Goal: Task Accomplishment & Management: Manage account settings

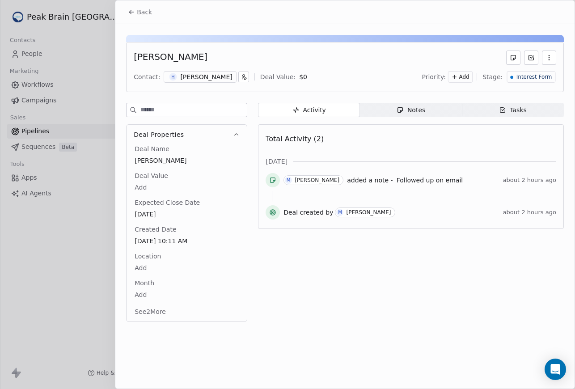
scroll to position [336, 0]
click at [51, 31] on div at bounding box center [287, 194] width 575 height 389
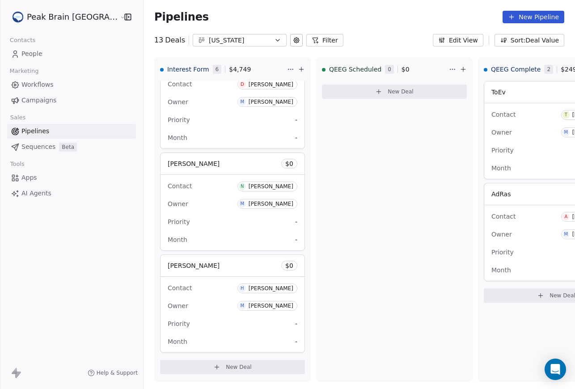
click at [59, 18] on html "Peak Brain [GEOGRAPHIC_DATA] Contacts People Marketing Workflows Campaigns Sale…" at bounding box center [287, 194] width 575 height 389
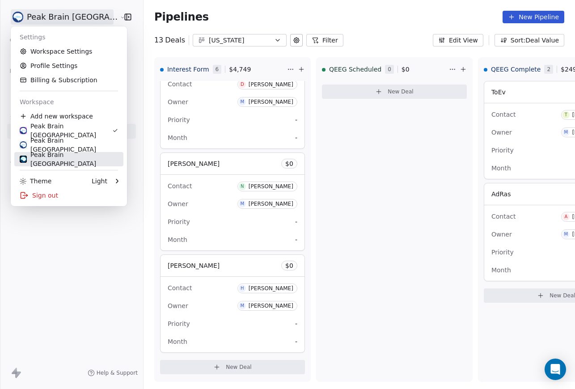
click at [65, 158] on div "Peak Brain [GEOGRAPHIC_DATA]" at bounding box center [69, 159] width 98 height 18
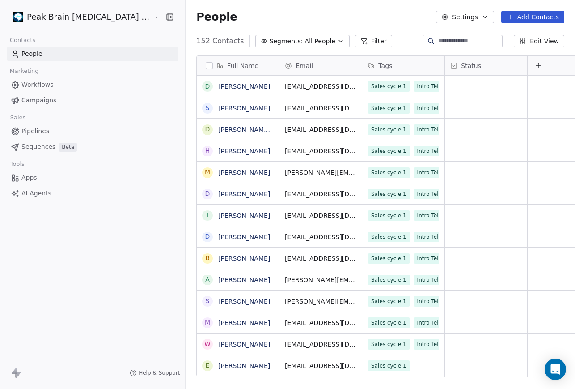
scroll to position [342, 420]
click at [51, 130] on link "Pipelines" at bounding box center [92, 131] width 171 height 15
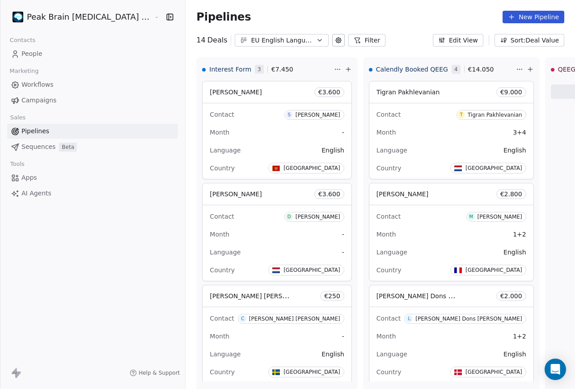
click at [316, 41] on icon "button" at bounding box center [319, 40] width 7 height 7
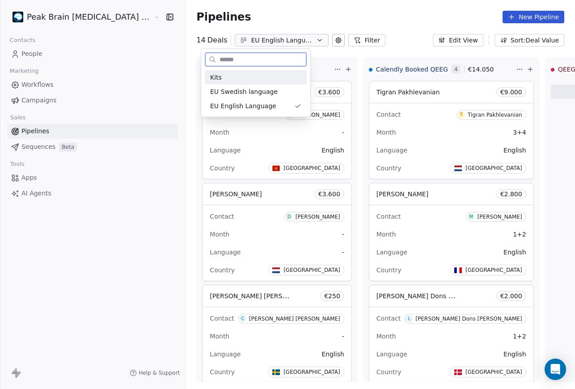
click at [274, 81] on div "Kits" at bounding box center [255, 77] width 91 height 9
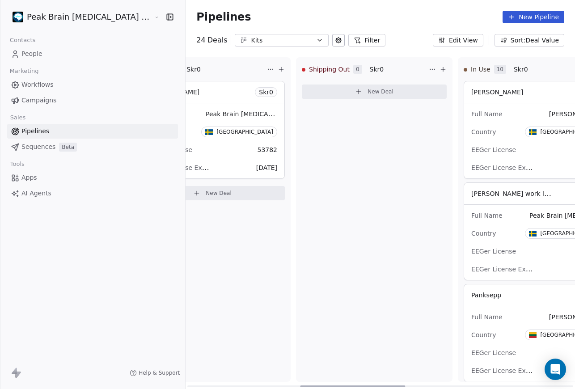
scroll to position [0, 472]
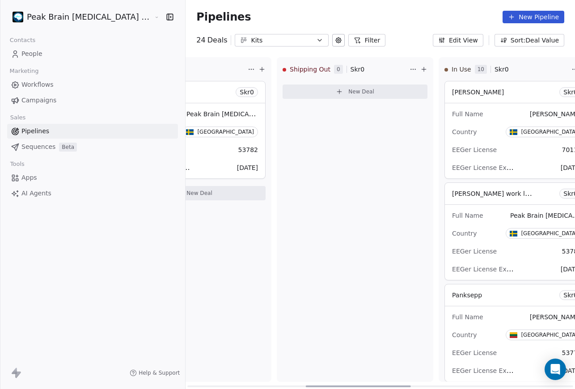
click at [445, 104] on div "Full Name [PERSON_NAME] Country [GEOGRAPHIC_DATA] EEGer License 70114 EEGer Lic…" at bounding box center [517, 140] width 144 height 75
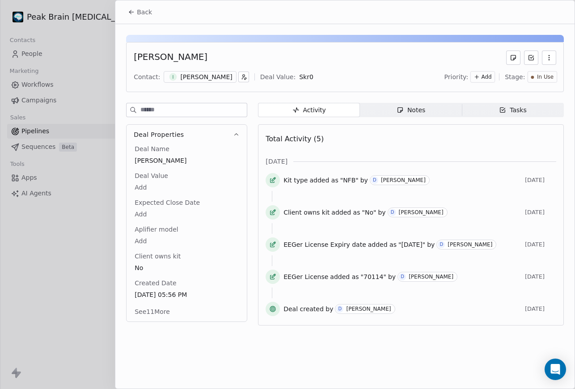
click at [386, 120] on div "Activity Activity Notes Notes Tasks Tasks Total Activity (5) [DATE] Kit type ad…" at bounding box center [411, 217] width 306 height 228
click at [387, 115] on span "Notes Notes" at bounding box center [411, 110] width 102 height 14
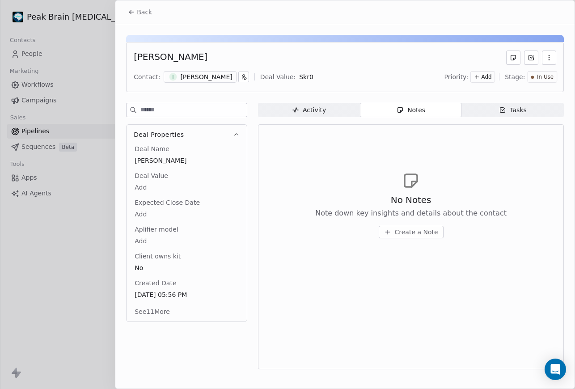
click at [528, 110] on span "Tasks Tasks" at bounding box center [512, 110] width 102 height 14
click at [288, 114] on span "Activity Activity" at bounding box center [309, 110] width 102 height 14
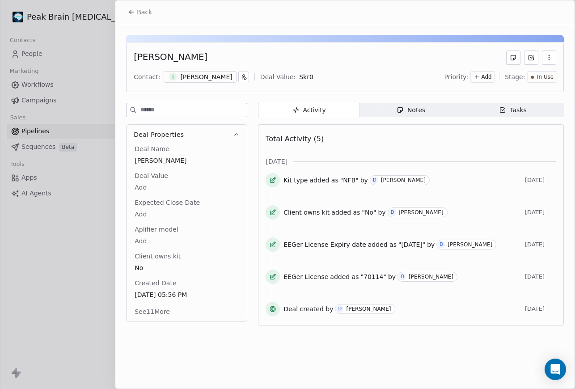
click at [135, 12] on button "Back" at bounding box center [139, 12] width 35 height 16
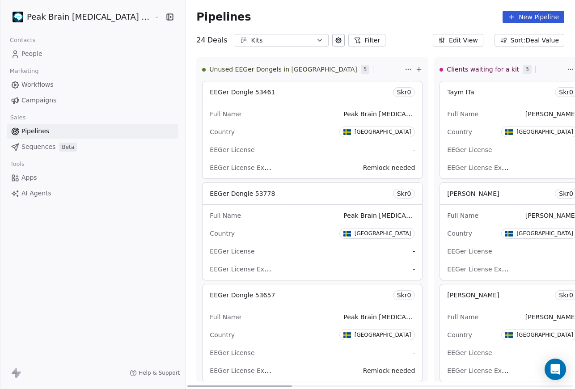
scroll to position [0, 10]
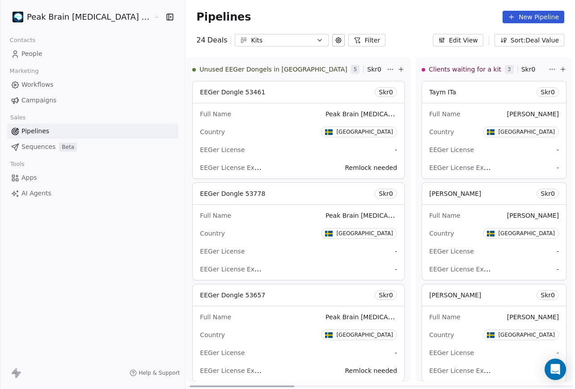
click at [245, 130] on div "Country Sweden" at bounding box center [298, 132] width 197 height 14
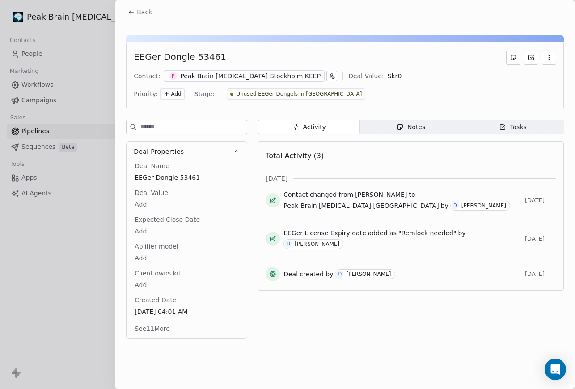
click at [143, 7] on button "Back" at bounding box center [139, 12] width 35 height 16
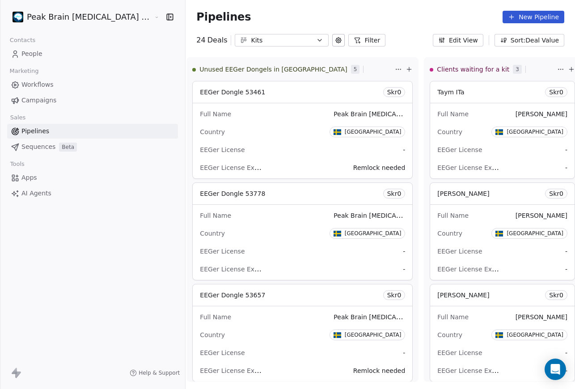
click at [445, 40] on icon "button" at bounding box center [441, 40] width 7 height 7
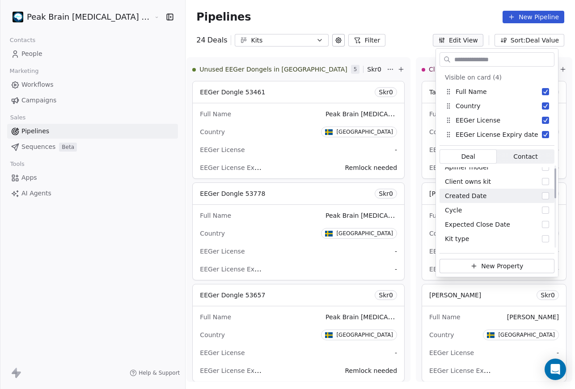
scroll to position [8, 0]
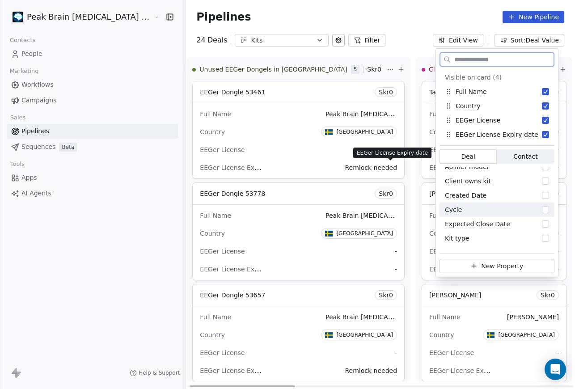
click at [429, 171] on span "EEGer License Expiry date" at bounding box center [470, 167] width 83 height 8
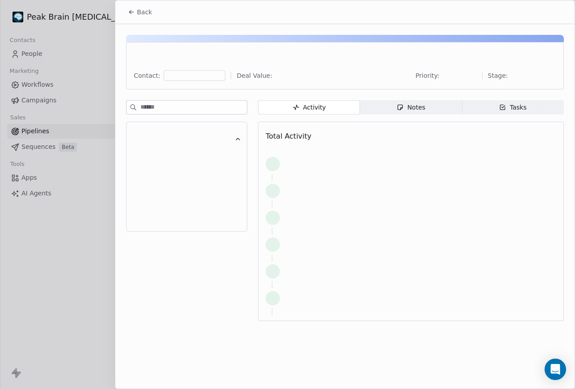
click at [402, 388] on div "Back Contact: Deal Value: Priority: Stage: Activity Activity Notes Notes Tasks …" at bounding box center [287, 389] width 575 height 0
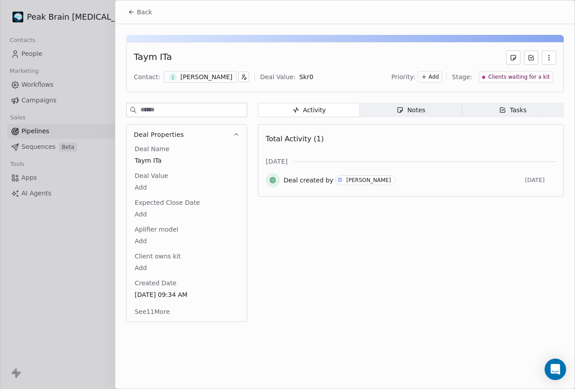
click at [219, 80] on div "Jasmine Sadeek" at bounding box center [206, 76] width 52 height 9
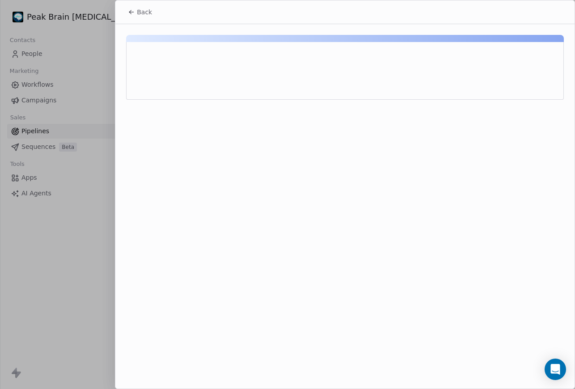
click at [139, 15] on span "Back" at bounding box center [144, 12] width 15 height 9
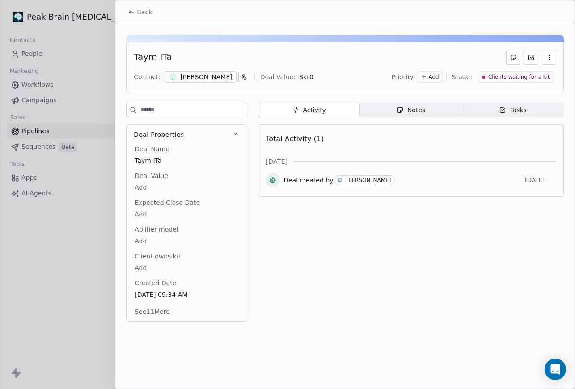
click at [217, 195] on div "Deal Name Taym ITa Deal Value Add Expected Close Date Add Aplifier model Add Cl…" at bounding box center [187, 230] width 108 height 173
click at [177, 199] on span "Expected Close Date" at bounding box center [167, 202] width 69 height 9
click at [551, 61] on button "button" at bounding box center [548, 57] width 14 height 14
click at [461, 50] on div "Taym ITa" at bounding box center [345, 57] width 422 height 14
click at [514, 112] on div "Tasks" at bounding box center [513, 109] width 28 height 9
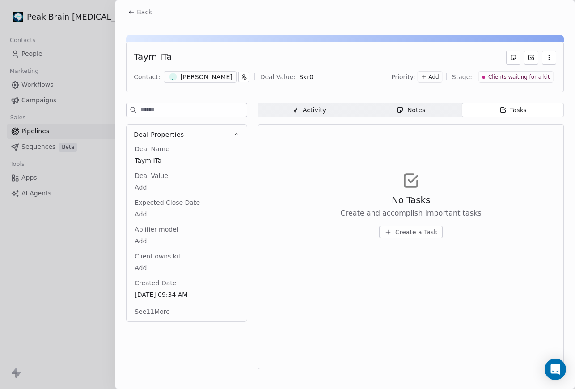
click at [423, 109] on div "Notes" at bounding box center [410, 109] width 29 height 9
click at [164, 310] on button "See 11 More" at bounding box center [152, 311] width 46 height 16
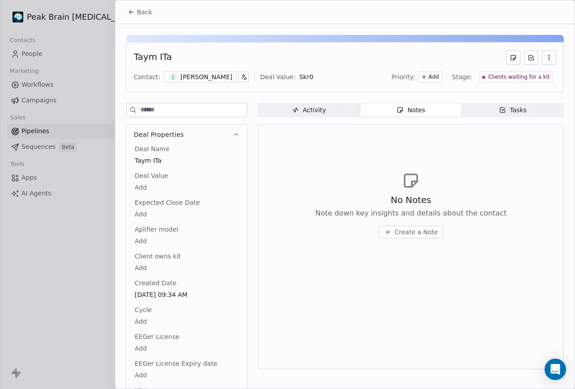
click at [136, 18] on button "Back" at bounding box center [139, 12] width 35 height 16
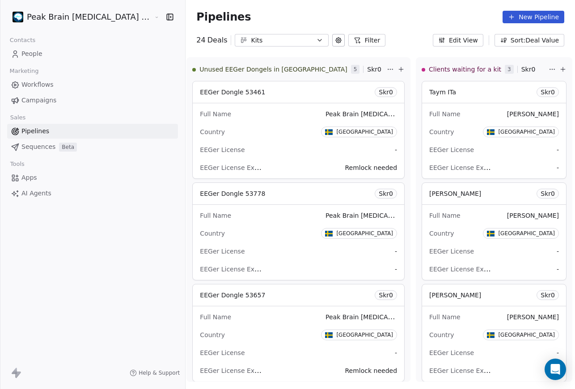
click at [73, 176] on link "Apps" at bounding box center [92, 177] width 171 height 15
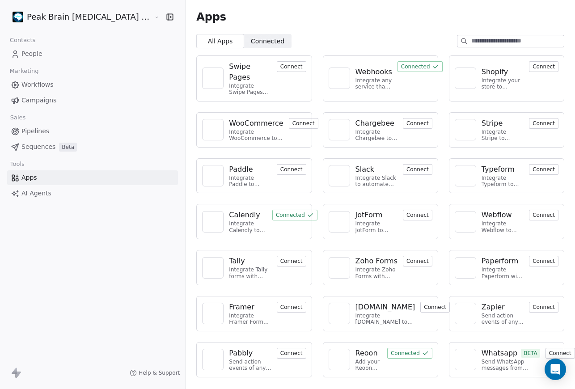
click at [66, 130] on link "Pipelines" at bounding box center [92, 131] width 171 height 15
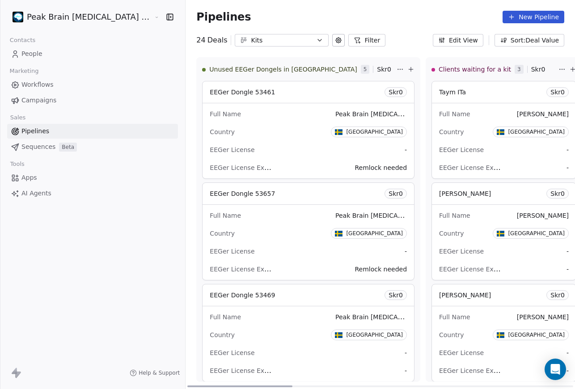
scroll to position [6, 0]
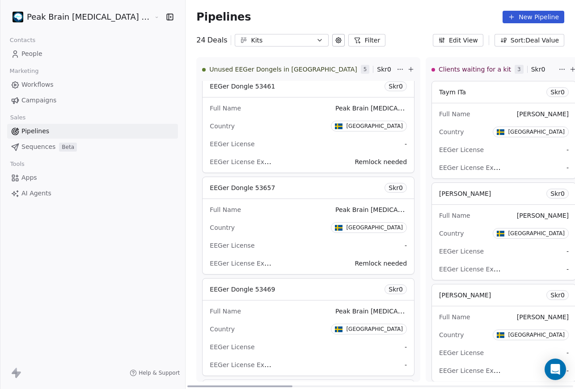
click at [260, 151] on div "EEGer License -" at bounding box center [308, 144] width 197 height 14
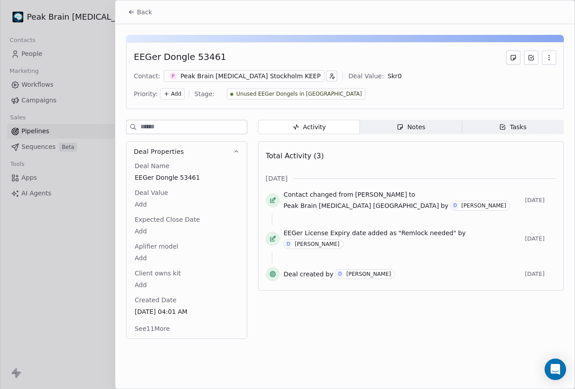
click at [164, 324] on button "See 11 More" at bounding box center [152, 328] width 46 height 16
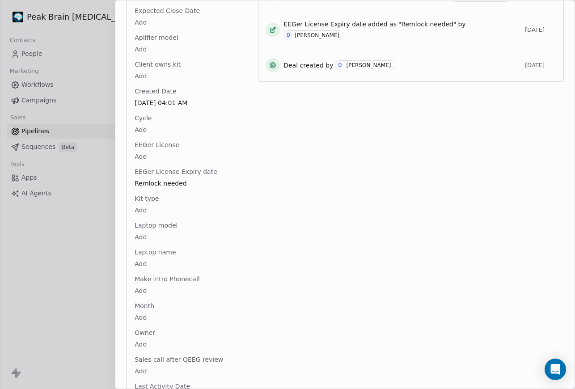
scroll to position [233, 0]
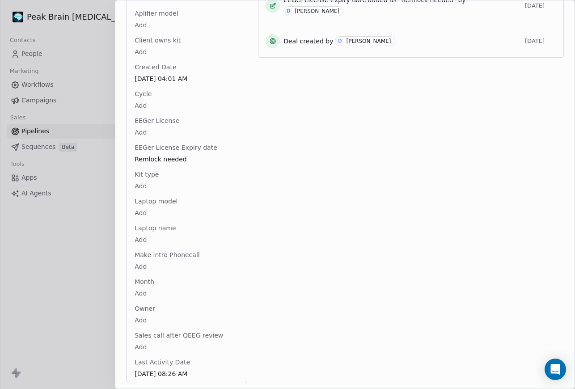
click at [140, 294] on body "Peak Brain Neurofeedback Stockholm AB Contacts People Marketing Workflows Campa…" at bounding box center [287, 194] width 575 height 389
click at [162, 274] on html "Peak Brain Neurofeedback Stockholm AB Contacts People Marketing Workflows Campa…" at bounding box center [287, 194] width 575 height 389
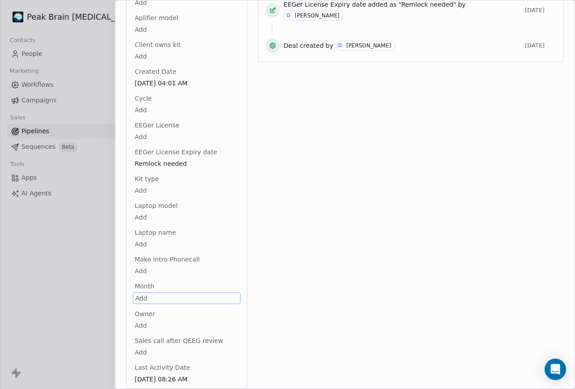
click at [150, 166] on div "Deal Name EEGer Dongle 53461 Deal Value Add Expected Close Date Add Aplifier mo…" at bounding box center [187, 158] width 108 height 451
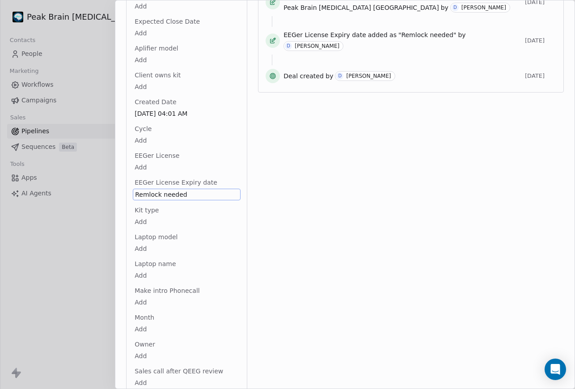
click at [368, 185] on div "Activity Activity Notes Notes Tasks Tasks Total Activity (3) Aug 2025 Contact c…" at bounding box center [411, 173] width 306 height 502
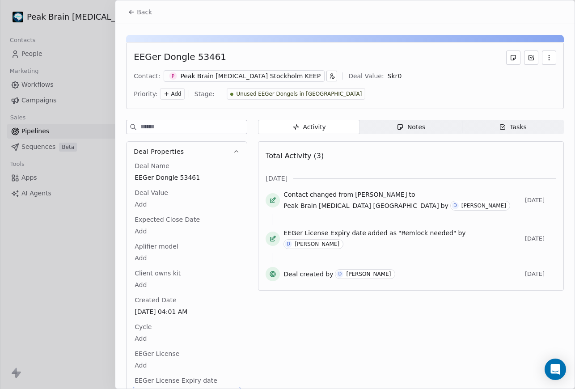
click at [137, 14] on span "Back" at bounding box center [144, 12] width 15 height 9
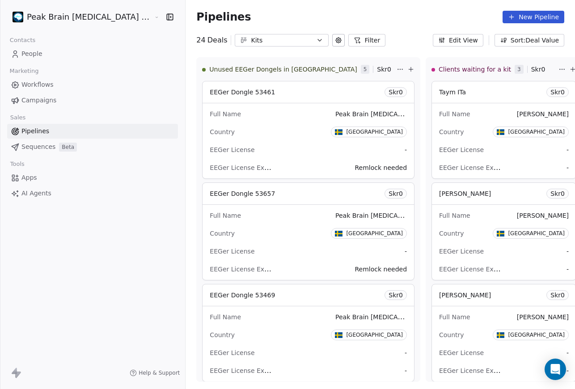
click at [70, 13] on html "Peak Brain Neurofeedback Stockholm AB Contacts People Marketing Workflows Campa…" at bounding box center [287, 194] width 575 height 389
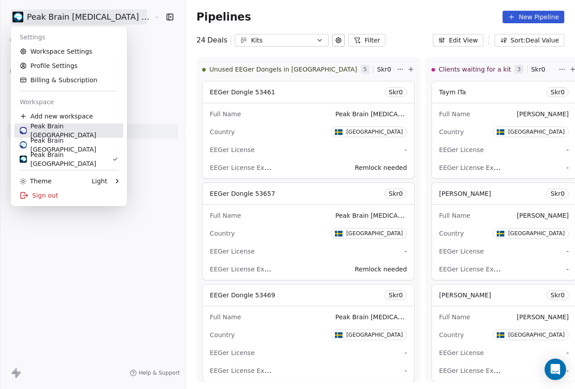
click at [69, 134] on div "Peak Brain [GEOGRAPHIC_DATA]" at bounding box center [69, 131] width 98 height 18
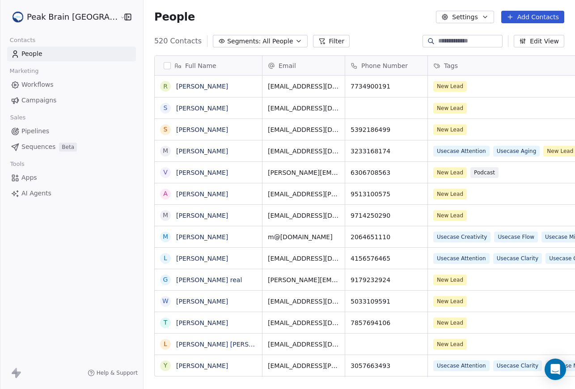
scroll to position [342, 454]
click at [52, 126] on link "Pipelines" at bounding box center [71, 131] width 129 height 15
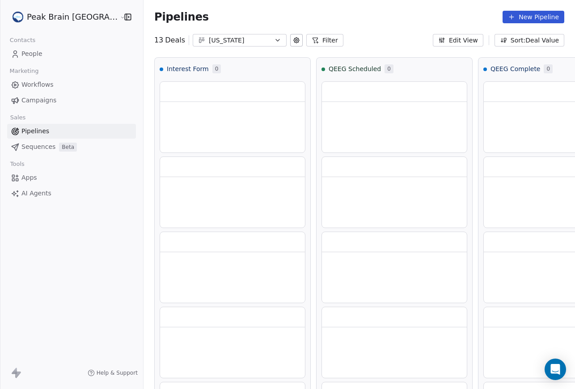
click at [274, 41] on icon "button" at bounding box center [277, 40] width 7 height 7
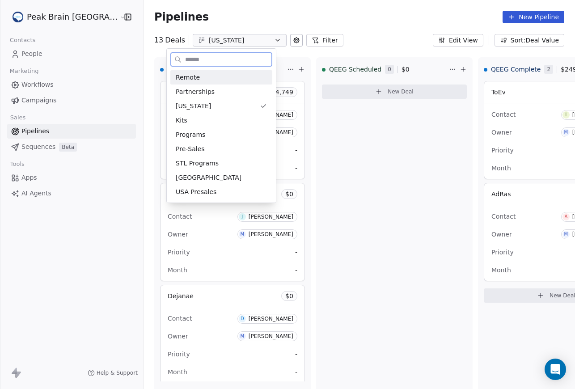
click at [235, 82] on div "Remote" at bounding box center [221, 77] width 91 height 9
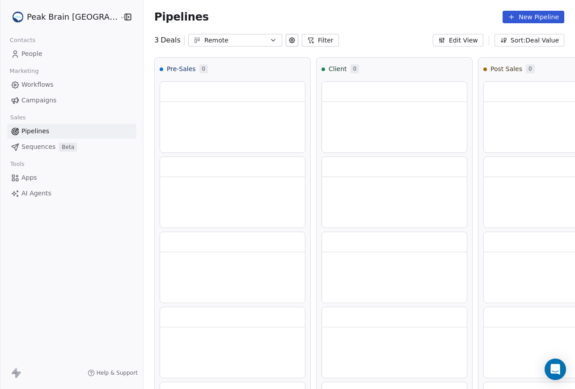
click at [218, 34] on button "Remote" at bounding box center [235, 40] width 94 height 13
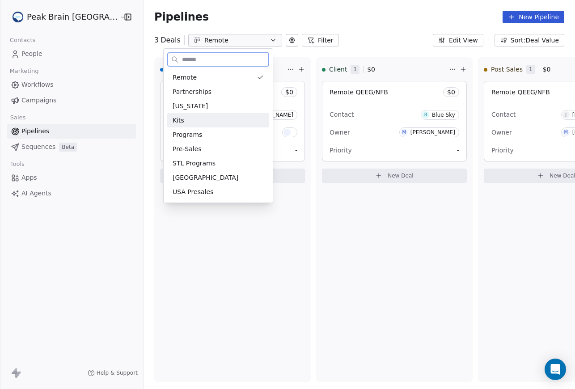
click at [214, 117] on div "Kits" at bounding box center [217, 120] width 91 height 9
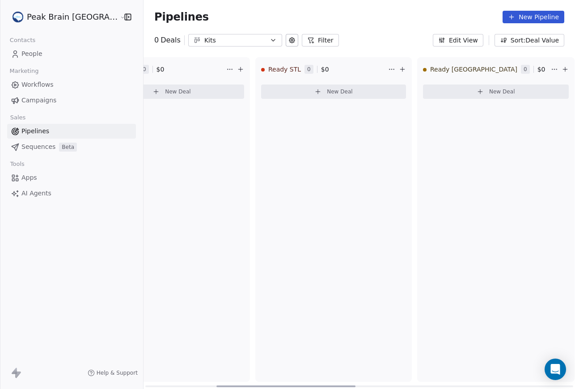
scroll to position [0, 173]
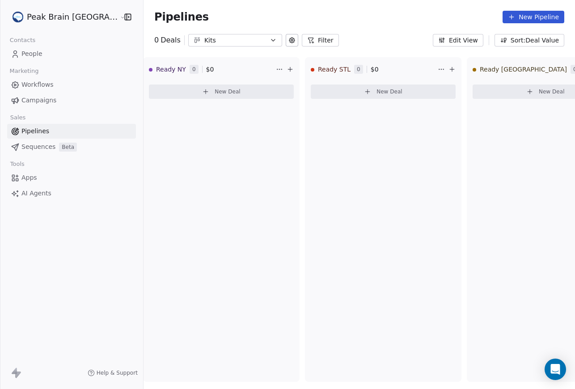
click at [460, 43] on button "Edit View" at bounding box center [457, 40] width 50 height 13
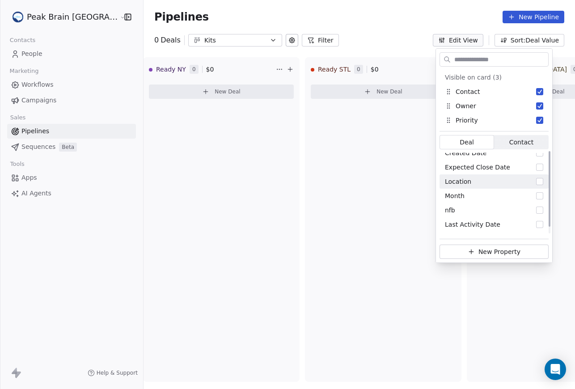
scroll to position [0, 0]
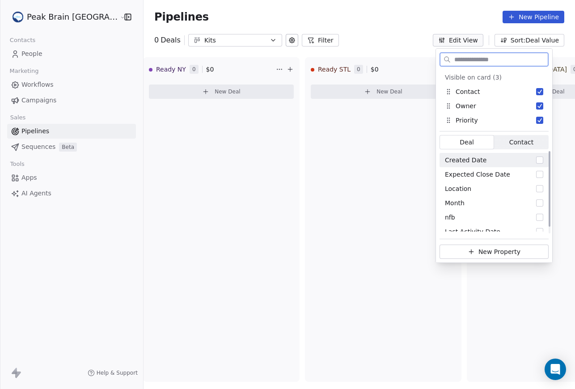
click at [514, 160] on div "Created Date" at bounding box center [493, 160] width 109 height 14
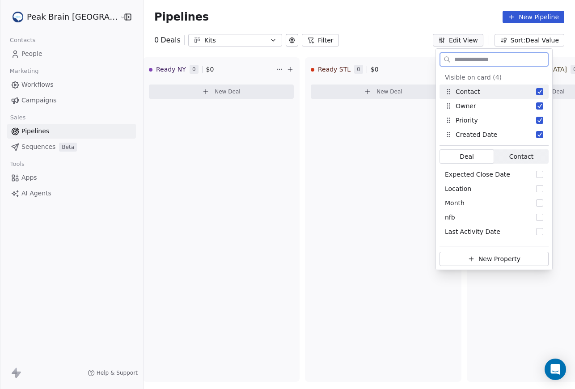
click at [540, 92] on button "Suggestions" at bounding box center [539, 91] width 7 height 7
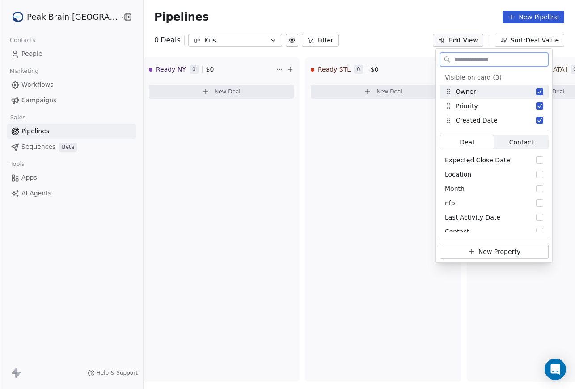
scroll to position [7, 0]
click at [540, 92] on button "Suggestions" at bounding box center [539, 91] width 7 height 7
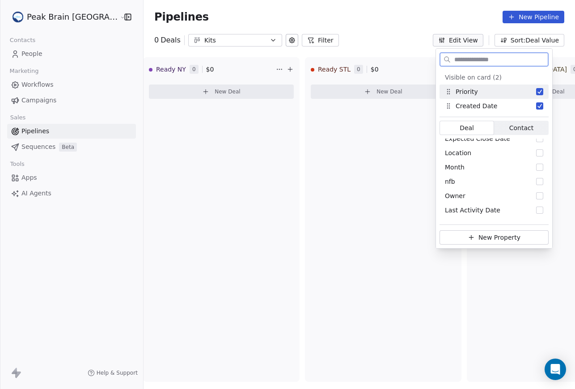
click at [541, 93] on button "Suggestions" at bounding box center [539, 91] width 7 height 7
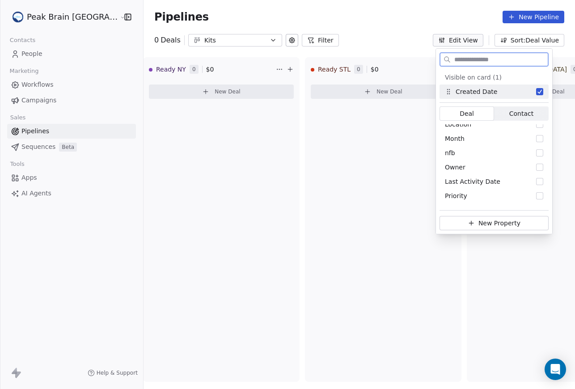
click at [540, 92] on button "Suggestions" at bounding box center [539, 91] width 7 height 7
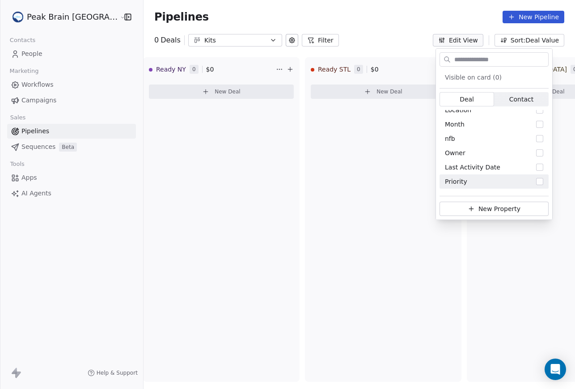
scroll to position [0, 0]
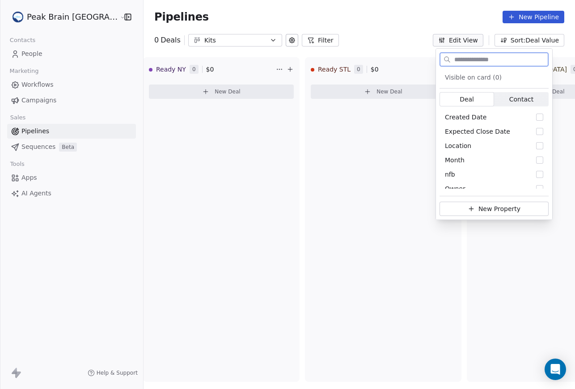
click at [471, 210] on icon "Suggestions" at bounding box center [471, 208] width 0 height 4
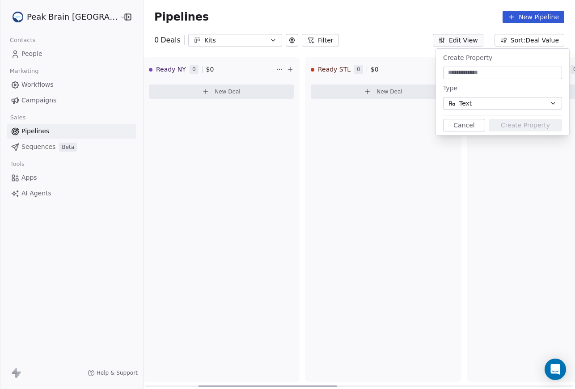
type input "*"
type input "**********"
click at [489, 104] on button "Text" at bounding box center [502, 103] width 119 height 13
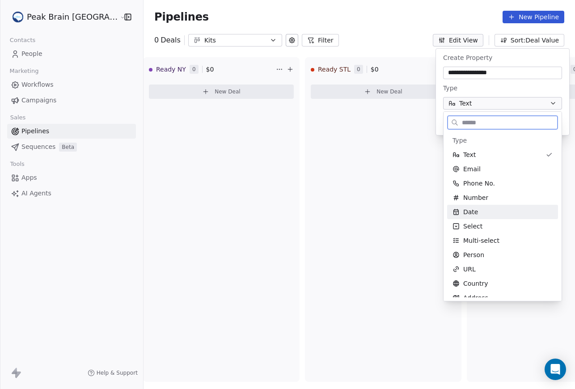
click at [488, 207] on div "Date" at bounding box center [502, 211] width 100 height 9
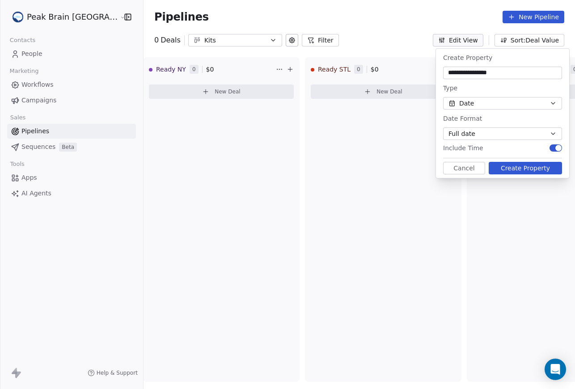
click at [507, 169] on button "Create Property" at bounding box center [524, 168] width 73 height 13
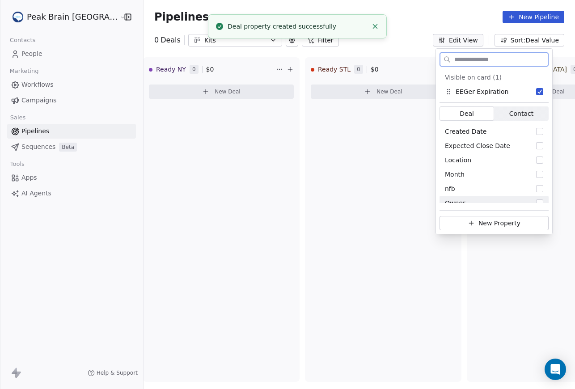
click at [487, 220] on button "New Property" at bounding box center [493, 223] width 109 height 14
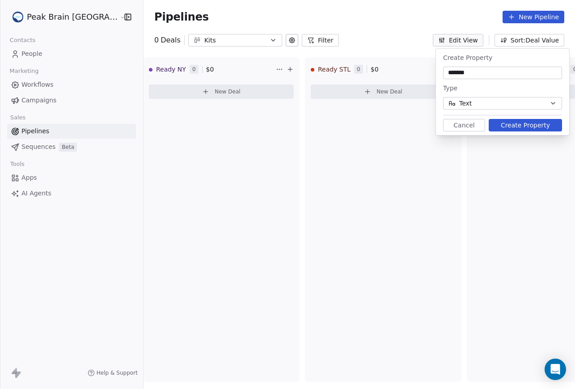
type input "******"
click at [506, 125] on button "Create Property" at bounding box center [524, 125] width 73 height 13
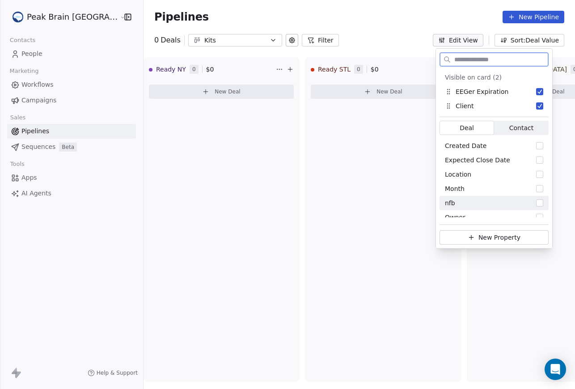
click at [503, 237] on button "New Property" at bounding box center [493, 237] width 109 height 14
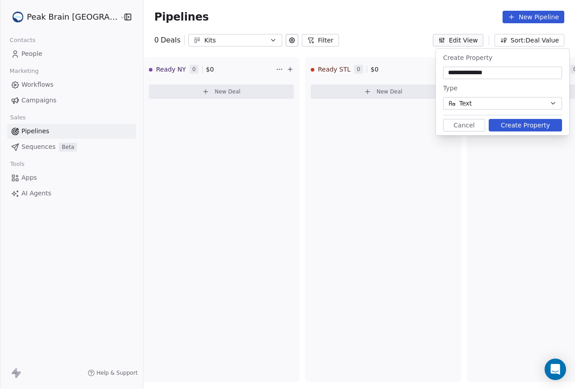
type input "**********"
click at [531, 120] on button "Create Property" at bounding box center [524, 125] width 73 height 13
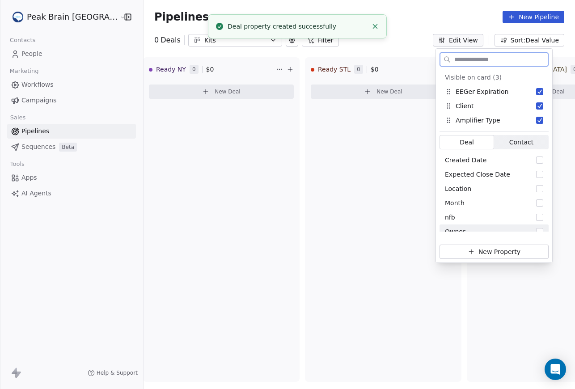
click at [486, 251] on button "New Property" at bounding box center [493, 251] width 109 height 14
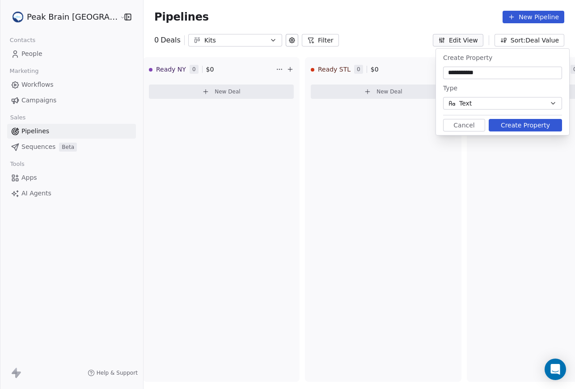
type input "**********"
click at [520, 127] on button "Create Property" at bounding box center [524, 125] width 73 height 13
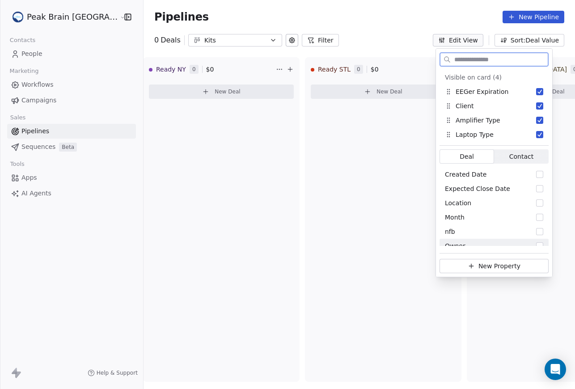
click at [492, 267] on button "New Property" at bounding box center [493, 266] width 109 height 14
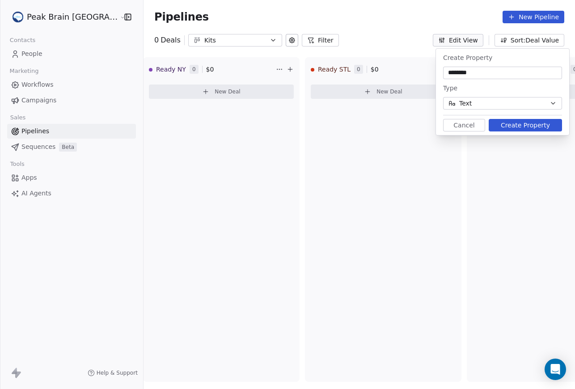
type input "********"
click at [530, 126] on button "Create Property" at bounding box center [524, 125] width 73 height 13
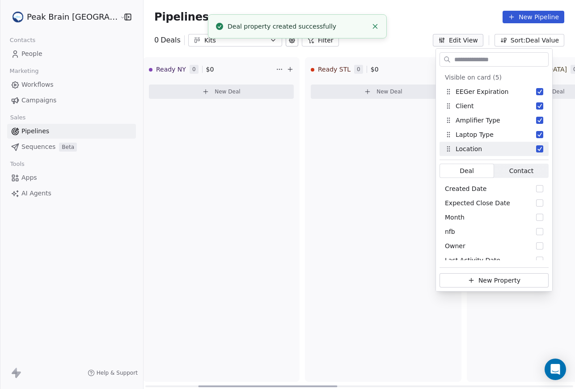
click at [403, 154] on div "Ready STL 0 $ 0 New Deal" at bounding box center [383, 219] width 156 height 324
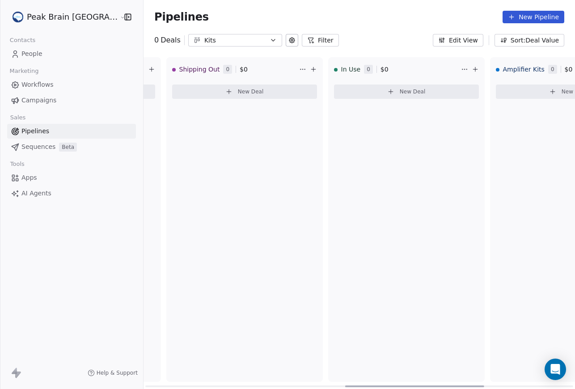
scroll to position [0, 666]
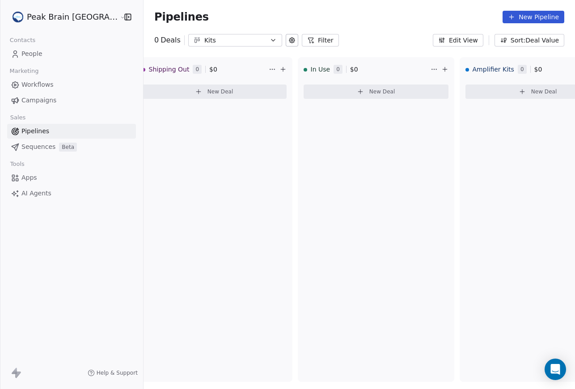
click at [466, 38] on button "Edit View" at bounding box center [457, 40] width 50 height 13
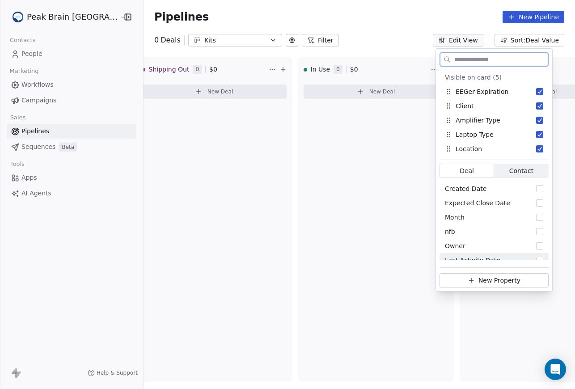
click at [480, 281] on button "New Property" at bounding box center [493, 280] width 109 height 14
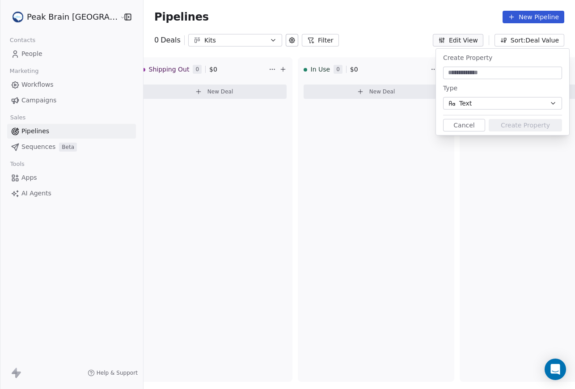
click at [507, 107] on button "Text" at bounding box center [502, 103] width 119 height 13
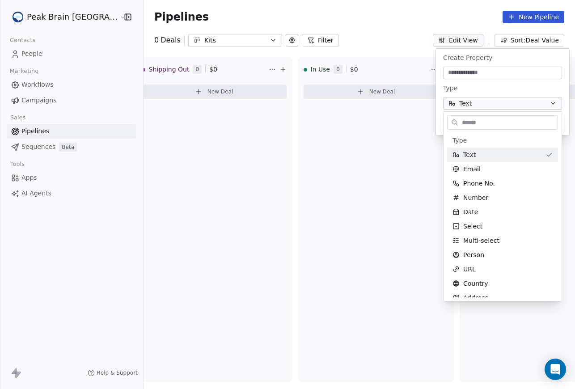
click at [505, 72] on html "Peak Brain USA Contacts People Marketing Workflows Campaigns Sales Pipelines Se…" at bounding box center [287, 194] width 575 height 389
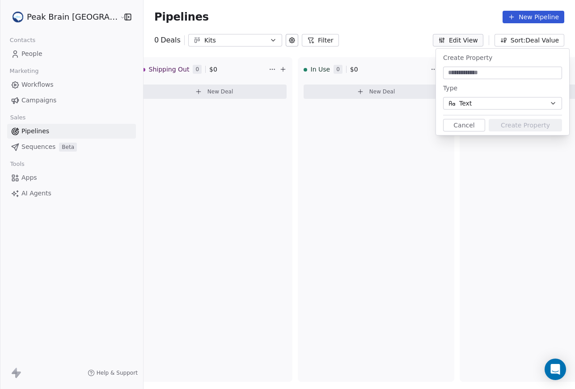
click at [505, 72] on input at bounding box center [502, 72] width 115 height 9
type input "******"
click at [507, 99] on button "Text" at bounding box center [502, 103] width 119 height 13
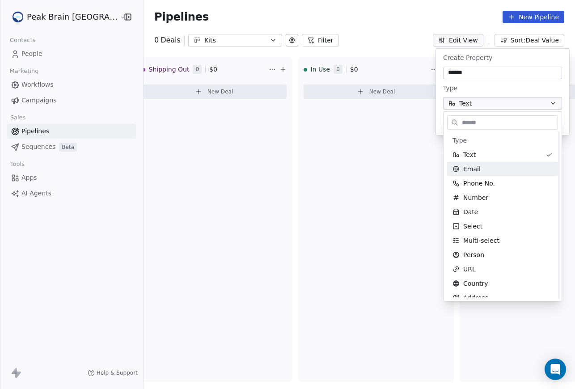
scroll to position [22, 0]
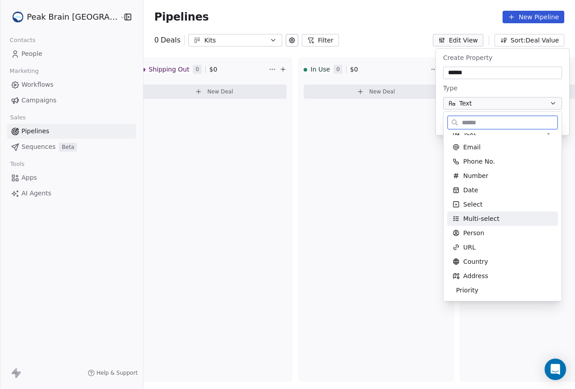
click at [499, 220] on div "Multi-select" at bounding box center [502, 218] width 100 height 9
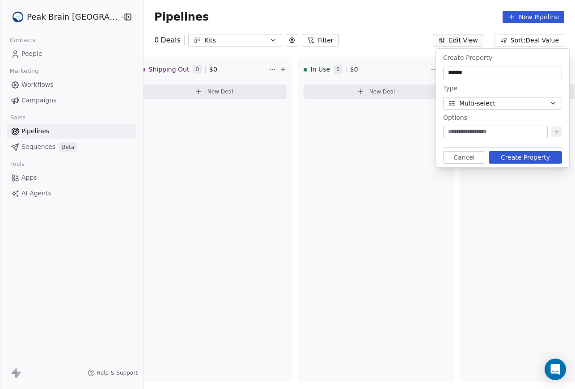
click at [505, 131] on input at bounding box center [495, 131] width 101 height 9
type input "******"
click at [554, 132] on icon at bounding box center [556, 131] width 7 height 7
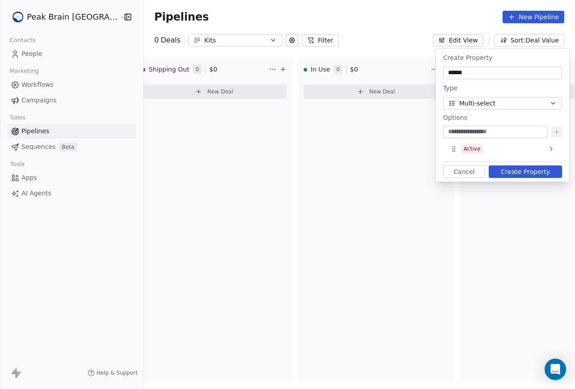
click at [508, 133] on input at bounding box center [495, 131] width 101 height 9
type input "*"
drag, startPoint x: 514, startPoint y: 132, endPoint x: 466, endPoint y: 130, distance: 47.8
click at [466, 130] on input "**********" at bounding box center [495, 131] width 101 height 9
type input "*****"
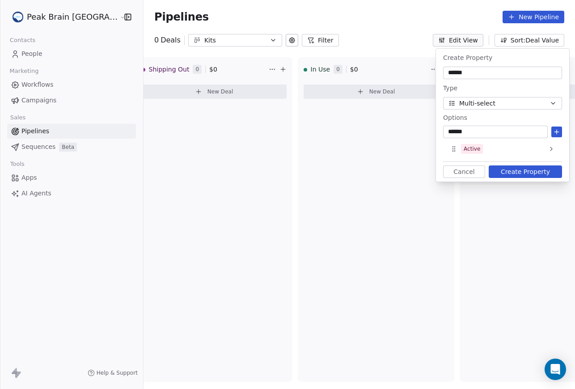
click at [519, 167] on button "Create Property" at bounding box center [524, 171] width 73 height 13
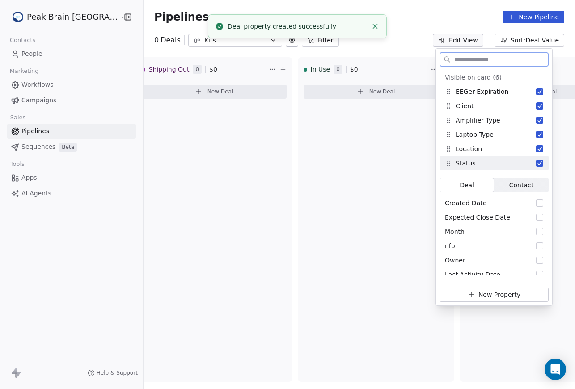
click at [499, 164] on div "Status" at bounding box center [493, 163] width 109 height 14
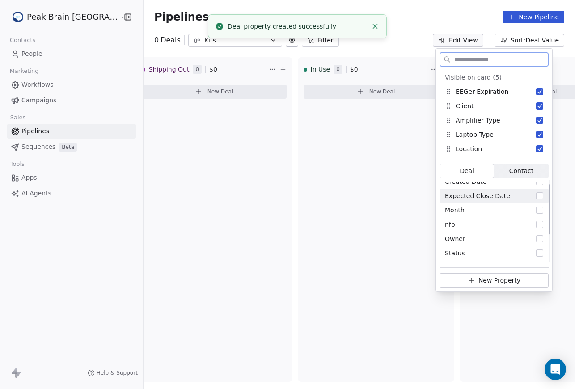
scroll to position [0, 0]
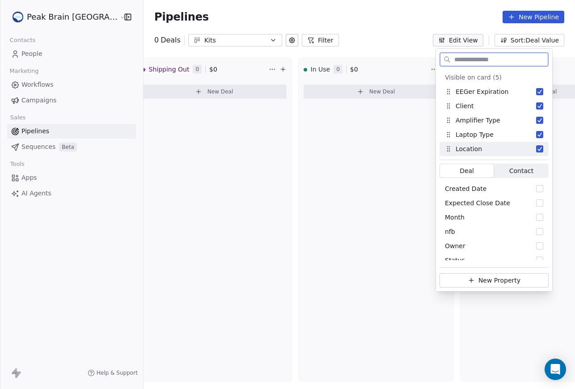
click at [447, 151] on icon "Suggestions" at bounding box center [447, 151] width 0 height 0
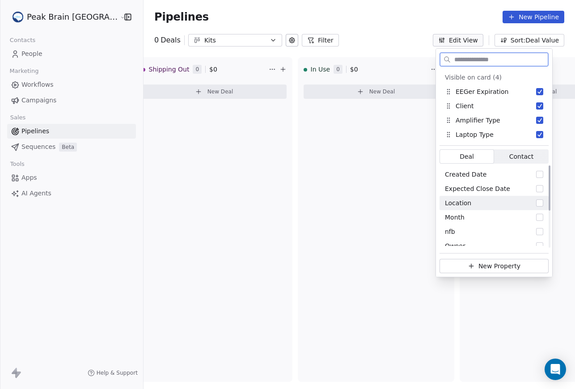
click at [537, 198] on div "Location" at bounding box center [493, 203] width 109 height 14
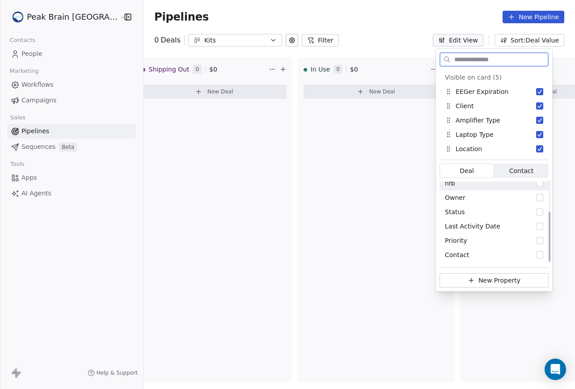
scroll to position [50, 0]
click at [493, 209] on div "Status" at bounding box center [493, 210] width 109 height 14
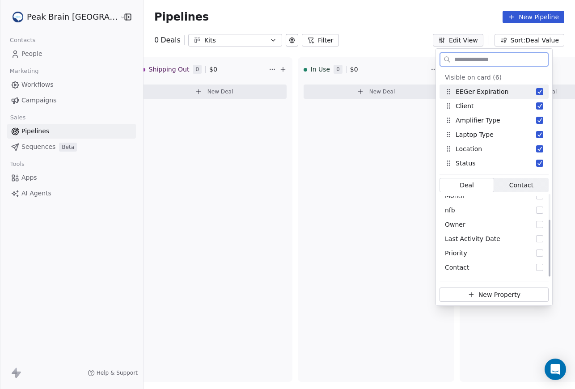
scroll to position [36, 0]
click at [538, 165] on button "Suggestions" at bounding box center [539, 162] width 7 height 7
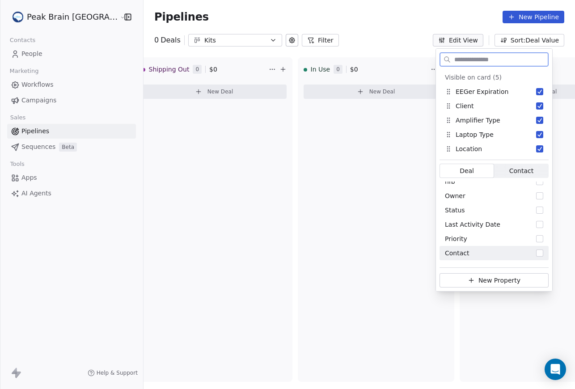
click at [482, 277] on button "New Property" at bounding box center [493, 280] width 109 height 14
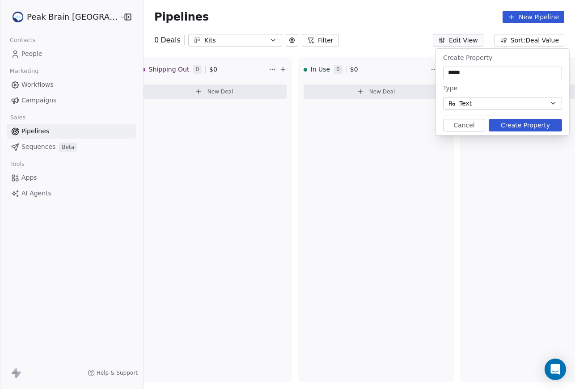
type input "*****"
click at [516, 105] on button "Text" at bounding box center [502, 103] width 119 height 13
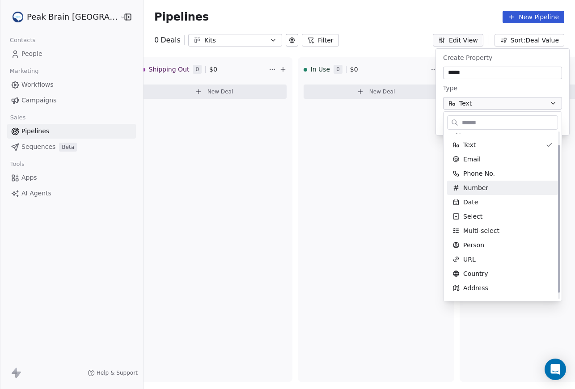
scroll to position [15, 0]
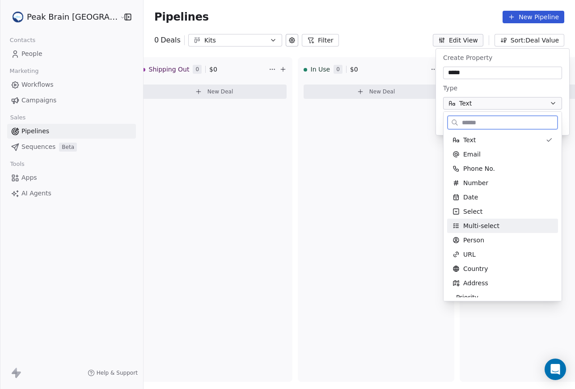
click at [503, 226] on div "Multi-select" at bounding box center [502, 225] width 100 height 9
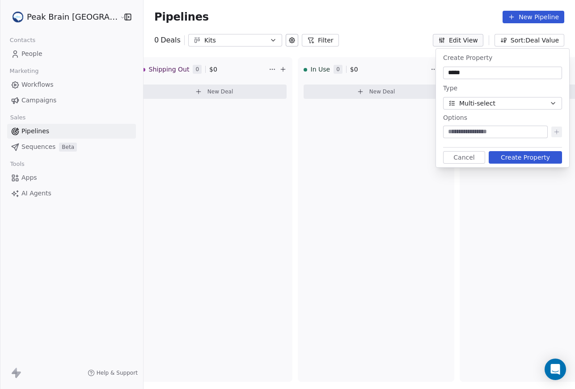
click at [500, 127] on input at bounding box center [495, 131] width 101 height 9
type input "******"
click at [558, 133] on icon at bounding box center [556, 131] width 7 height 7
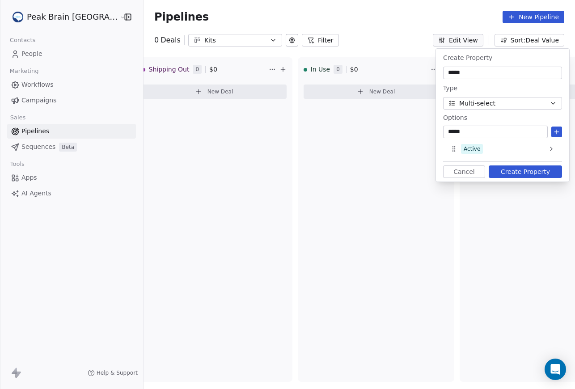
type input "*****"
click at [558, 133] on icon at bounding box center [556, 131] width 7 height 7
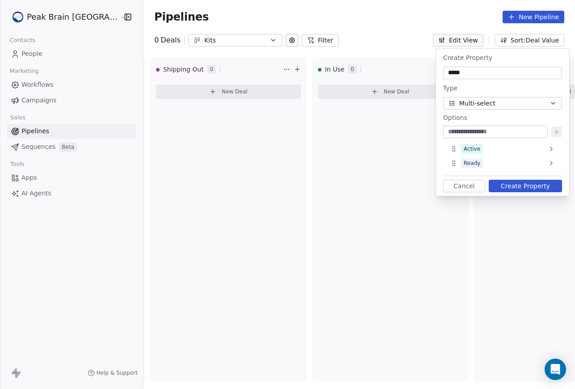
scroll to position [0, 666]
type input "**********"
click at [529, 184] on button "Create Property" at bounding box center [524, 186] width 73 height 13
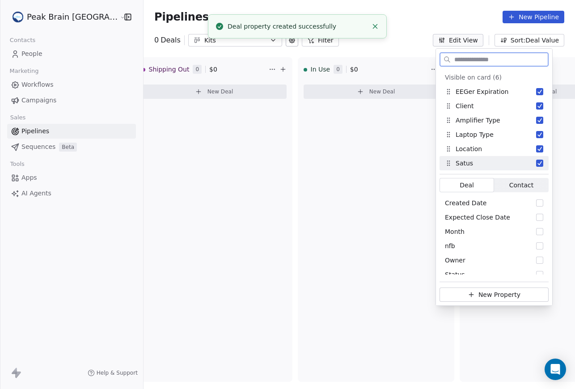
click at [538, 164] on button "Suggestions" at bounding box center [539, 162] width 7 height 7
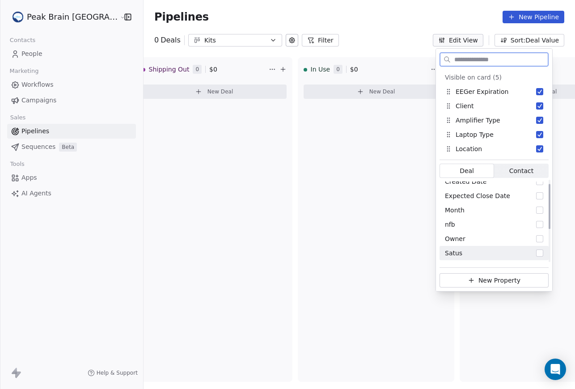
click at [499, 278] on button "New Property" at bounding box center [493, 280] width 109 height 14
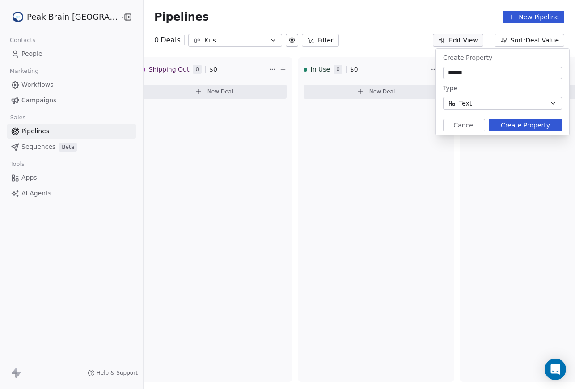
type input "******"
click at [494, 105] on button "Text" at bounding box center [502, 103] width 119 height 13
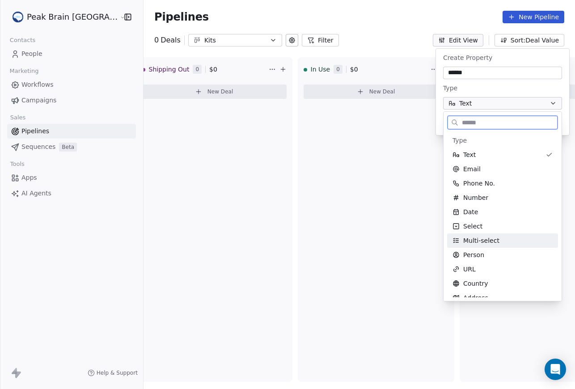
click at [493, 236] on span "Multi-select" at bounding box center [481, 240] width 36 height 9
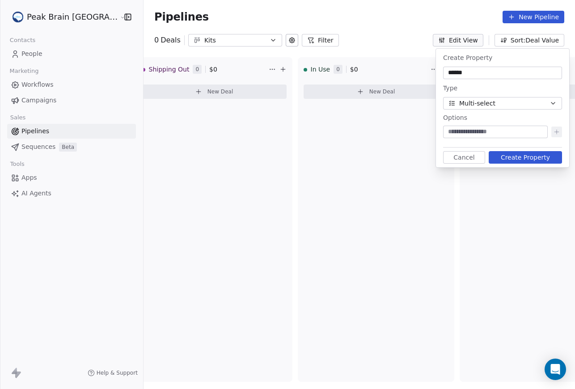
click at [520, 127] on input at bounding box center [495, 131] width 101 height 9
type input "******"
click at [560, 131] on button at bounding box center [556, 131] width 11 height 11
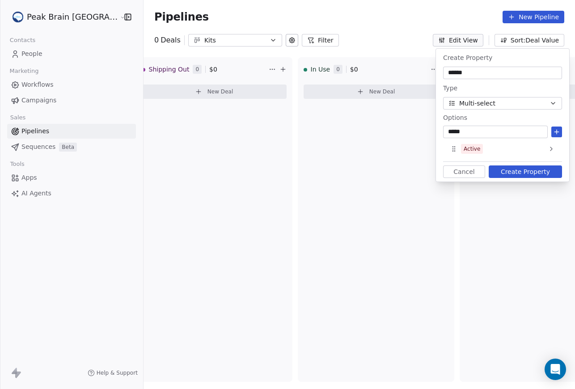
type input "*****"
click at [559, 129] on icon at bounding box center [556, 131] width 7 height 7
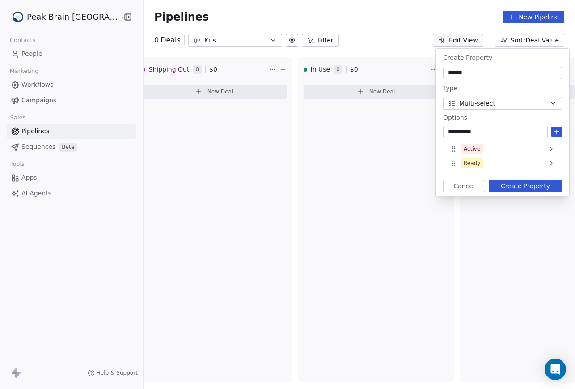
type input "**********"
click at [558, 134] on icon at bounding box center [556, 131] width 7 height 7
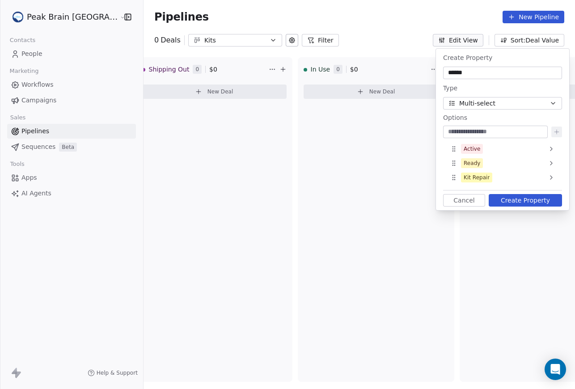
click at [543, 197] on button "Create Property" at bounding box center [524, 200] width 73 height 13
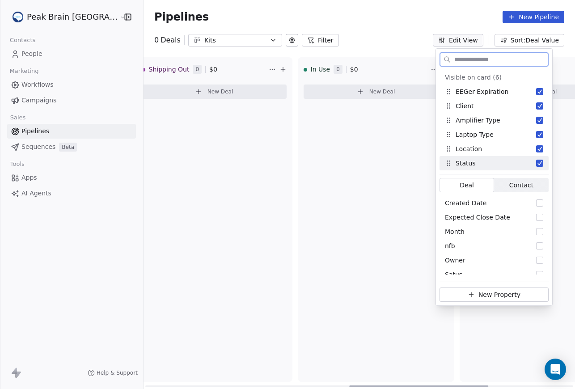
click at [376, 63] on div "In Use 0 $ 0" at bounding box center [365, 69] width 125 height 23
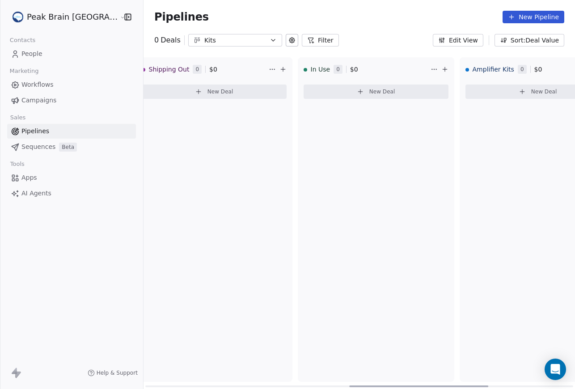
click at [369, 88] on span "New Deal" at bounding box center [382, 91] width 26 height 7
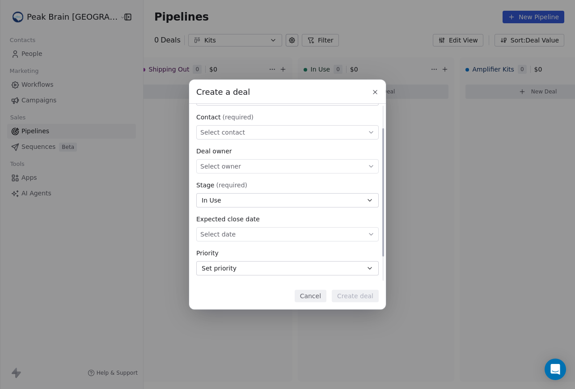
scroll to position [0, 0]
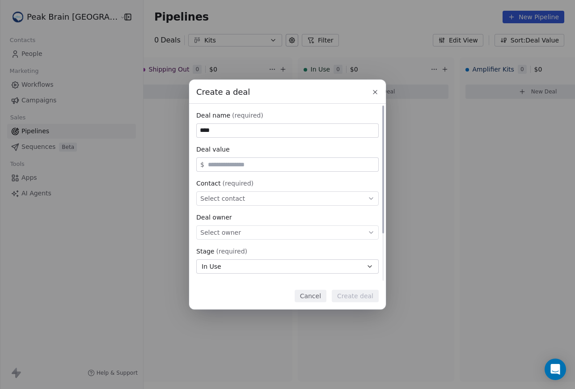
click at [209, 134] on input "****" at bounding box center [287, 130] width 181 height 13
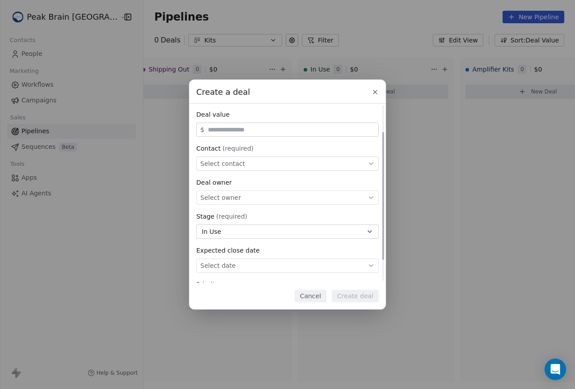
scroll to position [37, 0]
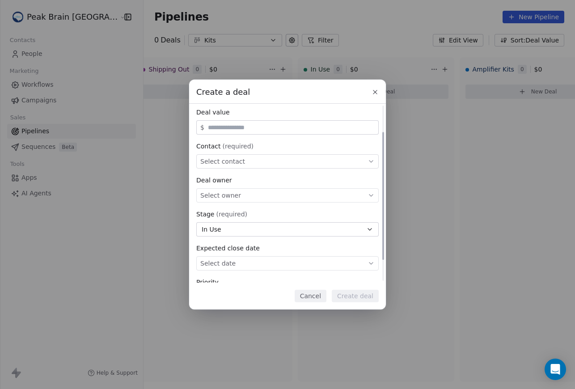
type input "*****"
click at [243, 162] on div "Select contact" at bounding box center [287, 161] width 182 height 14
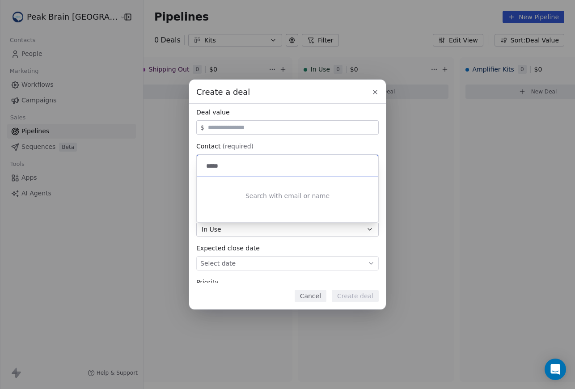
type input "*****"
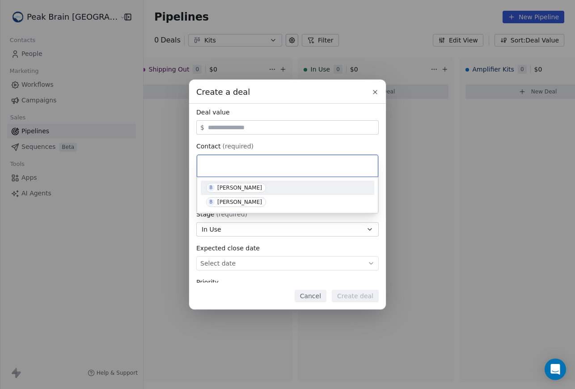
click at [226, 142] on div "Create a deal Deal name (required) ***** Deal value $ Contact (required) Select…" at bounding box center [287, 195] width 575 height 230
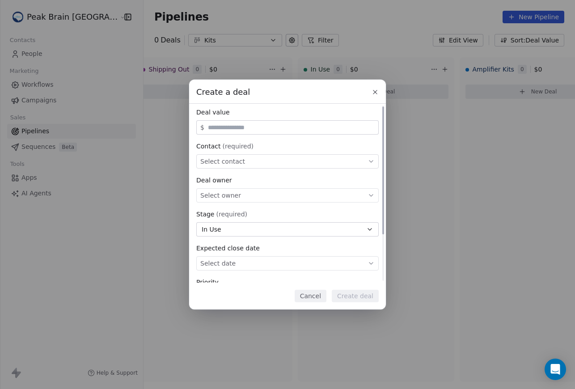
scroll to position [0, 0]
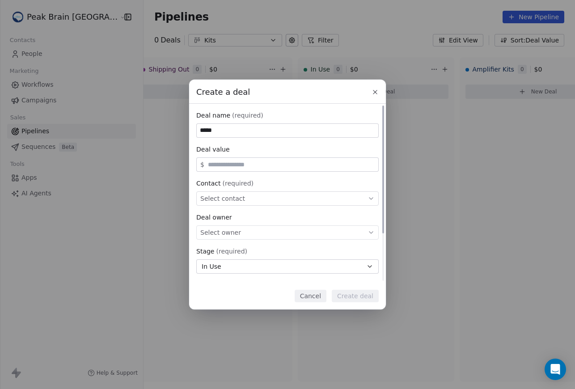
click at [262, 200] on div "Select contact" at bounding box center [287, 198] width 182 height 14
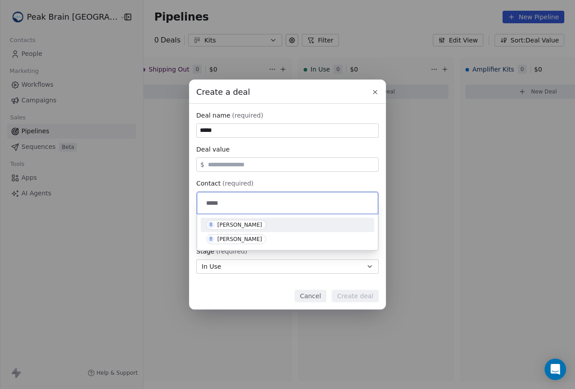
type input "*****"
click at [251, 229] on span "B Bruce Langone" at bounding box center [236, 225] width 60 height 10
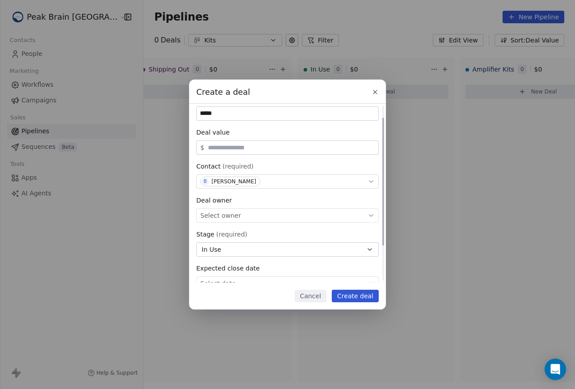
scroll to position [66, 0]
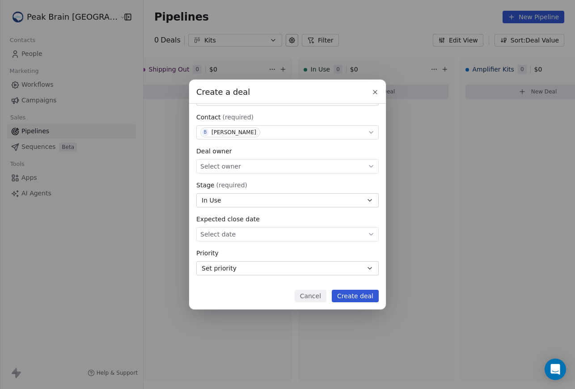
click at [346, 297] on button "Create deal" at bounding box center [354, 295] width 47 height 13
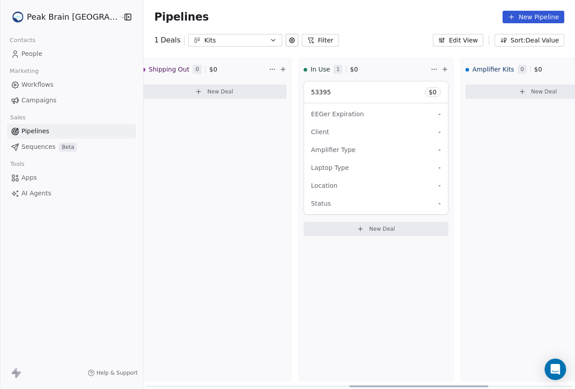
click at [371, 110] on div "EEGer Expiration -" at bounding box center [376, 114] width 130 height 14
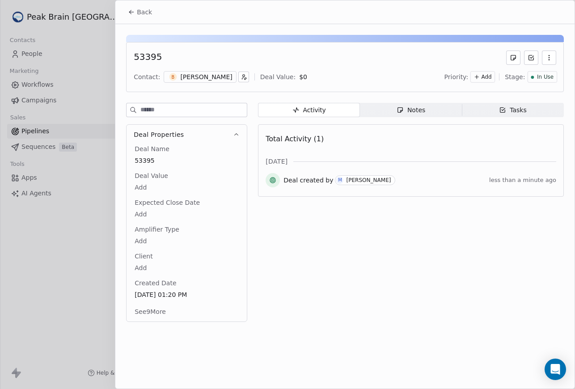
click at [146, 182] on body "Peak Brain USA Contacts People Marketing Workflows Campaigns Sales Pipelines Se…" at bounding box center [287, 194] width 575 height 389
click at [141, 5] on html "Peak Brain USA Contacts People Marketing Workflows Campaigns Sales Pipelines Se…" at bounding box center [287, 194] width 575 height 389
click at [142, 10] on span "Back" at bounding box center [144, 12] width 15 height 9
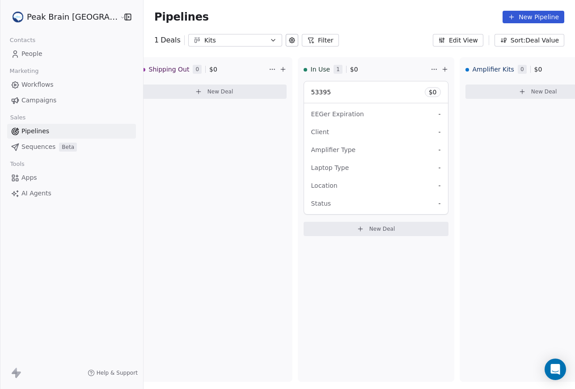
click at [471, 46] on button "Edit View" at bounding box center [457, 40] width 50 height 13
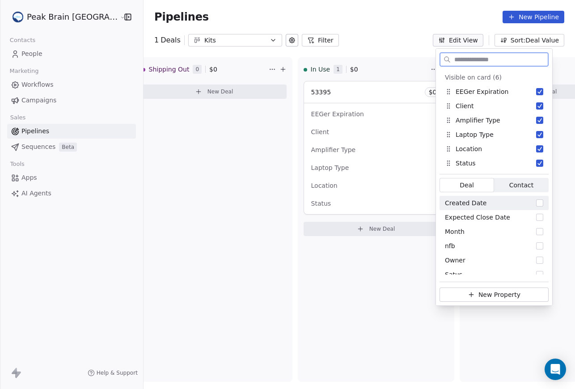
click at [510, 182] on span "Contact" at bounding box center [521, 184] width 24 height 9
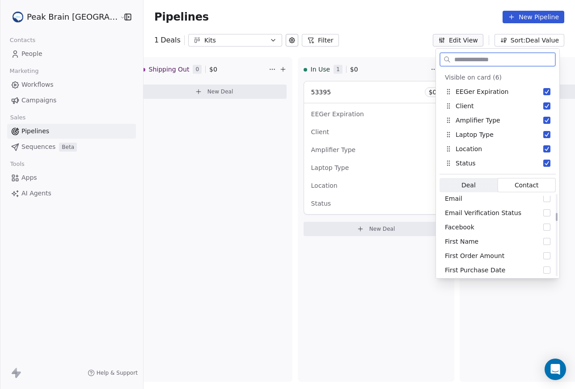
scroll to position [298, 0]
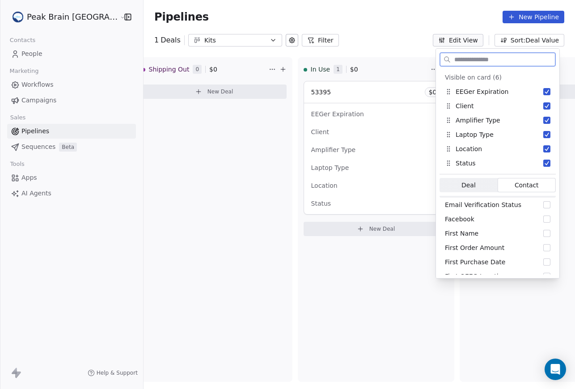
click at [474, 181] on span "Deal Deal" at bounding box center [468, 185] width 58 height 14
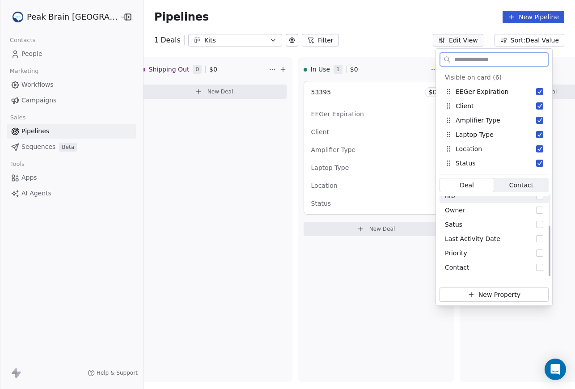
scroll to position [0, 0]
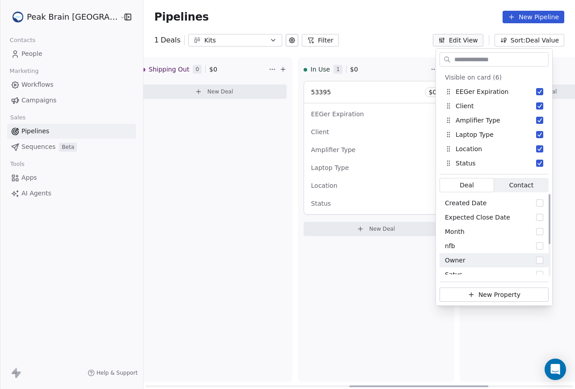
click at [346, 271] on div "In Use 1 $ 0 53395 $ 0 EEGer Expiration - Client - Amplifier Type - Laptop Type…" at bounding box center [376, 219] width 156 height 324
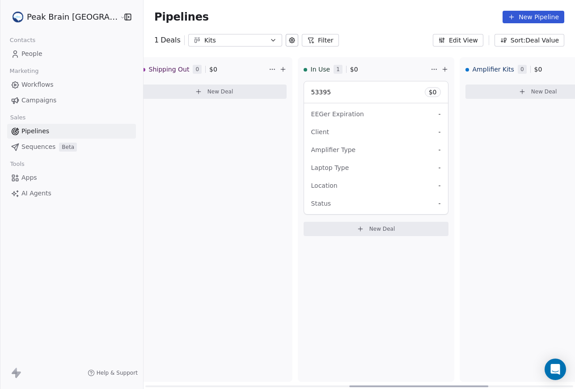
click at [350, 96] on div "53395 $ 0" at bounding box center [376, 91] width 144 height 21
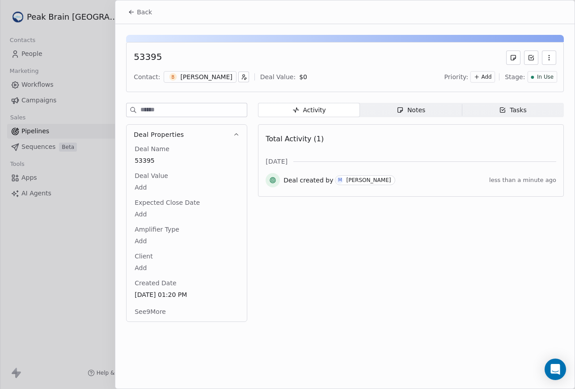
click at [157, 308] on button "See 9 More" at bounding box center [150, 311] width 42 height 16
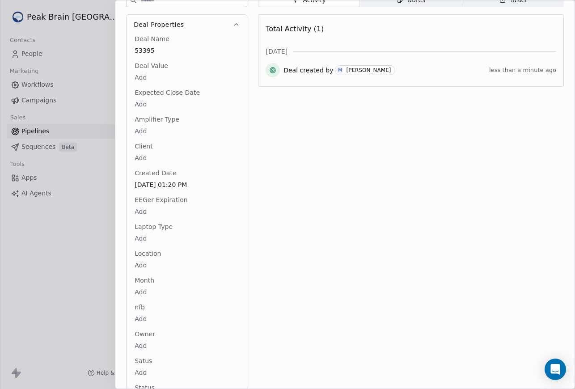
scroll to position [145, 0]
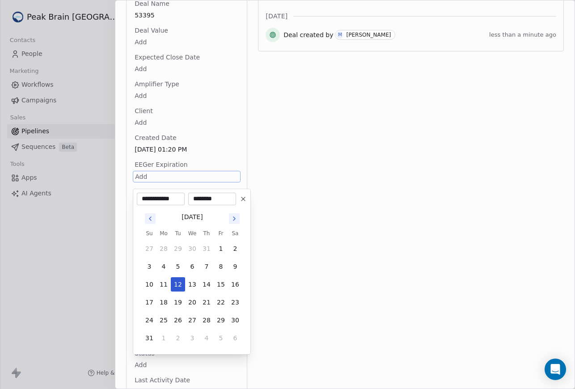
click at [140, 178] on html "Peak Brain USA Contacts People Marketing Workflows Campaigns Sales Pipelines Se…" at bounding box center [287, 194] width 575 height 389
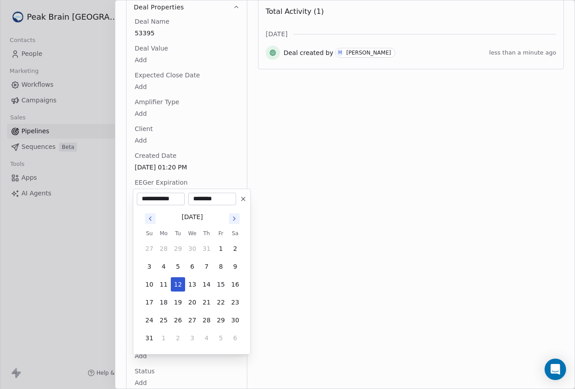
click at [234, 219] on icon "Go to next month" at bounding box center [234, 219] width 2 height 4
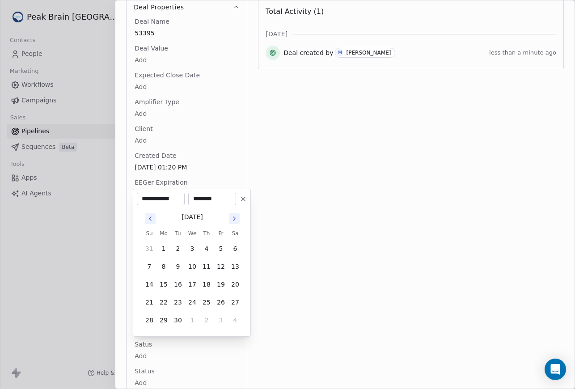
click at [234, 219] on icon "Go to next month" at bounding box center [234, 219] width 2 height 4
click at [190, 268] on button "10" at bounding box center [192, 266] width 14 height 14
type input "**********"
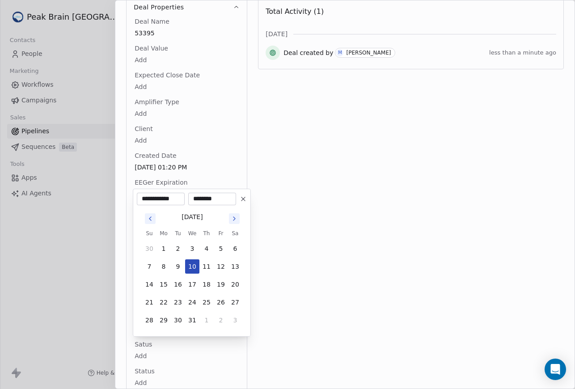
click at [185, 259] on button "10" at bounding box center [192, 266] width 14 height 14
click at [312, 216] on html "Peak Brain USA Contacts People Marketing Workflows Campaigns Sales Pipelines Se…" at bounding box center [287, 194] width 575 height 389
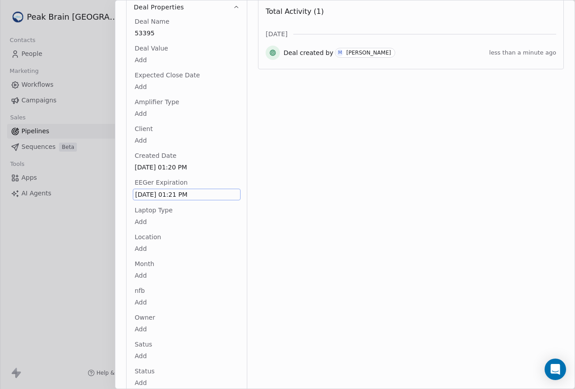
click at [144, 217] on html "Peak Brain USA Contacts People Marketing Workflows Campaigns Sales Pipelines Se…" at bounding box center [287, 194] width 575 height 389
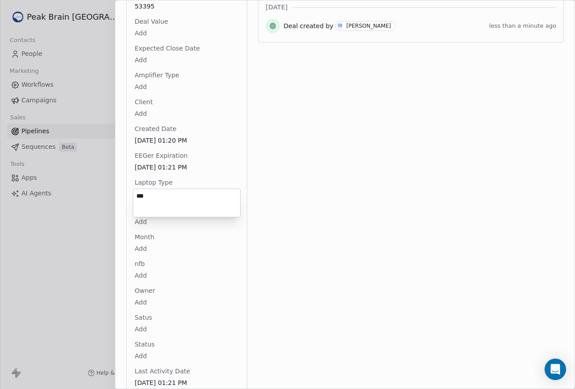
type textarea "***"
click at [148, 220] on body "Peak Brain USA Contacts People Marketing Workflows Campaigns Sales Pipelines Se…" at bounding box center [287, 194] width 575 height 389
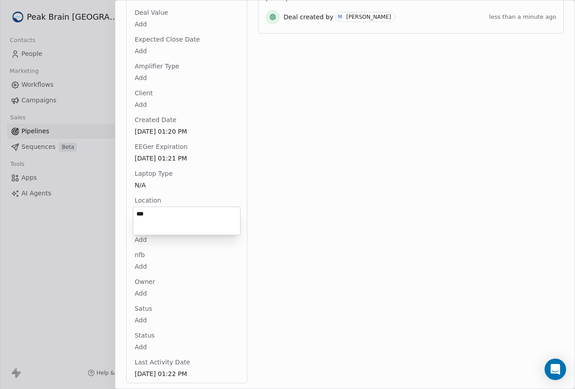
type textarea "***"
click at [143, 322] on body "Peak Brain USA Contacts People Marketing Workflows Campaigns Sales Pipelines Se…" at bounding box center [287, 194] width 575 height 389
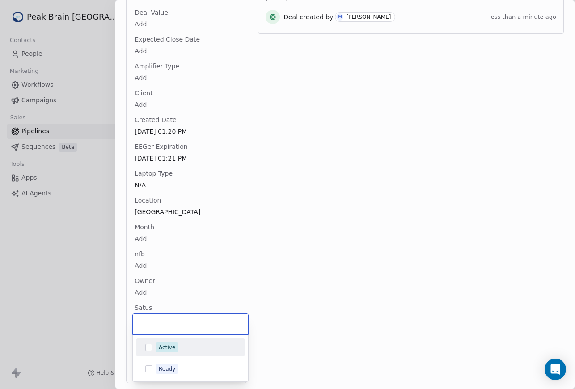
click at [148, 350] on button "Suggestions" at bounding box center [148, 347] width 7 height 7
click at [274, 303] on html "Peak Brain USA Contacts People Marketing Workflows Campaigns Sales Pipelines Se…" at bounding box center [287, 194] width 575 height 389
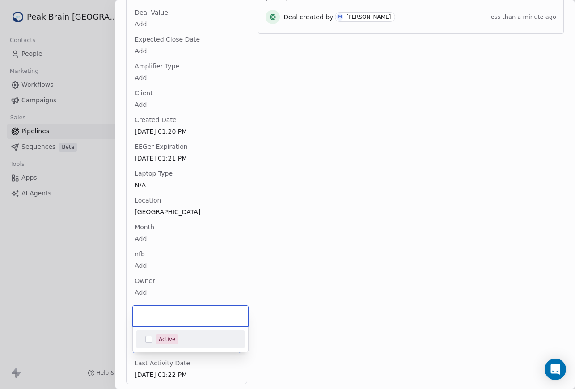
scroll to position [164, 0]
click at [164, 343] on body "Peak Brain USA Contacts People Marketing Workflows Campaigns Sales Pipelines Se…" at bounding box center [287, 194] width 575 height 389
click at [283, 337] on html "Peak Brain USA Contacts People Marketing Workflows Campaigns Sales Pipelines Se…" at bounding box center [287, 194] width 575 height 389
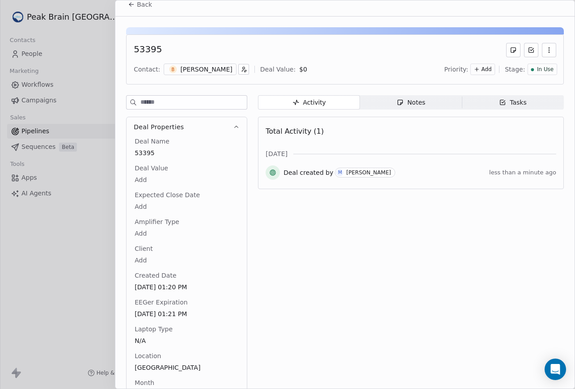
scroll to position [0, 0]
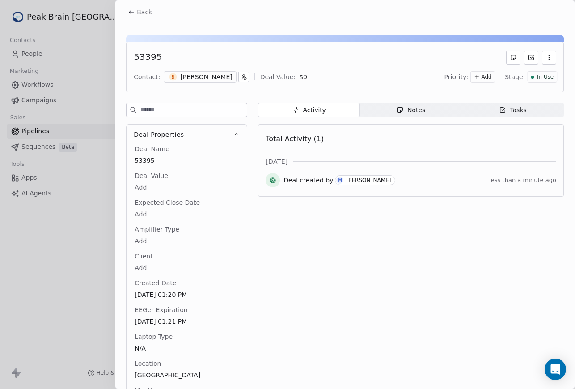
click at [159, 185] on body "Peak Brain USA Contacts People Marketing Workflows Campaigns Sales Pipelines Se…" at bounding box center [287, 194] width 575 height 389
click at [211, 223] on html "Peak Brain USA Contacts People Marketing Workflows Campaigns Sales Pipelines Se…" at bounding box center [287, 194] width 575 height 389
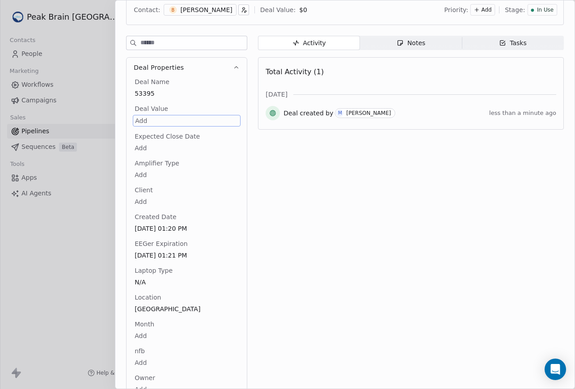
click at [159, 172] on html "Peak Brain USA Contacts People Marketing Workflows Campaigns Sales Pipelines Se…" at bounding box center [287, 194] width 575 height 389
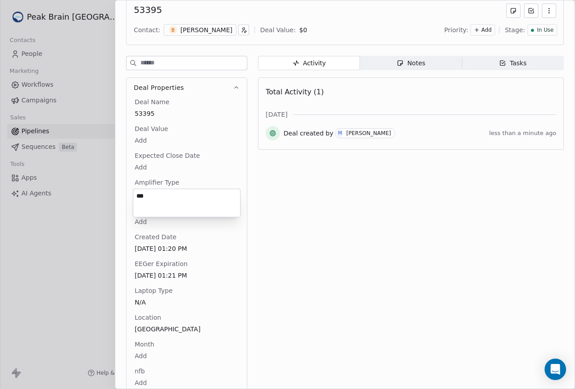
type textarea "***"
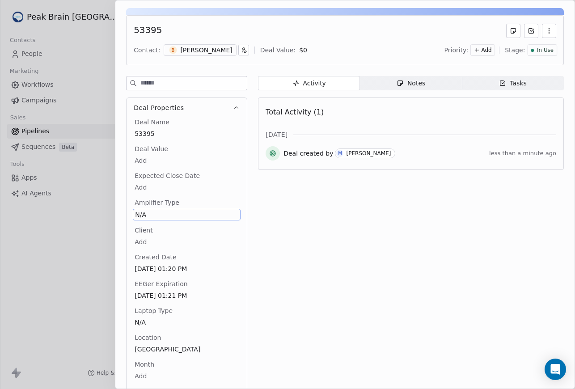
scroll to position [26, 0]
click at [240, 49] on icon "button" at bounding box center [243, 50] width 6 height 6
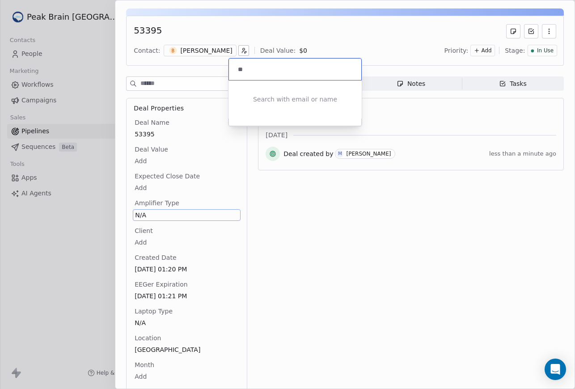
type input "*"
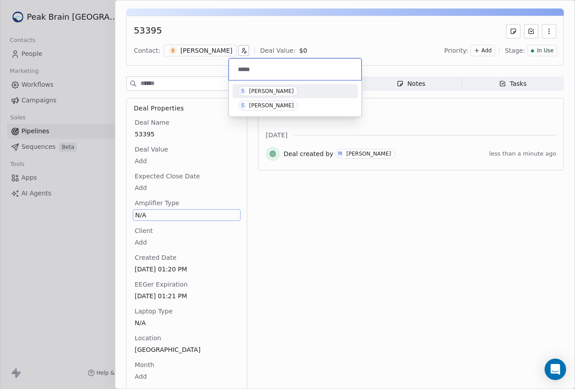
type input "*****"
click at [261, 92] on div "Sarah Sfreddo" at bounding box center [271, 91] width 45 height 6
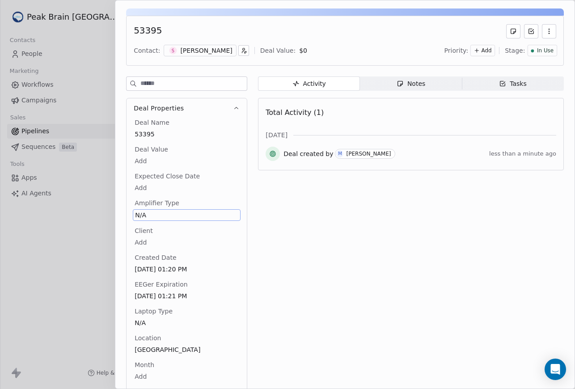
click at [244, 51] on icon "button" at bounding box center [245, 52] width 2 height 2
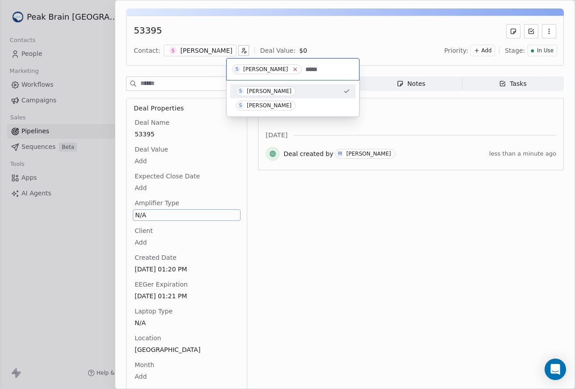
click at [292, 67] on icon at bounding box center [295, 69] width 6 height 6
click at [286, 67] on input "*****" at bounding box center [294, 69] width 120 height 10
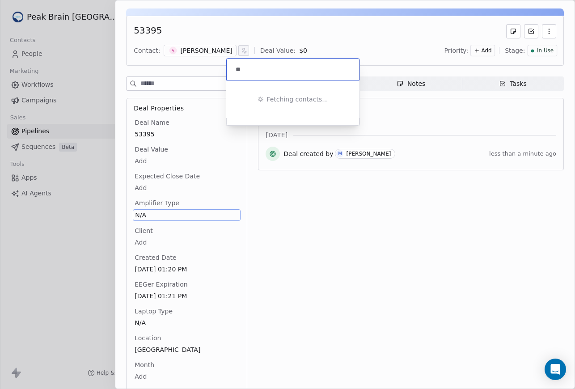
type input "*"
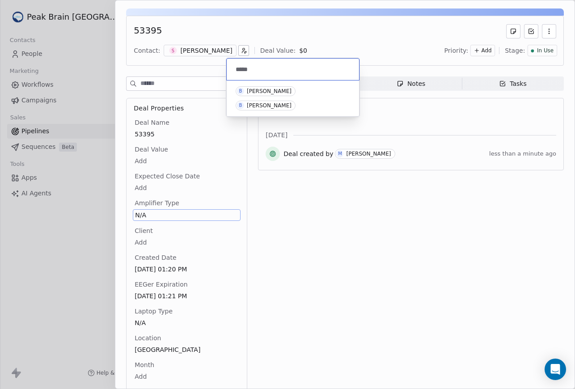
type input "*****"
click at [294, 91] on div "B Bruce Langone" at bounding box center [292, 91] width 114 height 10
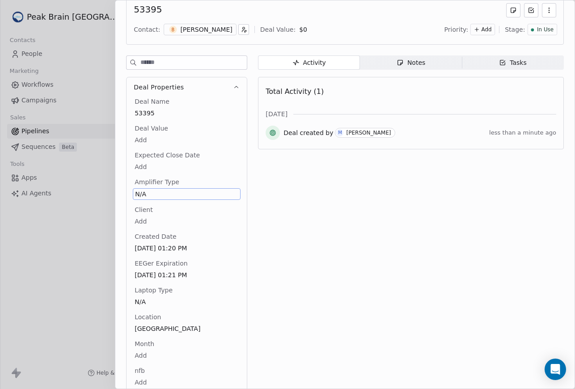
scroll to position [48, 0]
click at [163, 209] on div "Client Add" at bounding box center [187, 215] width 108 height 21
click at [145, 217] on body "Peak Brain USA Contacts People Marketing Workflows Campaigns Sales Pipelines Se…" at bounding box center [287, 194] width 575 height 389
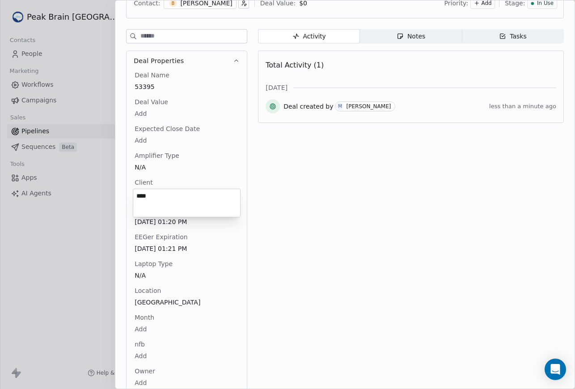
type textarea "****"
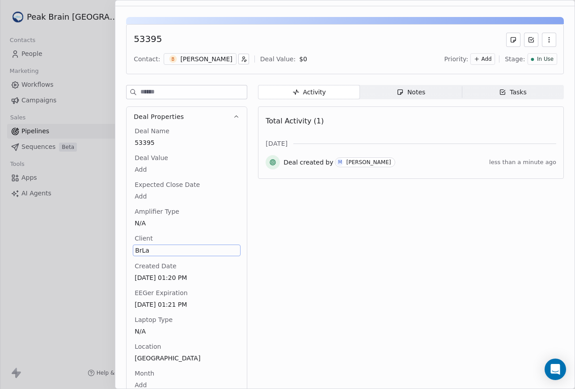
scroll to position [0, 0]
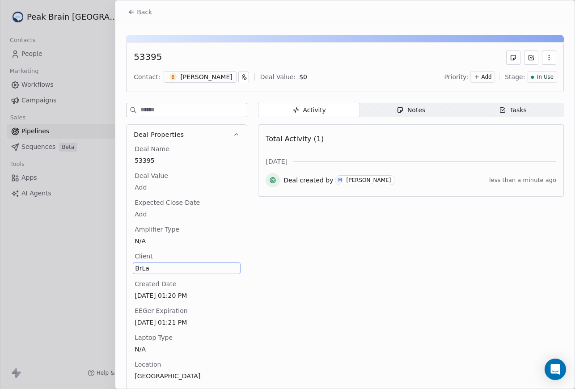
click at [481, 109] on span "Tasks Tasks" at bounding box center [512, 110] width 102 height 14
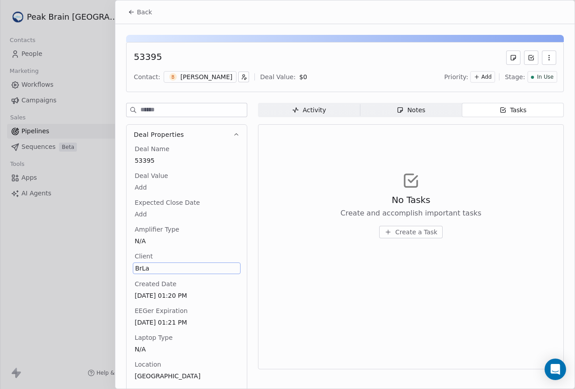
click at [395, 235] on button "Create a Task" at bounding box center [410, 232] width 63 height 13
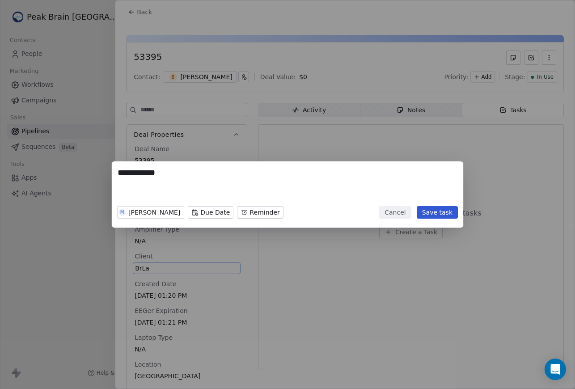
type textarea "**********"
click at [211, 214] on body "Peak Brain USA Contacts People Marketing Workflows Campaigns Sales Pipelines Se…" at bounding box center [287, 194] width 575 height 389
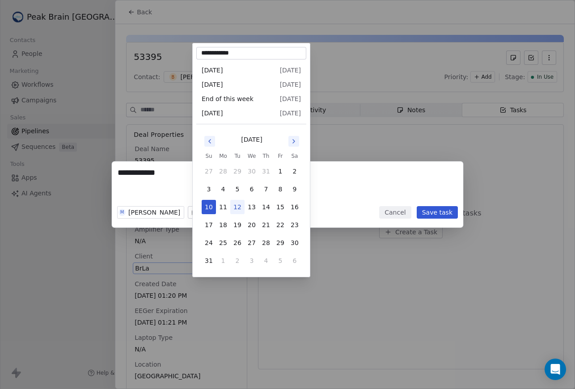
click at [294, 140] on icon "Go to next month" at bounding box center [293, 141] width 7 height 7
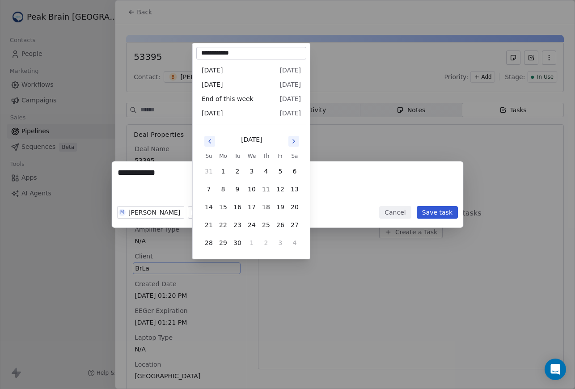
click at [294, 140] on icon "Go to next month" at bounding box center [293, 141] width 7 height 7
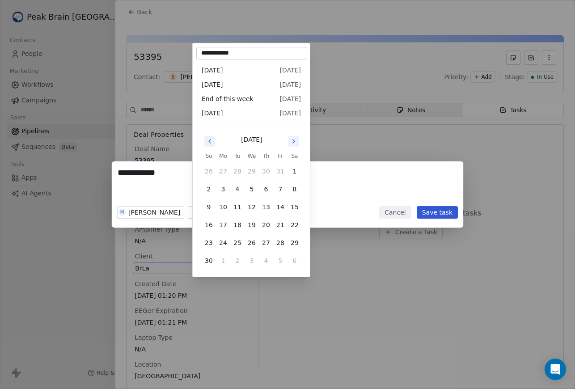
click at [294, 140] on icon "Go to next month" at bounding box center [293, 141] width 7 height 7
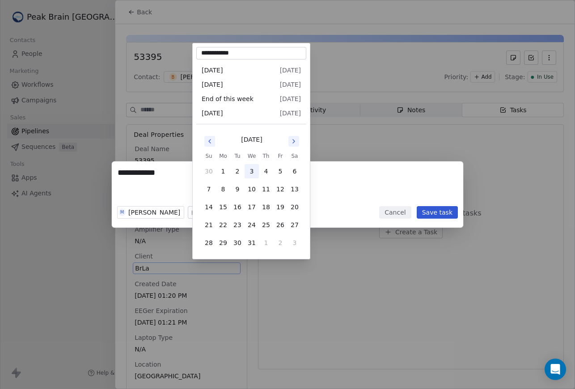
click at [253, 169] on button "3" at bounding box center [251, 171] width 14 height 14
type input "**********"
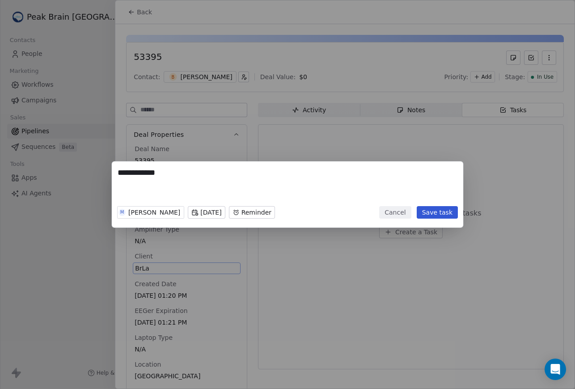
click at [275, 219] on div "M Madeleine McCann Tue, 02 Dec 2025 Reminder" at bounding box center [196, 212] width 158 height 20
click at [290, 214] on body "Peak Brain USA Contacts People Marketing Workflows Campaigns Sales Pipelines Se…" at bounding box center [287, 194] width 575 height 389
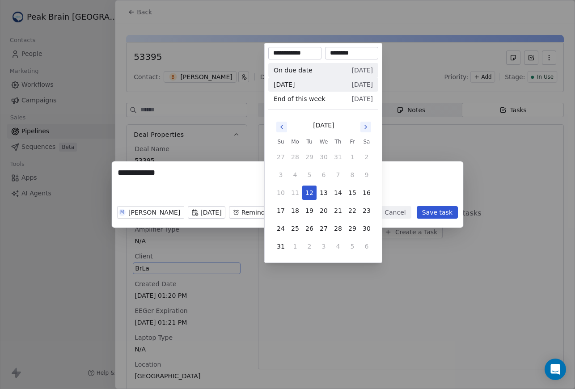
click at [332, 72] on div "On due date Mon, 01 Dec" at bounding box center [322, 70] width 99 height 14
type input "**********"
type input "********"
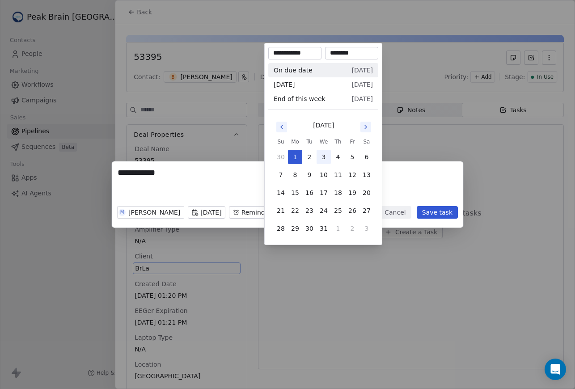
click at [327, 153] on button "3" at bounding box center [323, 157] width 14 height 14
type input "**********"
click at [419, 194] on div "**********" at bounding box center [287, 194] width 575 height 66
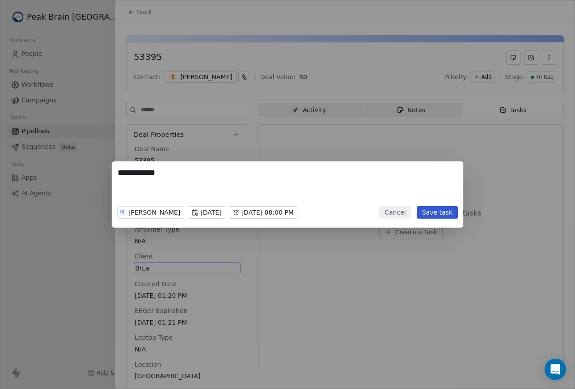
click at [251, 210] on body "Peak Brain USA Contacts People Marketing Workflows Campaigns Sales Pipelines Se…" at bounding box center [287, 194] width 575 height 389
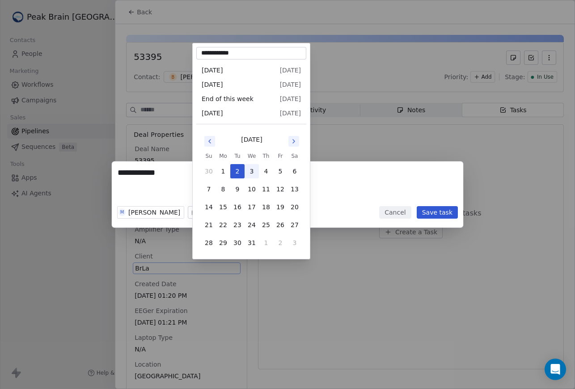
click at [252, 170] on button "3" at bounding box center [251, 171] width 14 height 14
type input "**********"
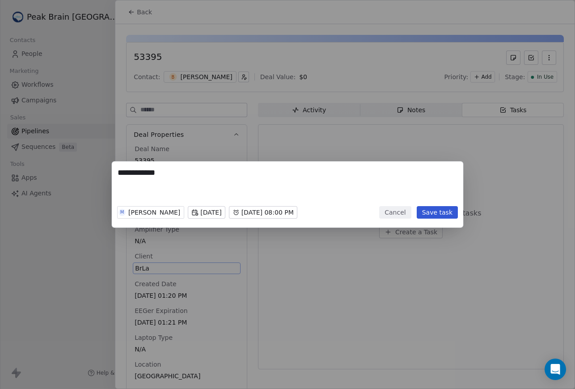
click at [244, 211] on body "Peak Brain USA Contacts People Marketing Workflows Campaigns Sales Pipelines Se…" at bounding box center [287, 194] width 575 height 389
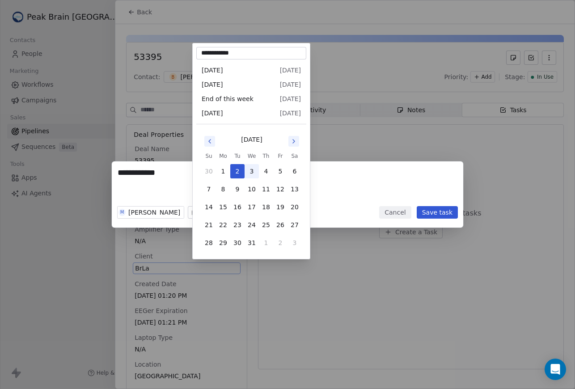
click at [252, 172] on button "3" at bounding box center [251, 171] width 14 height 14
type input "**********"
click at [238, 210] on body "Peak Brain USA Contacts People Marketing Workflows Campaigns Sales Pipelines Se…" at bounding box center [287, 194] width 575 height 389
click at [218, 51] on input "**********" at bounding box center [251, 53] width 106 height 9
type input "**********"
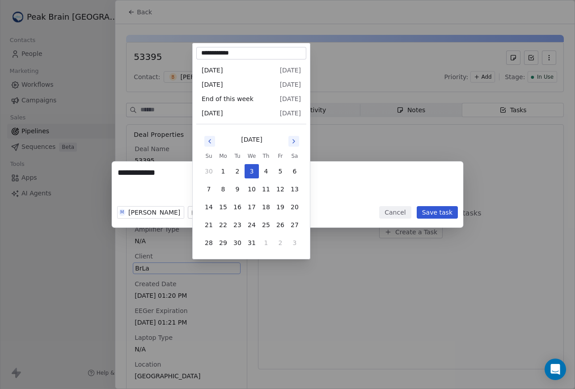
click at [327, 168] on div "**********" at bounding box center [287, 194] width 575 height 66
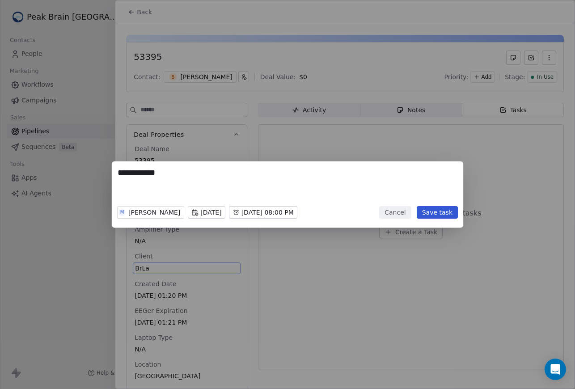
click at [242, 210] on body "Peak Brain USA Contacts People Marketing Workflows Campaigns Sales Pipelines Se…" at bounding box center [287, 194] width 575 height 389
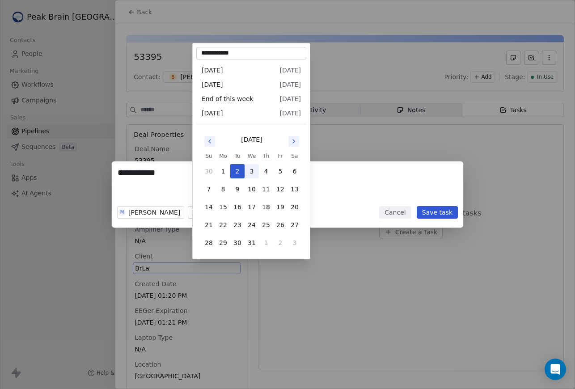
click at [251, 176] on button "3" at bounding box center [251, 171] width 14 height 14
type input "**********"
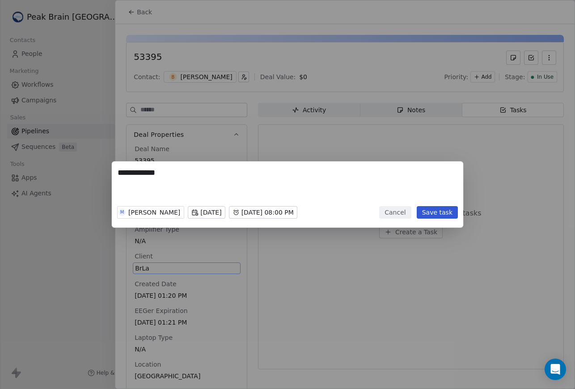
click at [327, 213] on body "Peak Brain USA Contacts People Marketing Workflows Campaigns Sales Pipelines Se…" at bounding box center [287, 194] width 575 height 389
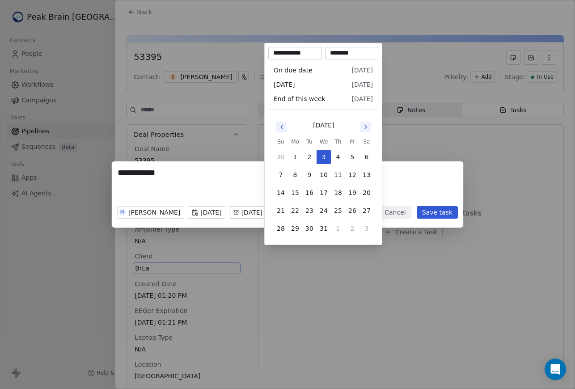
click at [232, 189] on div "**********" at bounding box center [287, 194] width 575 height 66
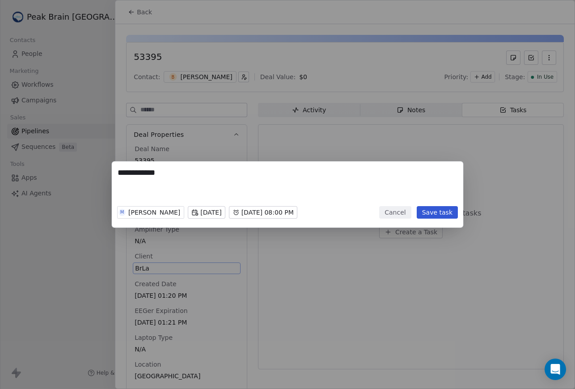
click at [432, 213] on button "Save task" at bounding box center [436, 212] width 41 height 13
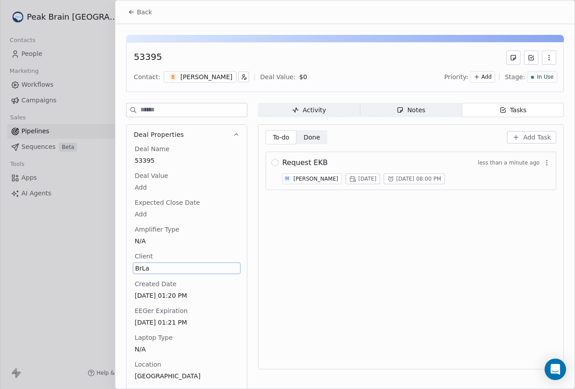
click at [344, 163] on div "Request EKB less than a minute ago" at bounding box center [416, 162] width 268 height 11
click at [306, 163] on span "Request EKB" at bounding box center [305, 162] width 46 height 11
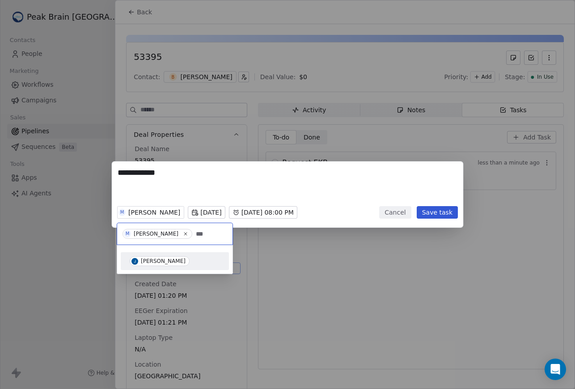
type input "***"
click at [144, 264] on div "[PERSON_NAME]" at bounding box center [163, 261] width 45 height 6
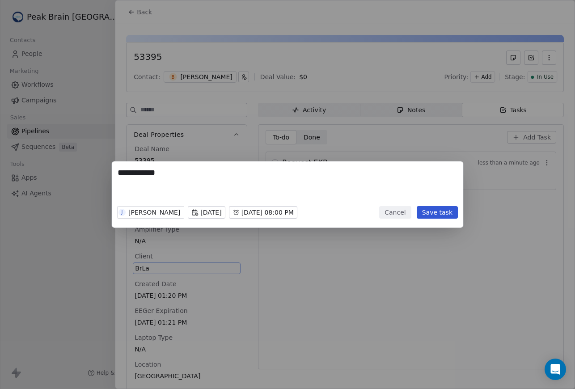
click at [432, 218] on button "Save task" at bounding box center [436, 212] width 41 height 13
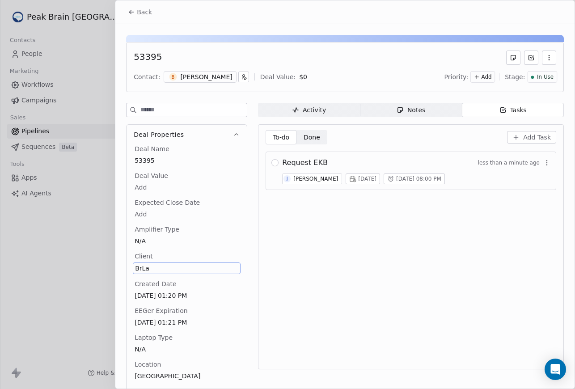
click at [140, 10] on span "Back" at bounding box center [144, 12] width 15 height 9
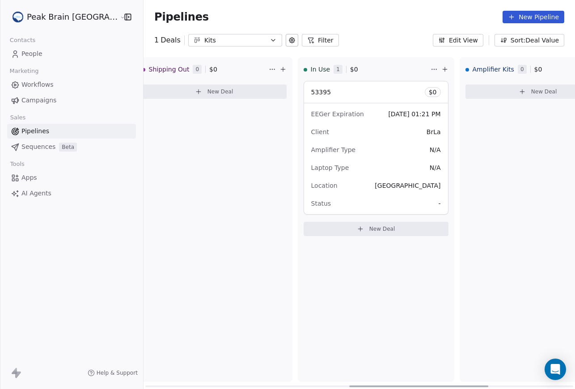
click at [331, 232] on button "New Deal" at bounding box center [375, 229] width 145 height 14
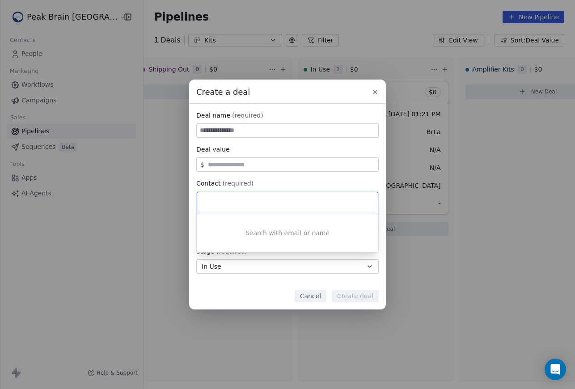
click at [281, 134] on div "Create a deal Deal name (required) Deal value $ Contact (required) Select conta…" at bounding box center [287, 195] width 575 height 230
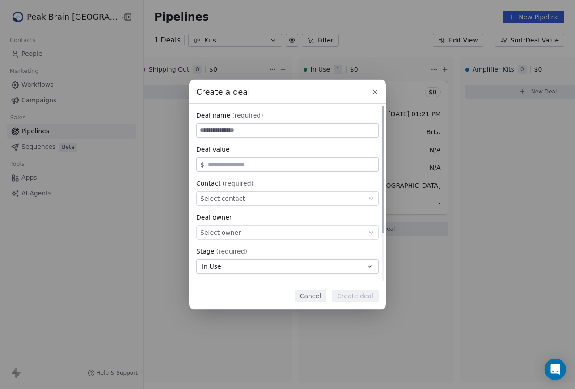
click at [281, 126] on input at bounding box center [287, 130] width 181 height 13
type input "*****"
click at [271, 197] on div "Select contact" at bounding box center [287, 198] width 182 height 14
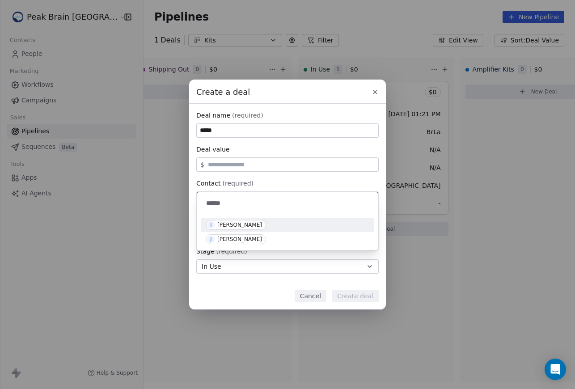
type input "*****"
click at [275, 225] on div "J Jacob Kaufman" at bounding box center [287, 225] width 163 height 10
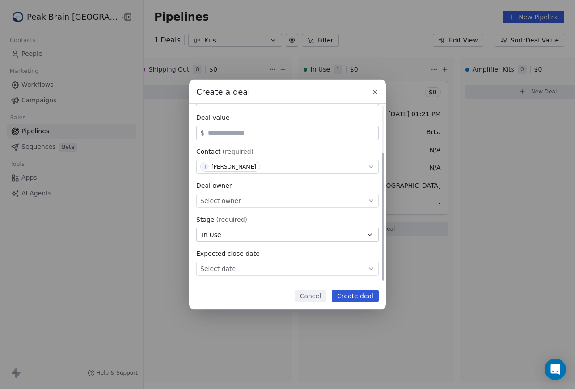
scroll to position [66, 0]
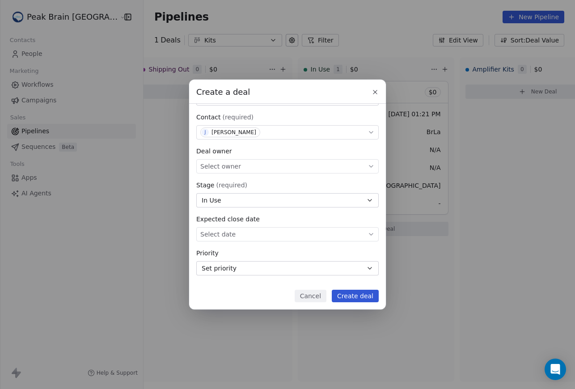
click at [359, 291] on button "Create deal" at bounding box center [354, 295] width 47 height 13
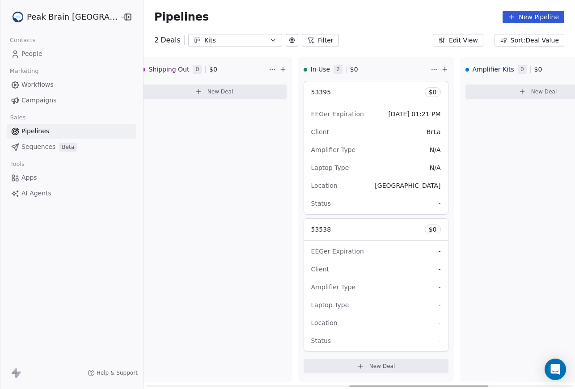
click at [379, 179] on div "Location NYC" at bounding box center [376, 185] width 130 height 14
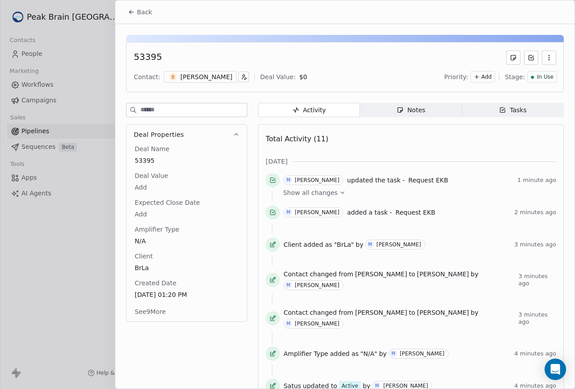
click at [160, 310] on button "See 9 More" at bounding box center [150, 311] width 42 height 16
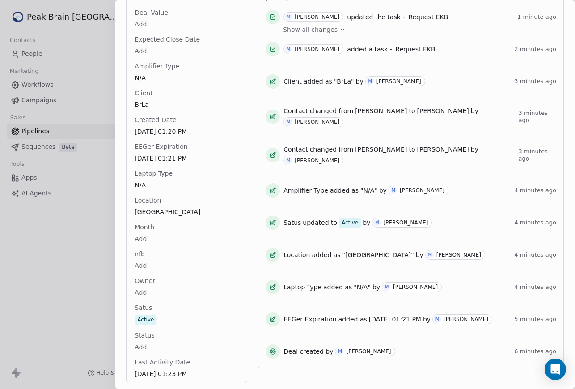
click at [141, 353] on div "Deal Name 53395 Deal Value Add Expected Close Date Add Amplifier Type N/A Clien…" at bounding box center [187, 180] width 108 height 398
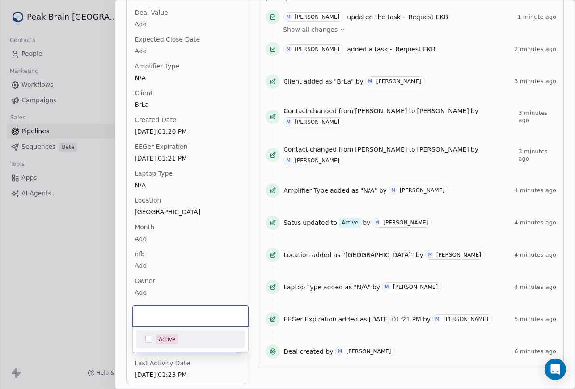
click at [141, 345] on body "Peak Brain USA Contacts People Marketing Workflows Campaigns Sales Pipelines Se…" at bounding box center [287, 194] width 575 height 389
click at [164, 337] on div "Active" at bounding box center [167, 339] width 17 height 8
click at [182, 288] on html "Peak Brain USA Contacts People Marketing Workflows Campaigns Sales Pipelines Se…" at bounding box center [287, 194] width 575 height 389
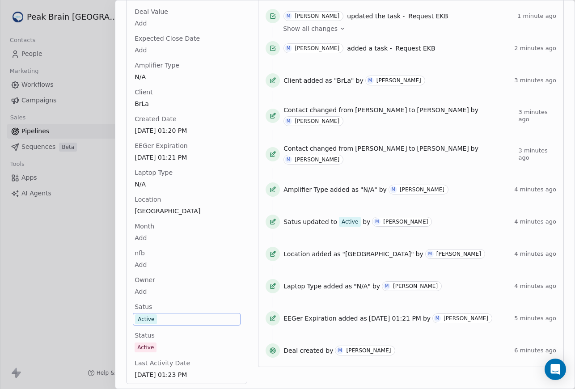
scroll to position [165, 0]
click at [159, 316] on div "Active" at bounding box center [186, 318] width 103 height 10
click at [162, 317] on div "Active" at bounding box center [186, 318] width 103 height 10
click at [143, 318] on div "Active" at bounding box center [146, 318] width 17 height 9
click at [168, 317] on div "Active" at bounding box center [186, 318] width 103 height 10
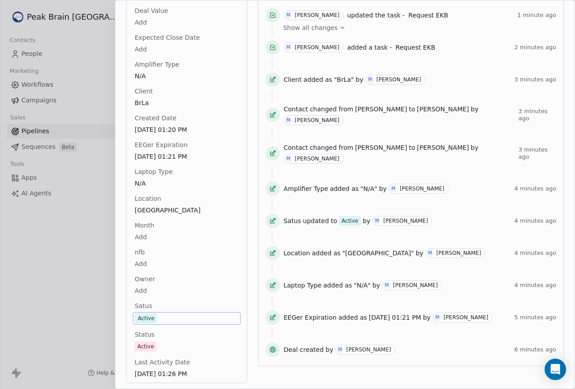
click at [176, 314] on div "Active" at bounding box center [186, 318] width 103 height 10
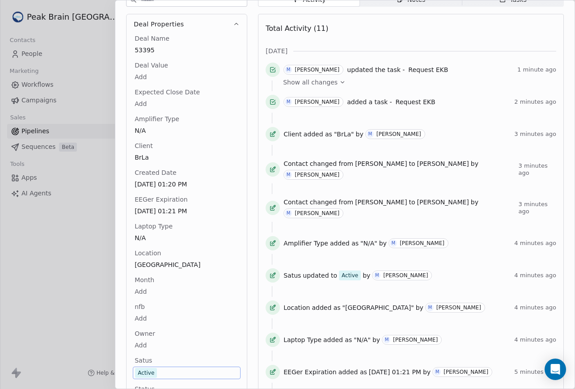
scroll to position [0, 0]
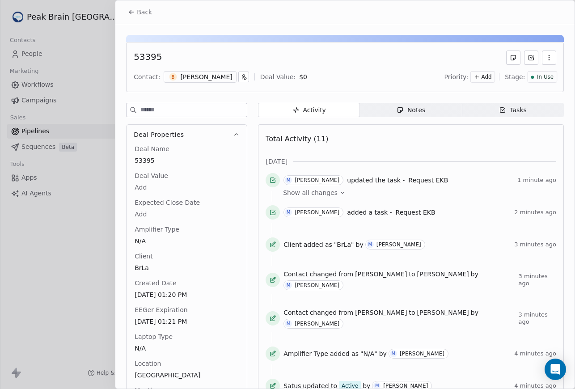
click at [145, 13] on span "Back" at bounding box center [144, 12] width 15 height 9
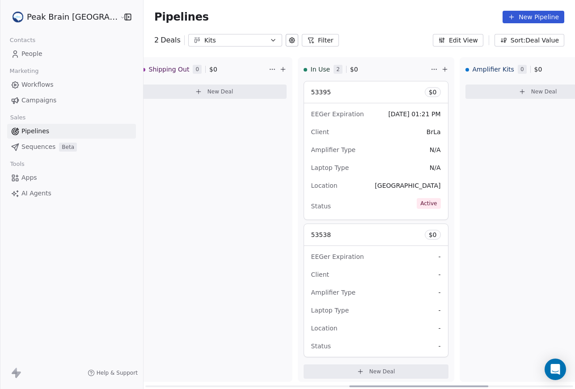
scroll to position [4, 0]
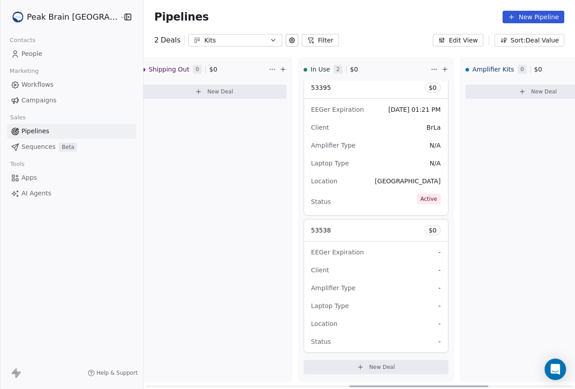
click at [341, 277] on div "Client -" at bounding box center [376, 270] width 130 height 14
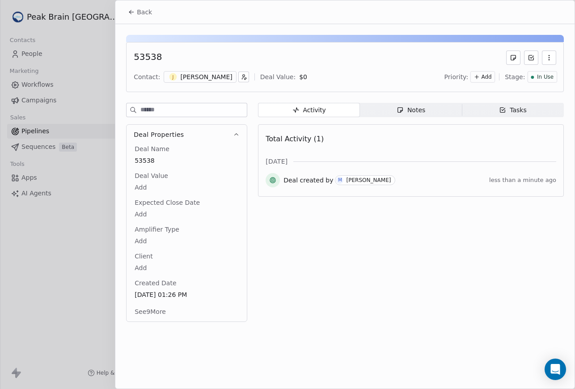
click at [151, 311] on button "See 9 More" at bounding box center [150, 311] width 42 height 16
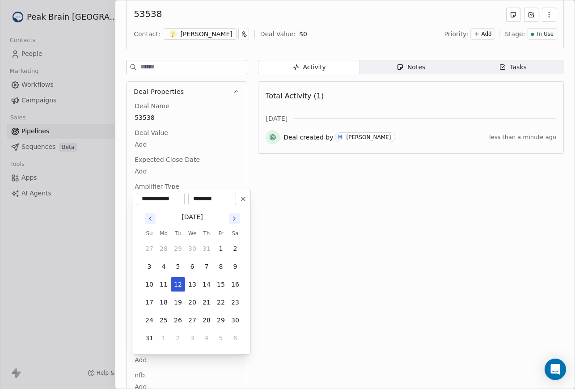
click at [154, 281] on body "Peak Brain USA Contacts People Marketing Workflows Campaigns Sales Pipelines Se…" at bounding box center [287, 194] width 575 height 389
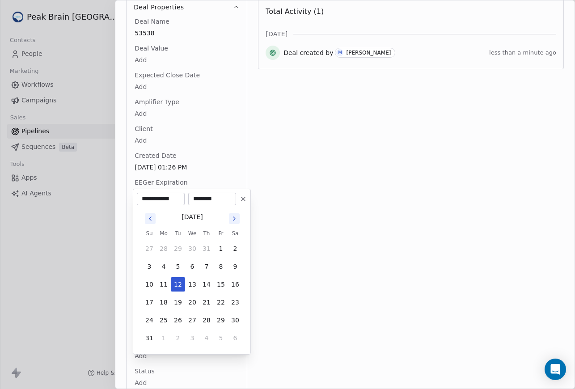
click at [233, 221] on icon "Go to next month" at bounding box center [234, 218] width 7 height 7
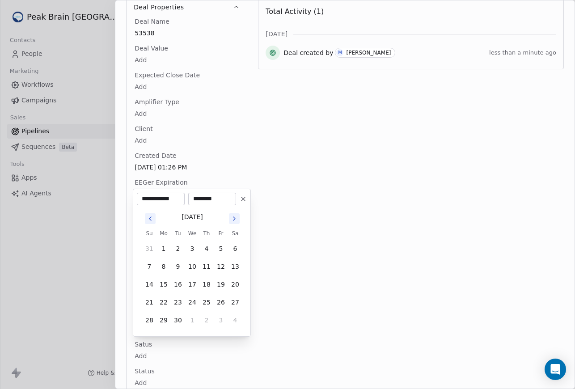
click at [233, 221] on icon "Go to next month" at bounding box center [234, 218] width 7 height 7
click at [235, 270] on button "10" at bounding box center [235, 266] width 14 height 14
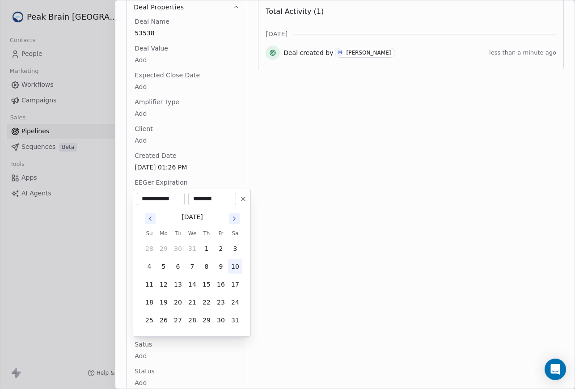
type input "**********"
click at [228, 259] on button "10" at bounding box center [235, 266] width 14 height 14
click at [272, 271] on html "Peak Brain USA Contacts People Marketing Workflows Campaigns Sales Pipelines Se…" at bounding box center [287, 194] width 575 height 389
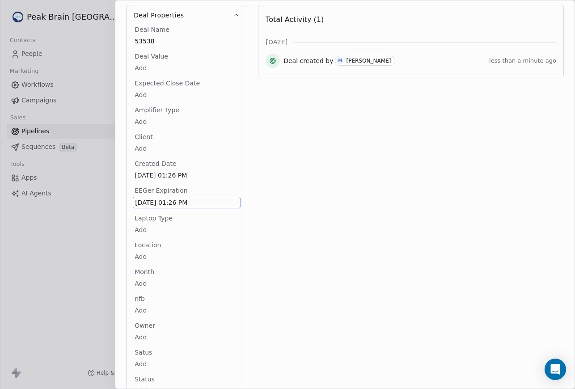
scroll to position [119, 0]
click at [146, 233] on html "Peak Brain USA Contacts People Marketing Workflows Campaigns Sales Pipelines Se…" at bounding box center [287, 194] width 575 height 389
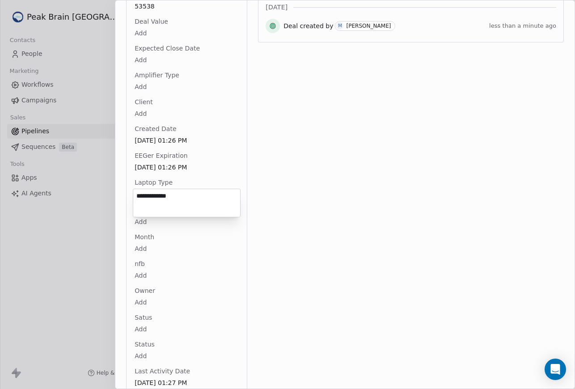
type textarea "**********"
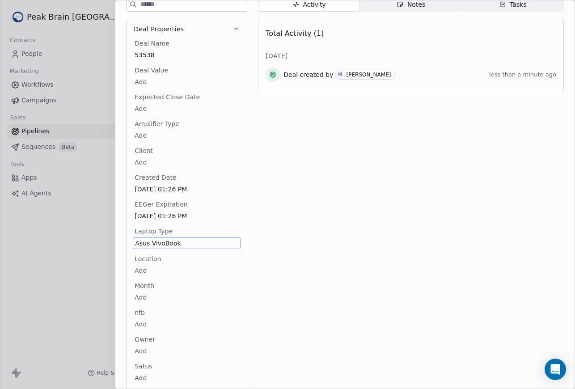
scroll to position [82, 0]
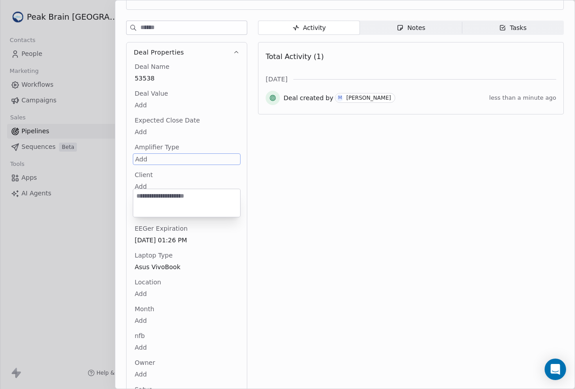
click at [149, 159] on html "Peak Brain USA Contacts People Marketing Workflows Campaigns Sales Pipelines Se…" at bounding box center [287, 194] width 575 height 389
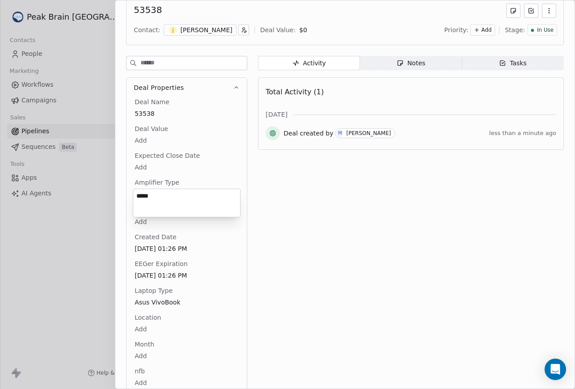
type textarea "*****"
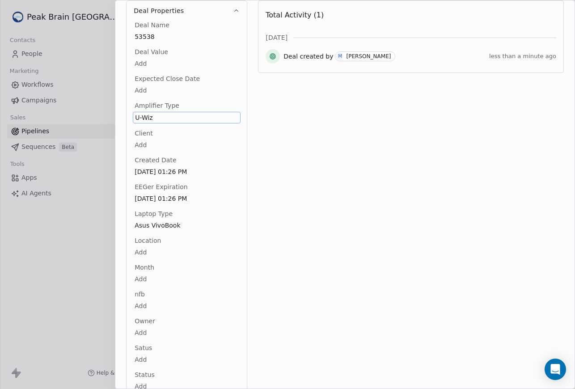
click at [145, 150] on html "Peak Brain USA Contacts People Marketing Workflows Campaigns Sales Pipelines Se…" at bounding box center [287, 194] width 575 height 389
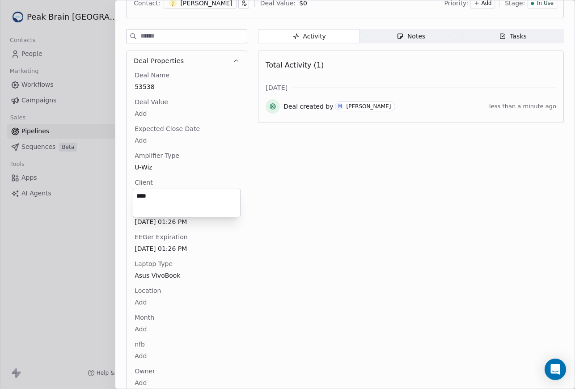
type textarea "****"
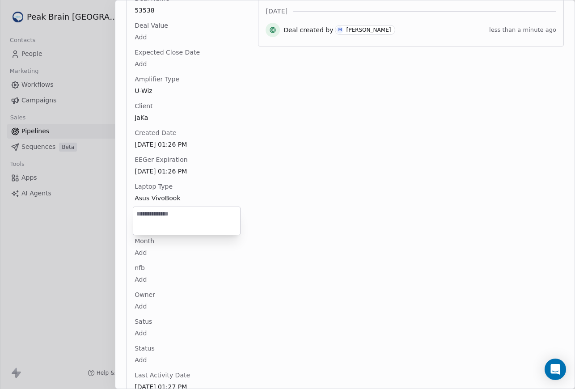
click at [148, 226] on body "Peak Brain USA Contacts People Marketing Workflows Campaigns Sales Pipelines Se…" at bounding box center [287, 194] width 575 height 389
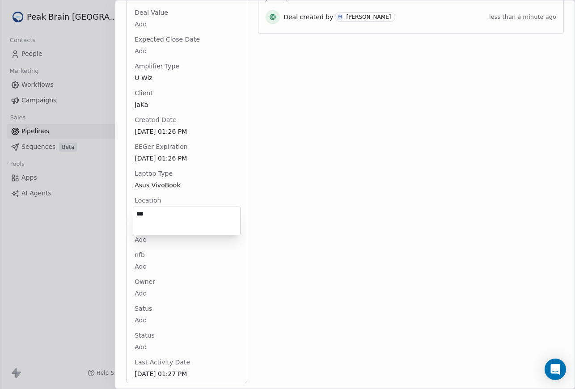
type textarea "***"
click at [140, 322] on body "Peak Brain USA Contacts People Marketing Workflows Campaigns Sales Pipelines Se…" at bounding box center [287, 194] width 575 height 389
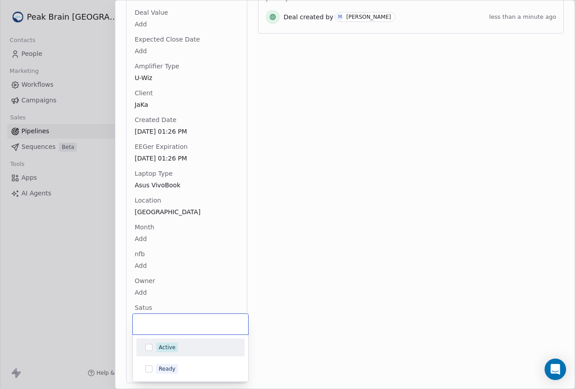
click at [147, 345] on button "Suggestions" at bounding box center [148, 347] width 7 height 7
click at [273, 313] on html "Peak Brain USA Contacts People Marketing Workflows Campaigns Sales Pipelines Se…" at bounding box center [287, 194] width 575 height 389
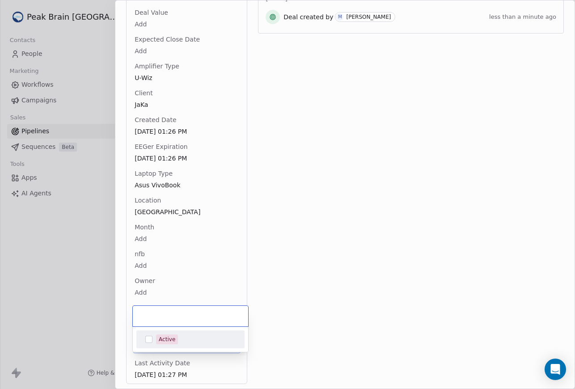
click at [141, 346] on body "Peak Brain USA Contacts People Marketing Workflows Campaigns Sales Pipelines Se…" at bounding box center [287, 194] width 575 height 389
click at [210, 342] on div "Active" at bounding box center [196, 339] width 80 height 10
click at [271, 344] on html "Peak Brain USA Contacts People Marketing Workflows Campaigns Sales Pipelines Se…" at bounding box center [287, 194] width 575 height 389
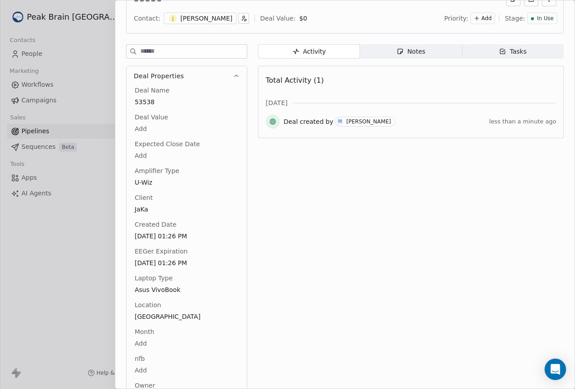
scroll to position [0, 0]
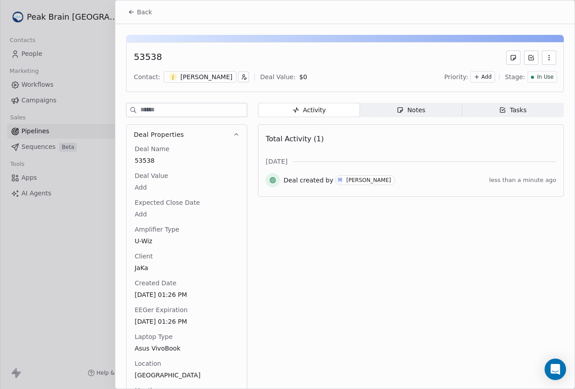
click at [504, 105] on span "Tasks Tasks" at bounding box center [512, 110] width 102 height 14
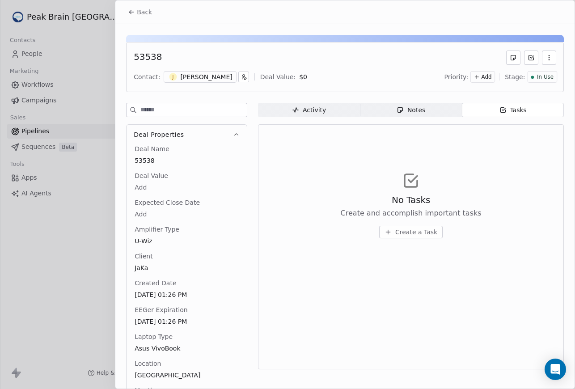
click at [402, 231] on span "Create a Task" at bounding box center [416, 231] width 42 height 9
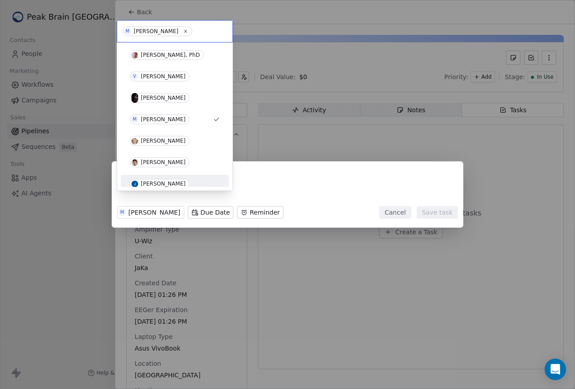
click at [178, 189] on div "[PERSON_NAME]" at bounding box center [175, 184] width 90 height 10
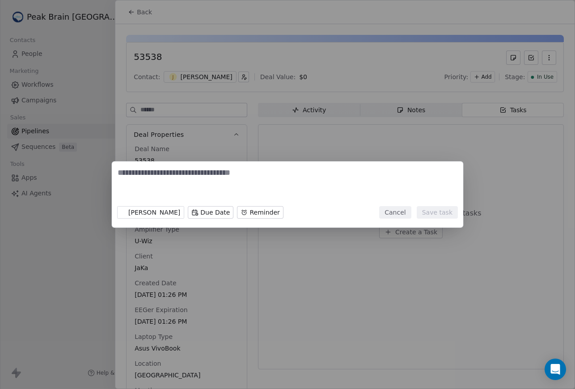
click at [197, 185] on textarea at bounding box center [287, 184] width 340 height 35
type textarea "**********"
click at [193, 210] on body "Peak Brain USA Contacts People Marketing Workflows Campaigns Sales Pipelines Se…" at bounding box center [287, 194] width 575 height 389
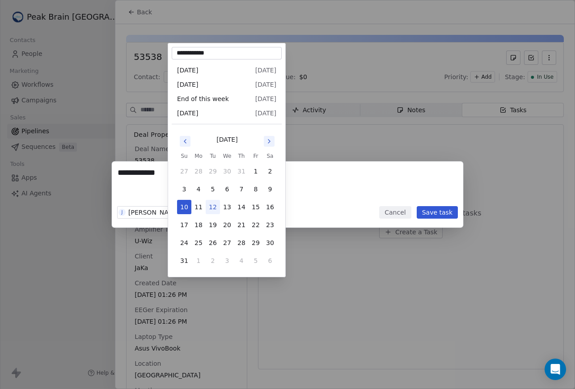
click at [271, 138] on icon "Go to next month" at bounding box center [268, 141] width 7 height 7
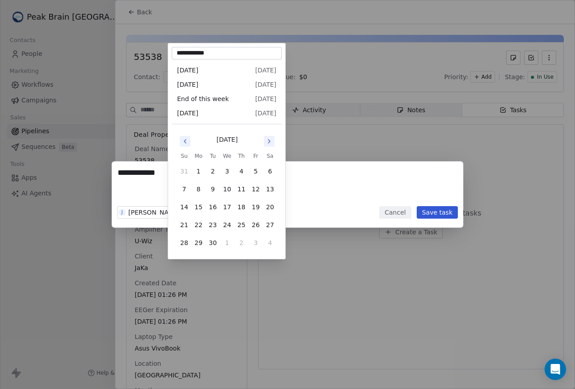
click at [271, 138] on icon "Go to next month" at bounding box center [268, 141] width 7 height 7
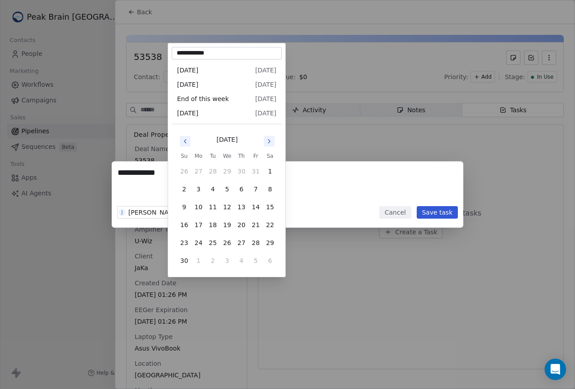
click at [271, 138] on icon "Go to next month" at bounding box center [268, 141] width 7 height 7
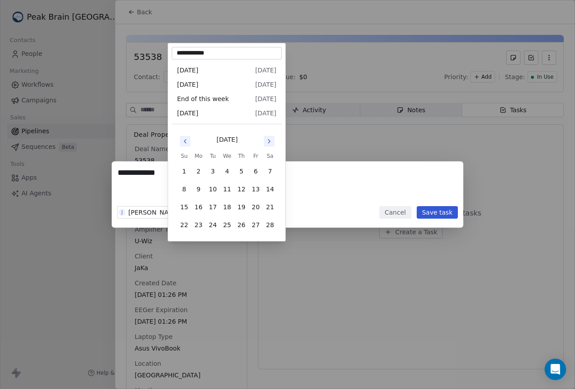
click at [188, 144] on icon "Go to previous month" at bounding box center [184, 141] width 7 height 7
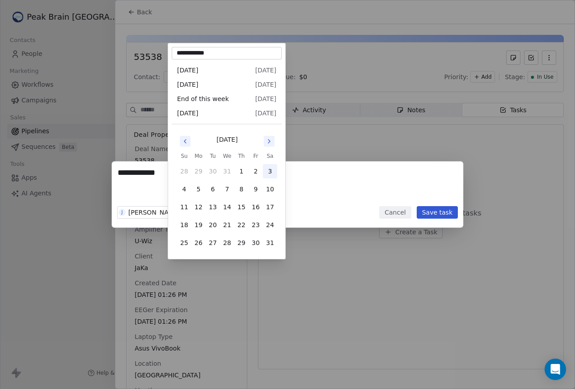
click at [270, 174] on button "3" at bounding box center [270, 171] width 14 height 14
type input "**********"
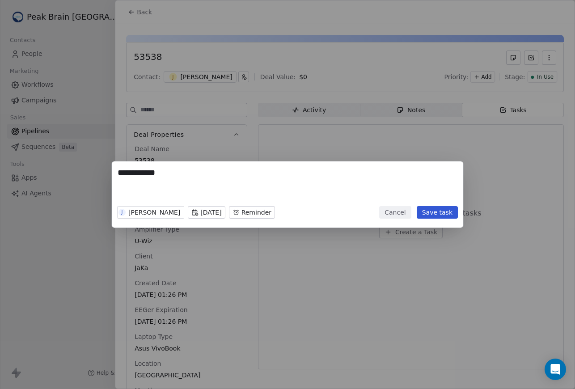
click at [221, 214] on body "Peak Brain USA Contacts People Marketing Workflows Campaigns Sales Pipelines Se…" at bounding box center [287, 194] width 575 height 389
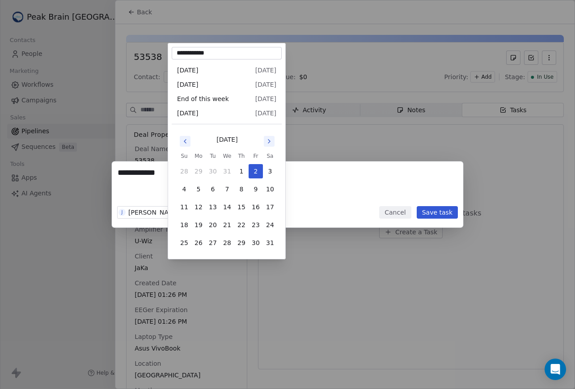
type input "**********"
click at [305, 177] on div "**********" at bounding box center [287, 194] width 575 height 66
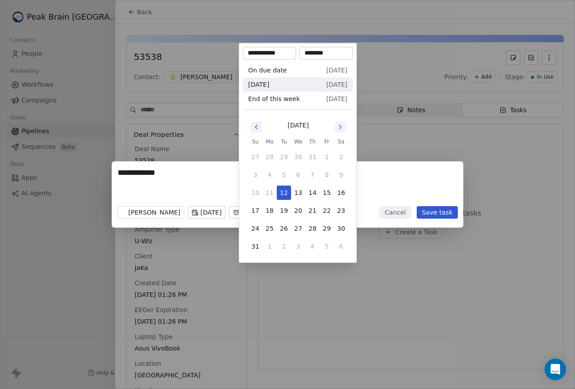
click at [258, 213] on body "Peak Brain USA Contacts People Marketing Workflows Campaigns Sales Pipelines Se…" at bounding box center [287, 194] width 575 height 389
click at [326, 72] on span "Wed, 31 Dec" at bounding box center [336, 70] width 21 height 9
type input "**********"
type input "********"
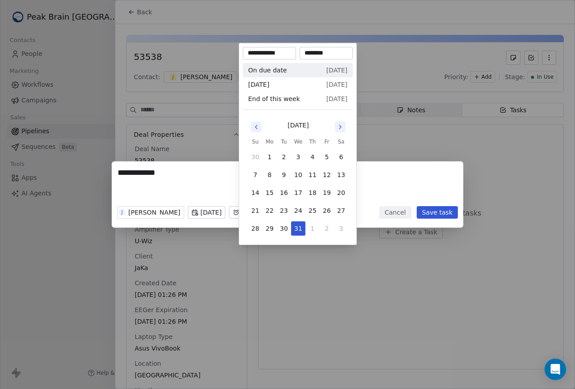
click at [344, 124] on button "Go to next month" at bounding box center [340, 127] width 11 height 11
click at [338, 160] on button "3" at bounding box center [341, 157] width 14 height 14
type input "**********"
click at [372, 180] on div "**********" at bounding box center [287, 194] width 575 height 66
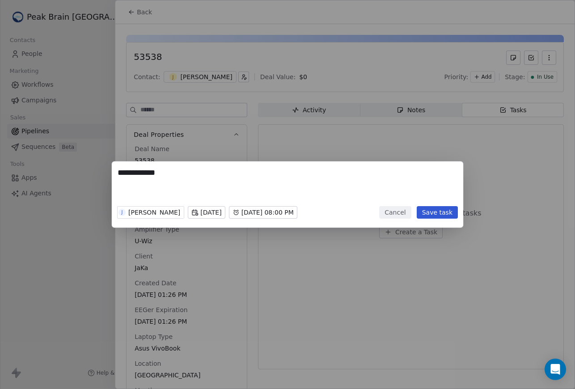
click at [437, 210] on button "Save task" at bounding box center [436, 212] width 41 height 13
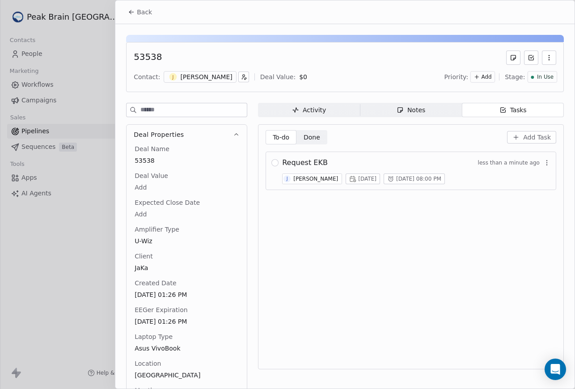
click at [143, 13] on span "Back" at bounding box center [144, 12] width 15 height 9
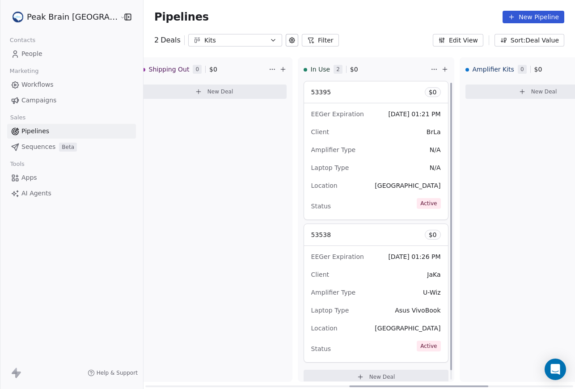
click at [453, 37] on button "Edit View" at bounding box center [457, 40] width 50 height 13
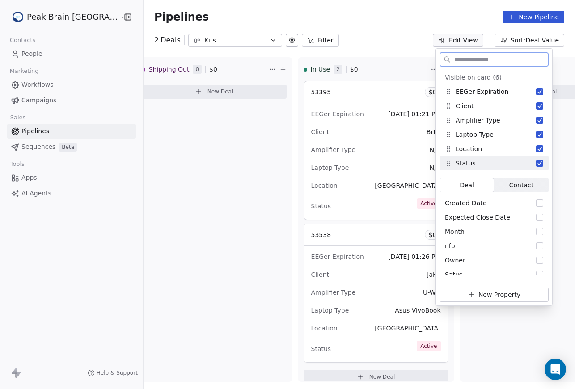
click at [465, 163] on div "Status" at bounding box center [460, 163] width 31 height 9
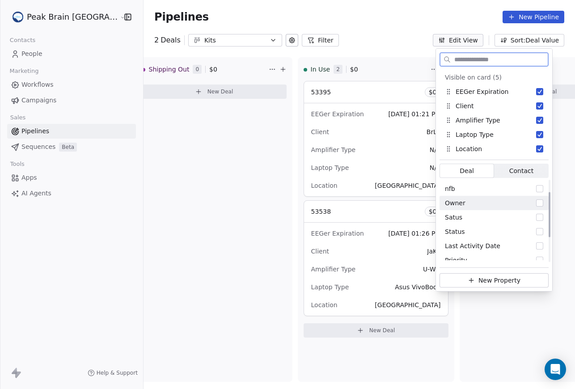
scroll to position [64, 0]
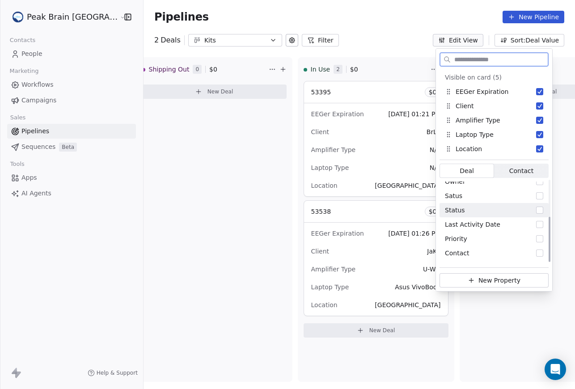
click at [473, 210] on div "Status" at bounding box center [493, 210] width 109 height 14
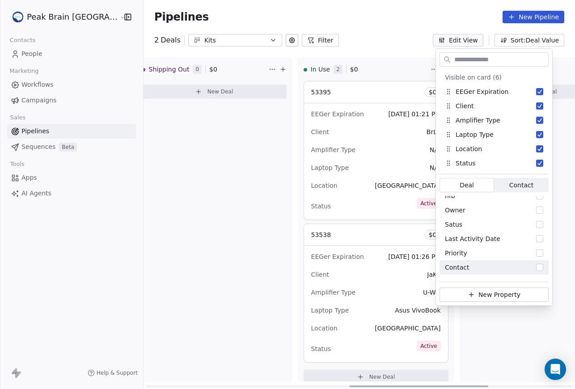
click at [464, 327] on div "Amplifier Kits 0 $ 0 New Deal" at bounding box center [537, 219] width 156 height 324
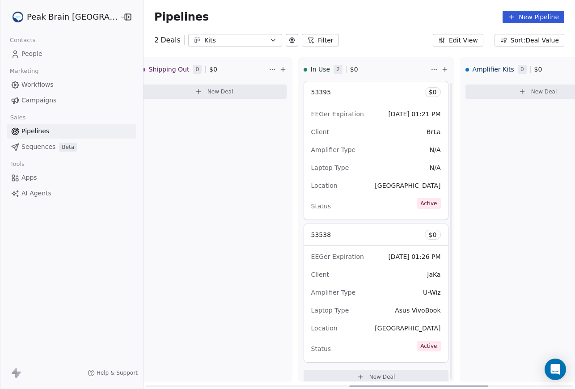
scroll to position [10, 0]
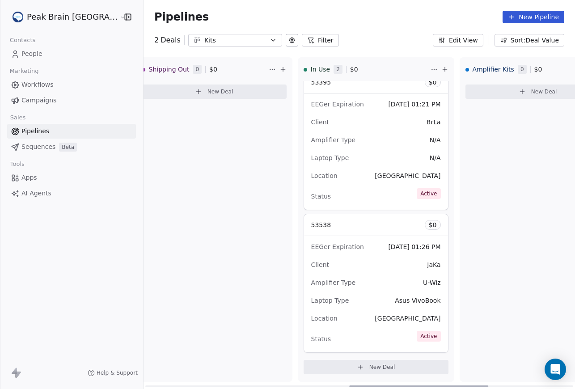
click at [416, 194] on span "Active" at bounding box center [428, 193] width 24 height 11
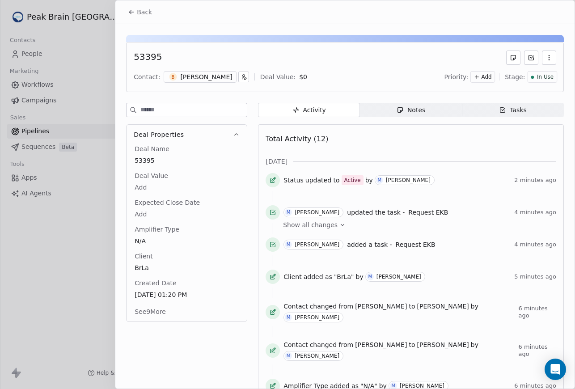
click at [162, 304] on button "See 9 More" at bounding box center [150, 311] width 42 height 16
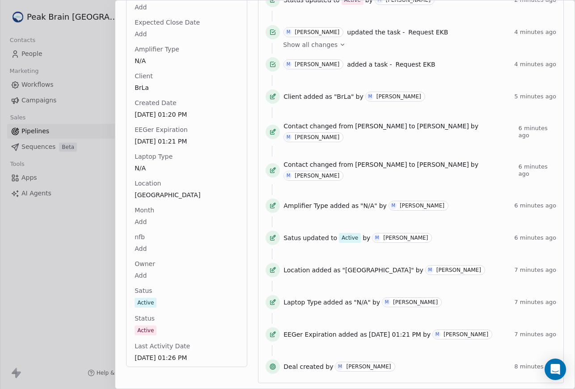
click at [146, 330] on div "Active" at bounding box center [145, 330] width 17 height 9
click at [171, 332] on div "Active" at bounding box center [186, 331] width 103 height 10
click at [162, 332] on div "Active" at bounding box center [186, 331] width 103 height 10
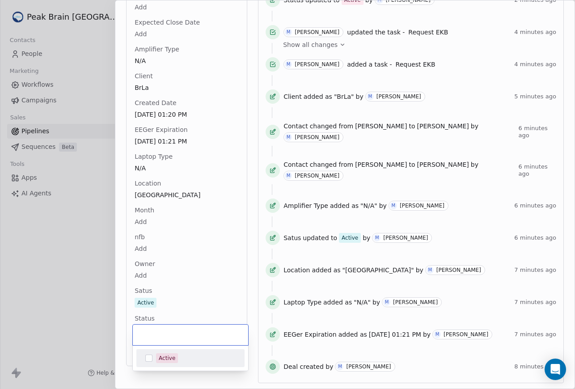
click at [200, 303] on html "Peak Brain USA Contacts People Marketing Workflows Campaigns Sales Pipelines Se…" at bounding box center [287, 194] width 575 height 389
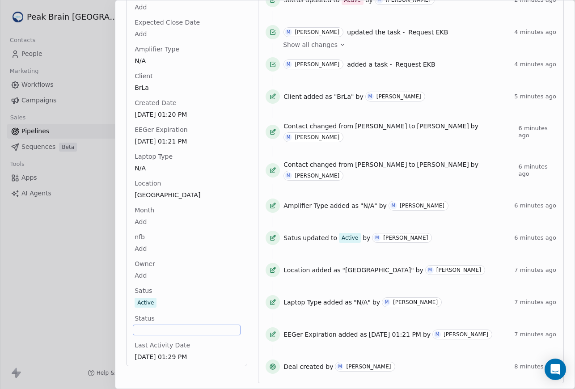
click at [151, 316] on span "Status" at bounding box center [145, 318] width 24 height 9
click at [157, 333] on body "Peak Brain USA Contacts People Marketing Workflows Campaigns Sales Pipelines Se…" at bounding box center [287, 194] width 575 height 389
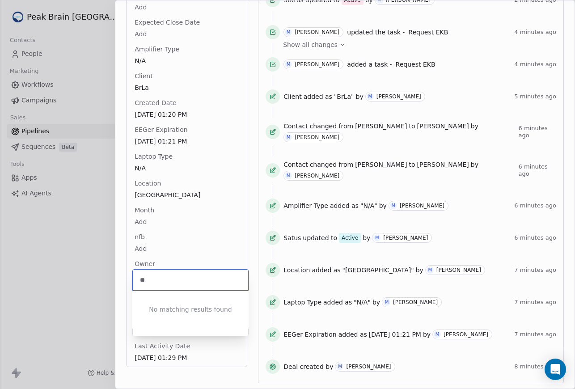
type input "*"
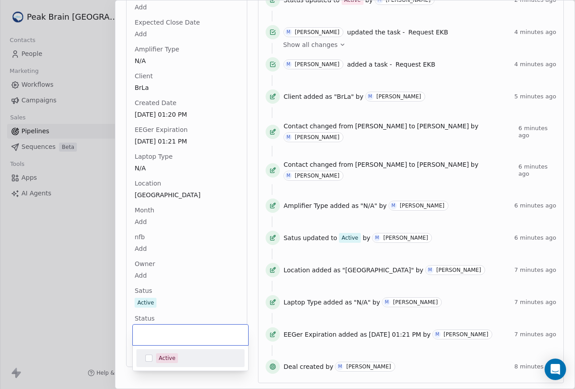
click at [188, 312] on html "Peak Brain USA Contacts People Marketing Workflows Campaigns Sales Pipelines Se…" at bounding box center [287, 194] width 575 height 389
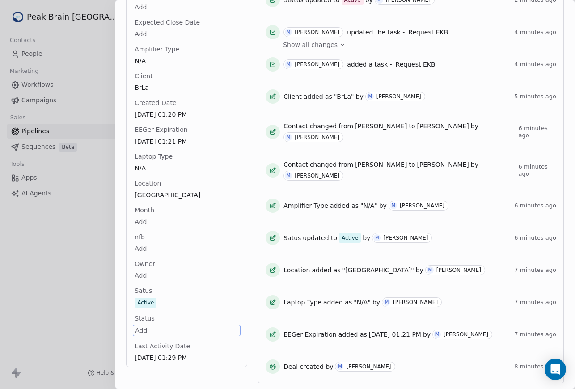
scroll to position [0, 0]
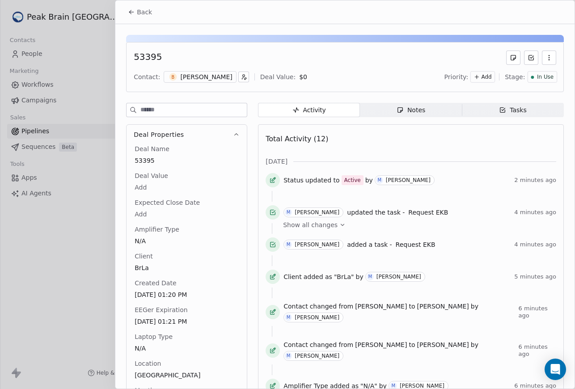
click at [138, 13] on span "Back" at bounding box center [144, 12] width 15 height 9
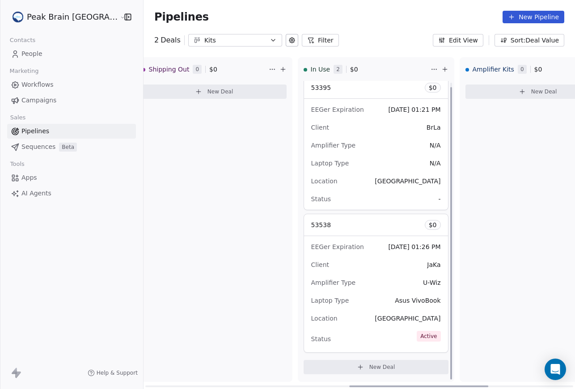
click at [363, 181] on div "Location NYC" at bounding box center [376, 181] width 130 height 14
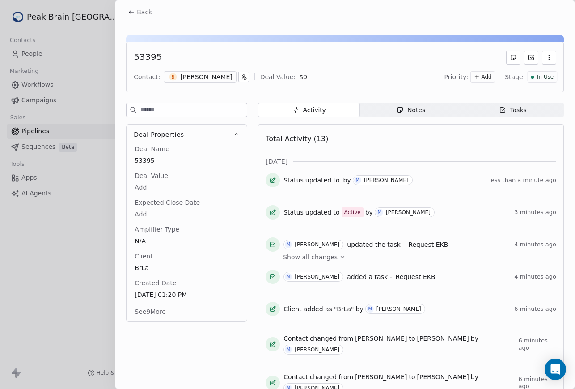
click at [147, 13] on span "Back" at bounding box center [144, 12] width 15 height 9
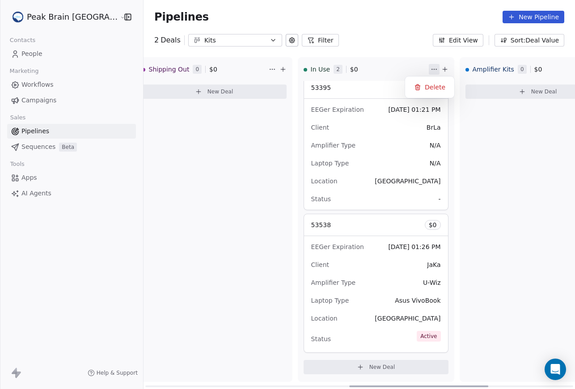
click at [405, 70] on html "Peak Brain USA Contacts People Marketing Workflows Campaigns Sales Pipelines Se…" at bounding box center [287, 194] width 575 height 389
click at [386, 60] on html "Peak Brain USA Contacts People Marketing Workflows Campaigns Sales Pipelines Se…" at bounding box center [287, 194] width 575 height 389
click at [469, 42] on button "Edit View" at bounding box center [457, 40] width 50 height 13
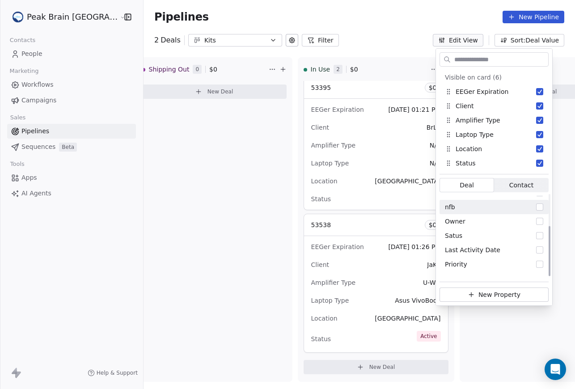
scroll to position [50, 0]
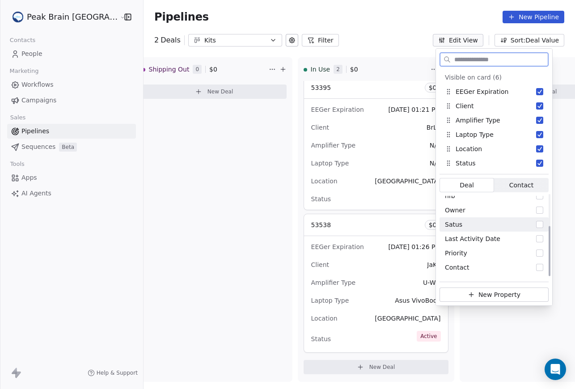
click at [539, 226] on button "Suggestions" at bounding box center [539, 224] width 7 height 7
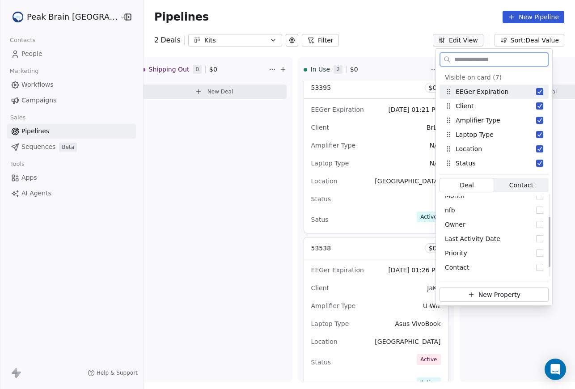
scroll to position [36, 0]
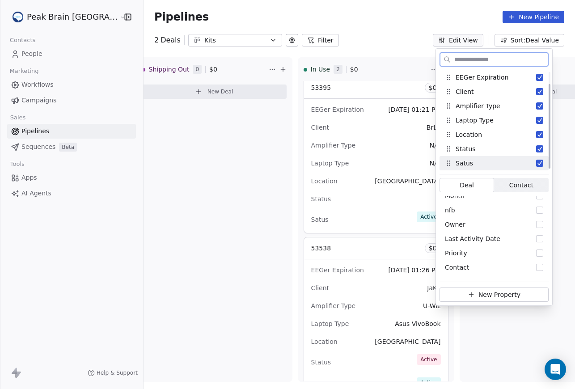
click at [536, 162] on button "Suggestions" at bounding box center [539, 162] width 7 height 7
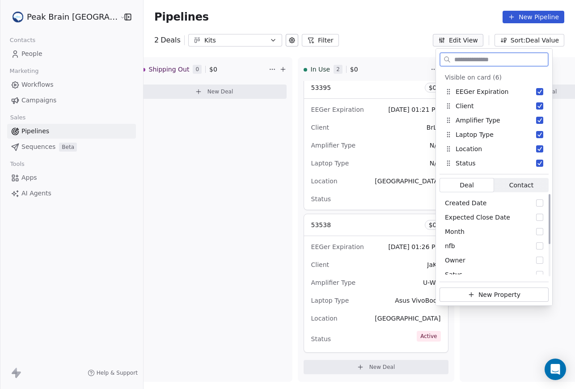
scroll to position [50, 0]
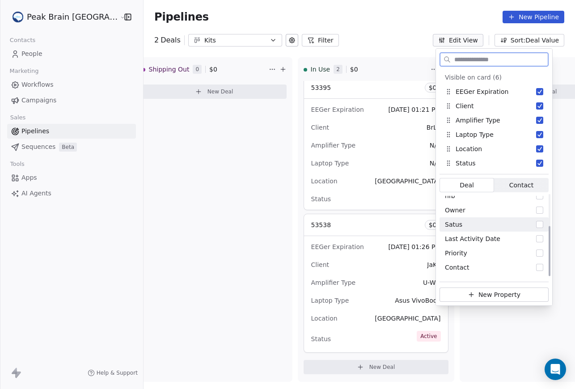
click at [538, 225] on button "Suggestions" at bounding box center [539, 224] width 7 height 7
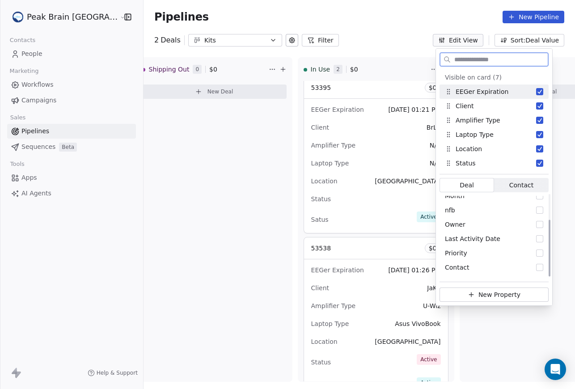
scroll to position [36, 0]
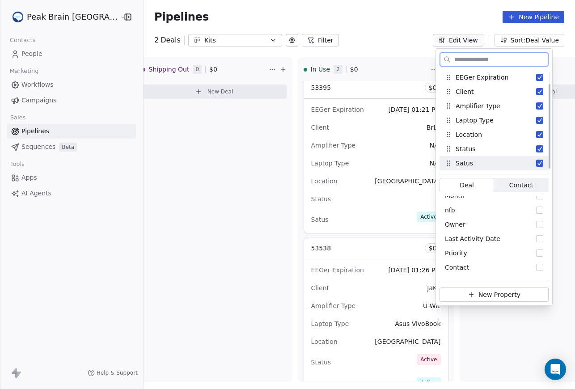
click at [540, 163] on button "Suggestions" at bounding box center [539, 162] width 7 height 7
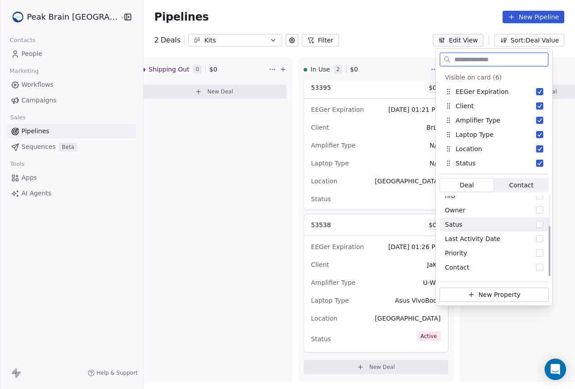
click at [541, 224] on button "Suggestions" at bounding box center [539, 224] width 7 height 7
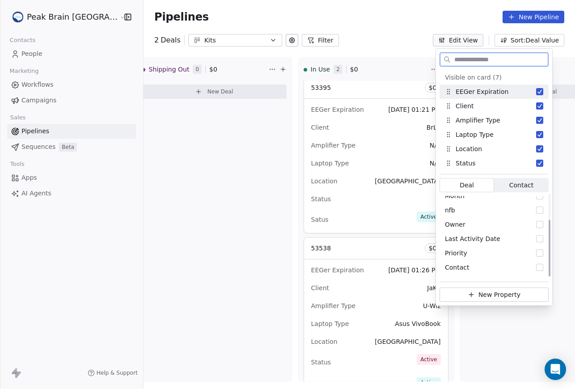
scroll to position [36, 0]
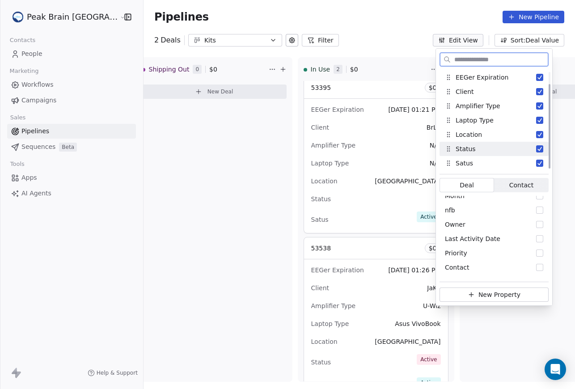
click at [541, 146] on button "Suggestions" at bounding box center [539, 148] width 7 height 7
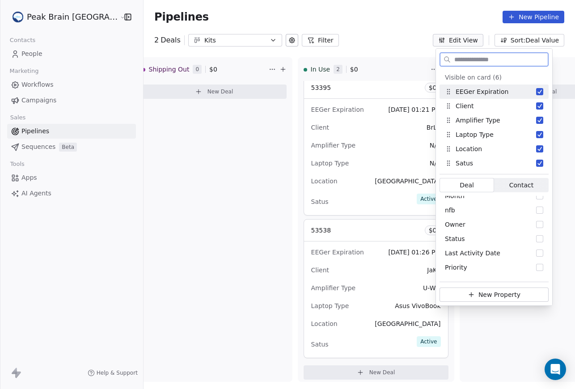
scroll to position [50, 0]
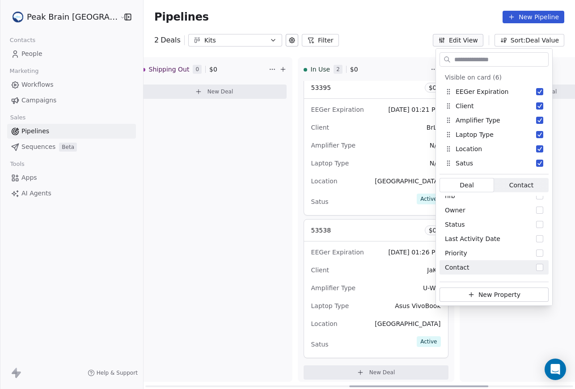
click at [482, 340] on div "Amplifier Kits 0 $ 0 New Deal" at bounding box center [537, 219] width 156 height 324
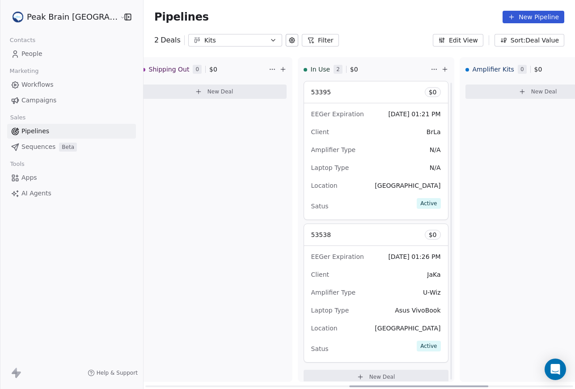
scroll to position [10, 0]
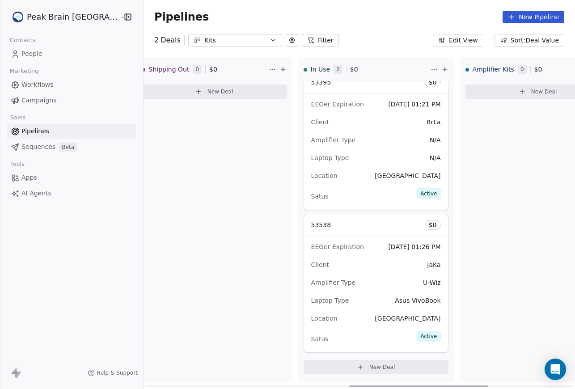
click at [323, 367] on button "New Deal" at bounding box center [375, 367] width 145 height 14
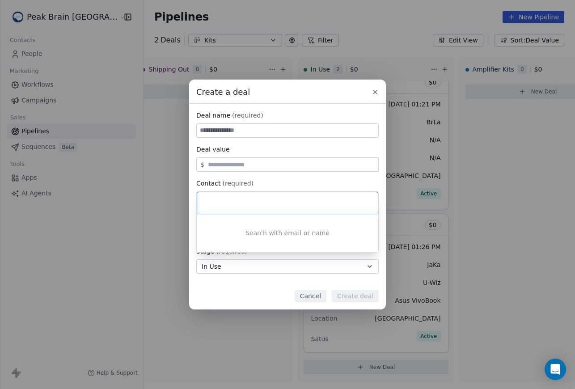
click at [273, 127] on div "Create a deal Deal name (required) Deal value $ Contact (required) Select conta…" at bounding box center [287, 195] width 575 height 230
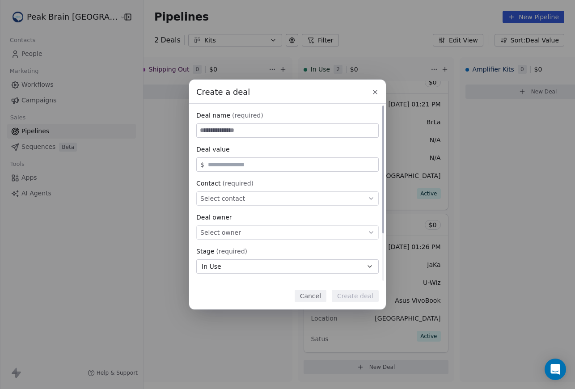
click at [275, 129] on input at bounding box center [287, 130] width 181 height 13
type input "*****"
click at [239, 199] on span "Select contact" at bounding box center [222, 198] width 45 height 9
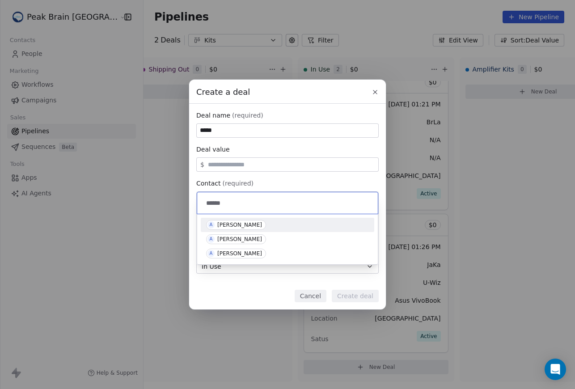
type input "******"
click at [250, 235] on span "A Ashley Hirabayashi" at bounding box center [236, 239] width 60 height 10
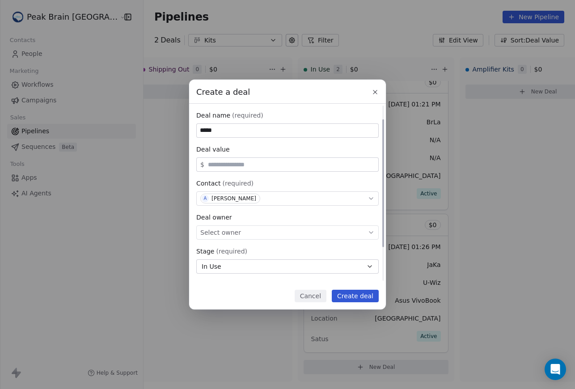
scroll to position [66, 0]
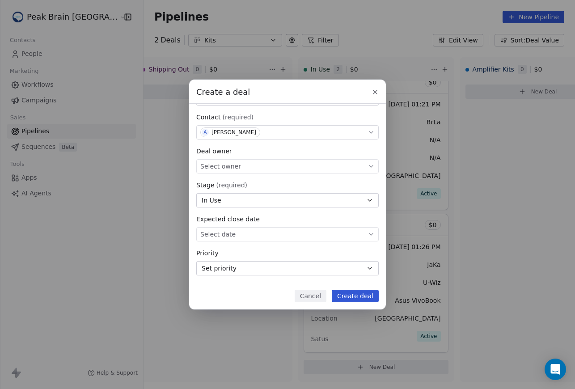
click at [348, 298] on button "Create deal" at bounding box center [354, 295] width 47 height 13
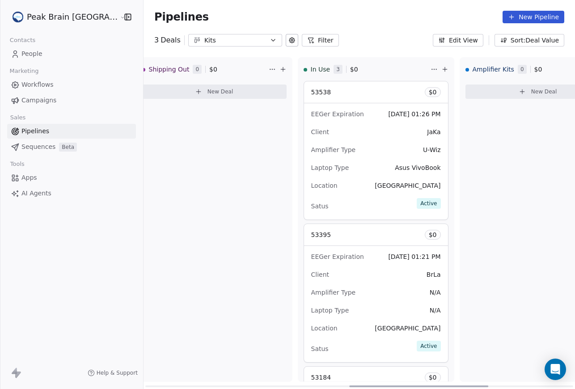
scroll to position [147, 0]
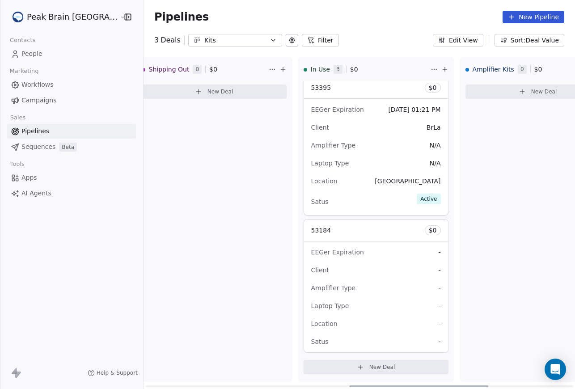
click at [364, 228] on div "53184 $ 0" at bounding box center [376, 229] width 144 height 21
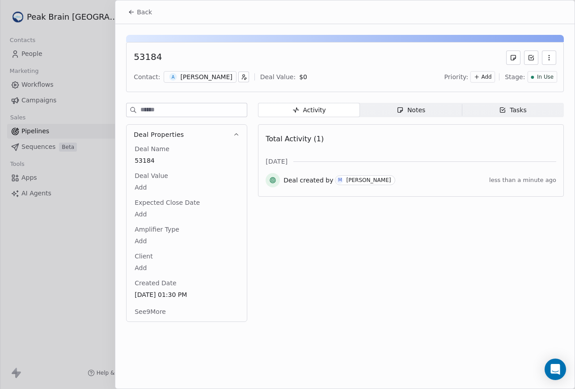
click at [159, 316] on button "See 9 More" at bounding box center [150, 311] width 42 height 16
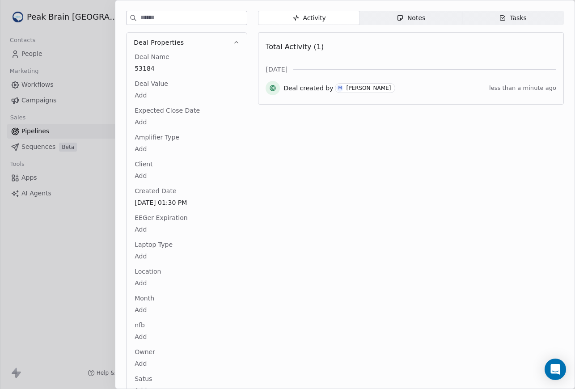
scroll to position [81, 0]
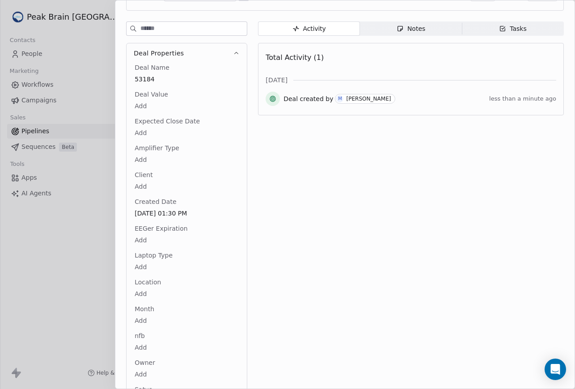
click at [143, 162] on html "Peak Brain USA Contacts People Marketing Workflows Campaigns Sales Pipelines Se…" at bounding box center [287, 194] width 575 height 389
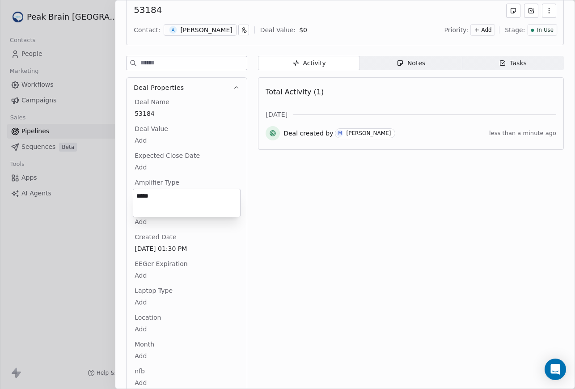
type textarea "*****"
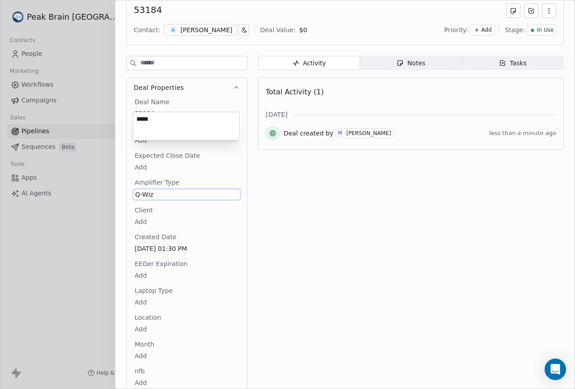
scroll to position [124, 0]
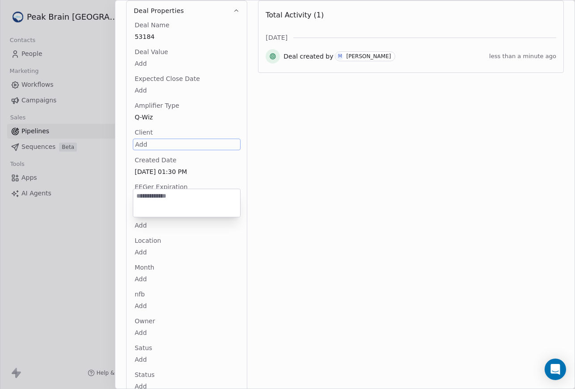
click at [138, 147] on html "Peak Brain USA Contacts People Marketing Workflows Campaigns Sales Pipelines Se…" at bounding box center [287, 194] width 575 height 389
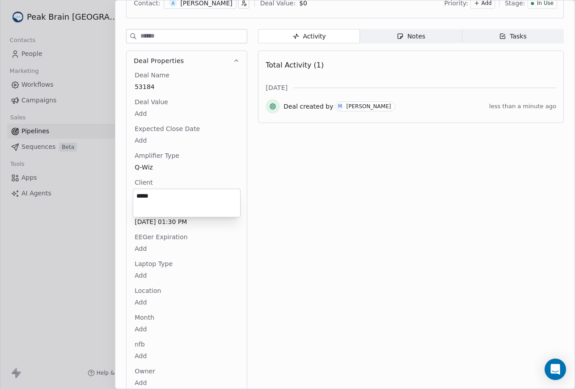
type textarea "*****"
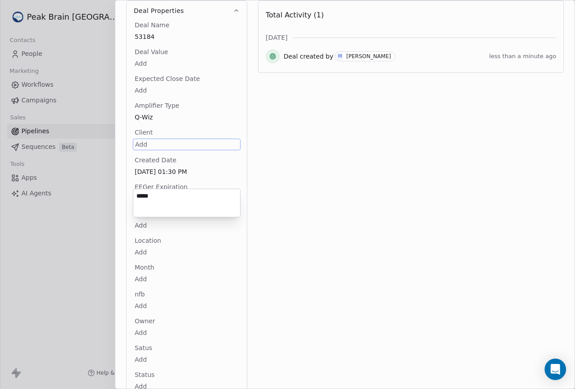
click at [144, 182] on html "Peak Brain USA Contacts People Marketing Workflows Campaigns Sales Pipelines Se…" at bounding box center [287, 194] width 575 height 389
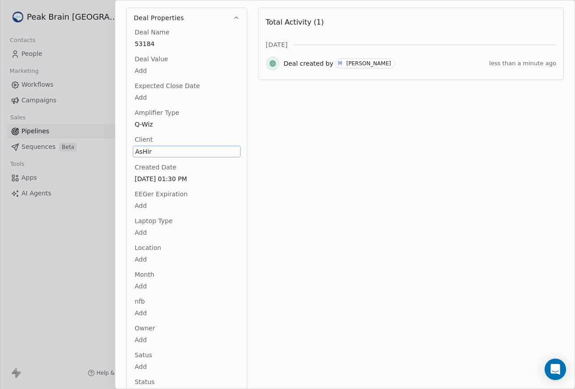
scroll to position [115, 0]
click at [172, 181] on div "Created Date Aug 12, 2025 01:30 PM" at bounding box center [187, 174] width 108 height 21
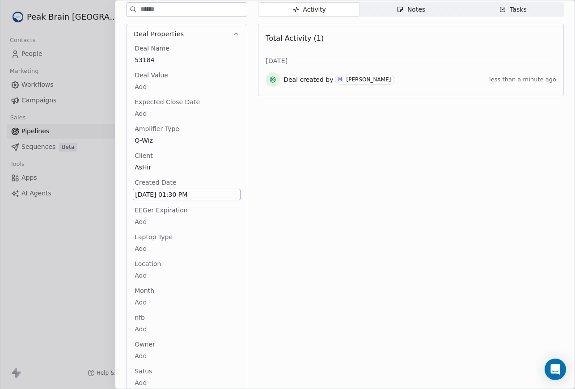
click at [172, 195] on span "Aug 12, 2025 01:30 PM" at bounding box center [186, 194] width 103 height 9
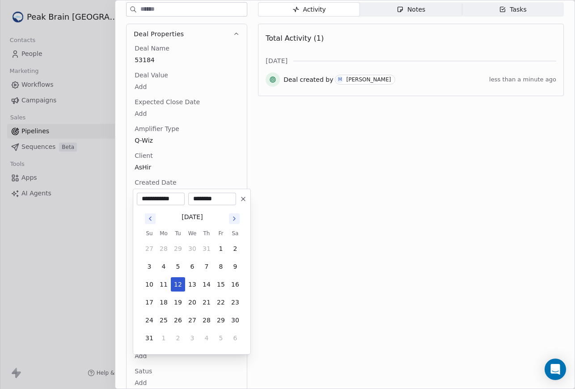
click at [204, 179] on html "Peak Brain USA Contacts People Marketing Workflows Campaigns Sales Pipelines Se…" at bounding box center [287, 194] width 575 height 389
click at [140, 222] on body "Peak Brain USA Contacts People Marketing Workflows Campaigns Sales Pipelines Se…" at bounding box center [287, 194] width 575 height 389
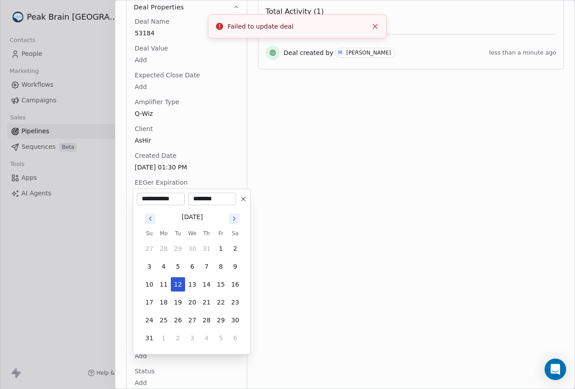
click at [237, 218] on icon "Go to next month" at bounding box center [234, 218] width 7 height 7
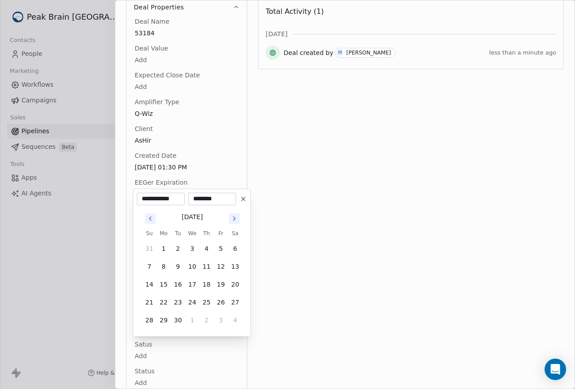
click at [237, 218] on icon "Go to next month" at bounding box center [234, 218] width 7 height 7
click at [176, 269] on button "10" at bounding box center [178, 266] width 14 height 14
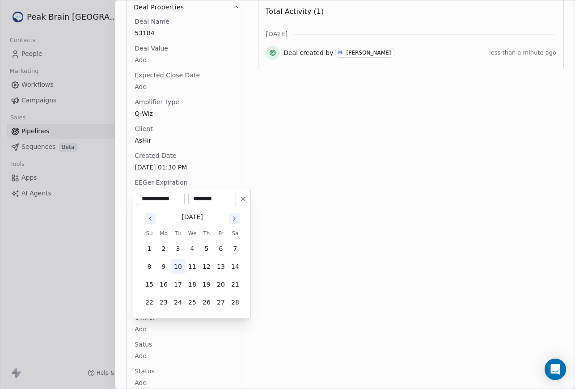
type input "**********"
click at [341, 235] on html "Peak Brain USA Contacts People Marketing Workflows Campaigns Sales Pipelines Se…" at bounding box center [287, 194] width 575 height 389
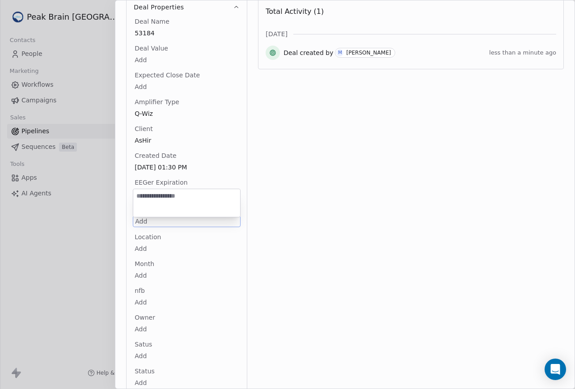
click at [143, 226] on html "Peak Brain USA Contacts People Marketing Workflows Campaigns Sales Pipelines Se…" at bounding box center [287, 194] width 575 height 389
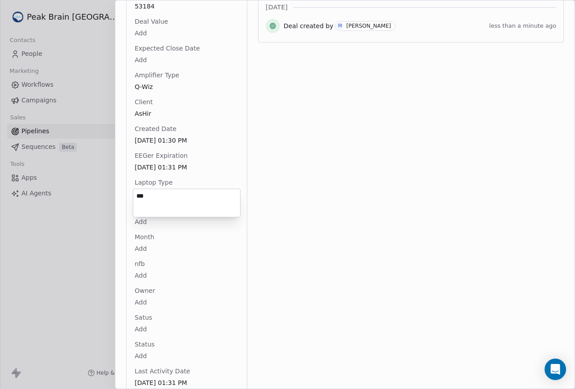
type textarea "***"
click at [307, 232] on html "Peak Brain USA Contacts People Marketing Workflows Campaigns Sales Pipelines Se…" at bounding box center [287, 194] width 575 height 389
click at [174, 215] on div "Location Add" at bounding box center [187, 216] width 108 height 21
click at [139, 222] on body "Peak Brain USA Contacts People Marketing Workflows Campaigns Sales Pipelines Se…" at bounding box center [287, 194] width 575 height 389
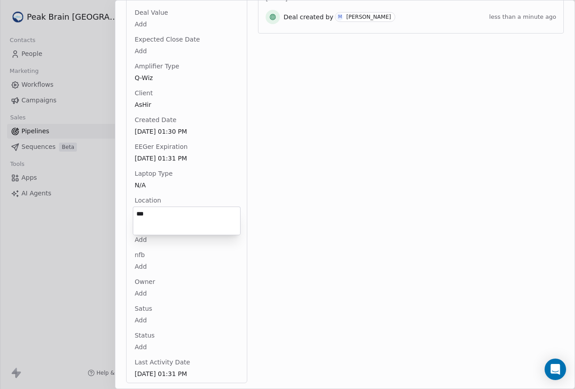
type textarea "***"
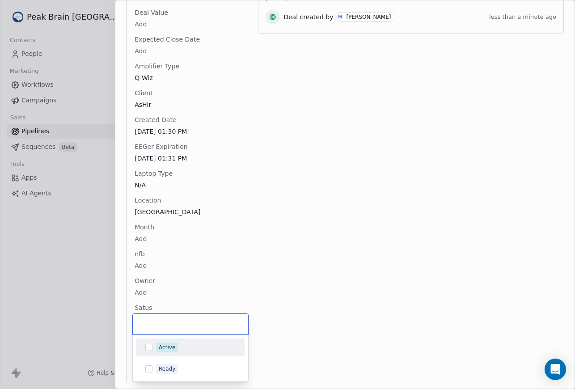
click at [146, 319] on body "Peak Brain USA Contacts People Marketing Workflows Campaigns Sales Pipelines Se…" at bounding box center [287, 194] width 575 height 389
click at [148, 351] on div "Active" at bounding box center [190, 347] width 101 height 14
click at [286, 331] on html "Peak Brain USA Contacts People Marketing Workflows Campaigns Sales Pipelines Se…" at bounding box center [287, 194] width 575 height 389
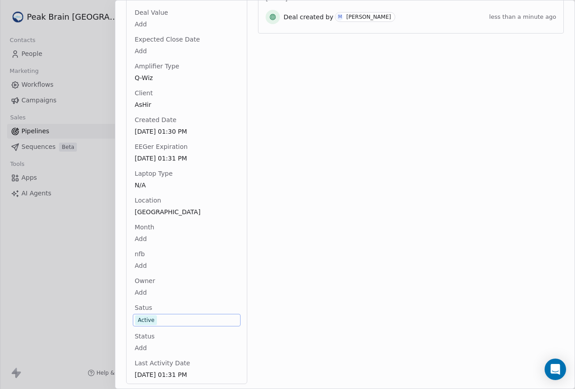
scroll to position [0, 0]
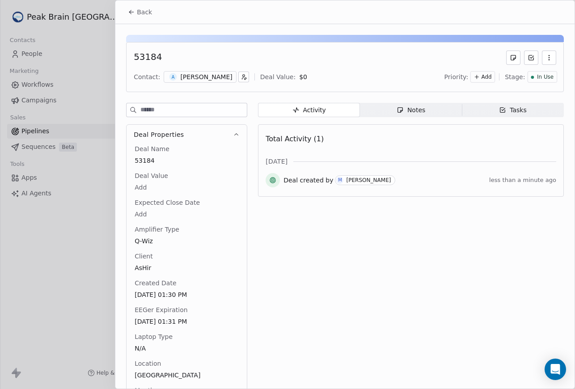
click at [534, 115] on span "Tasks Tasks" at bounding box center [512, 110] width 102 height 14
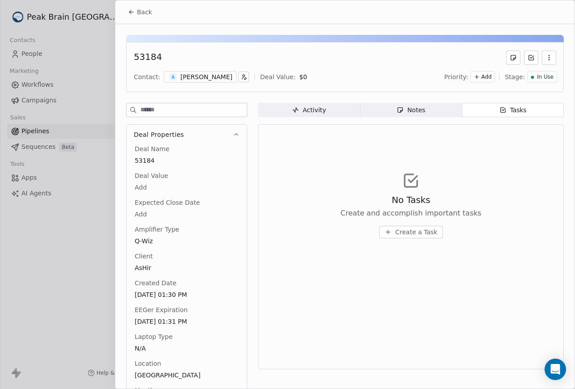
click at [405, 228] on span "Create a Task" at bounding box center [416, 231] width 42 height 9
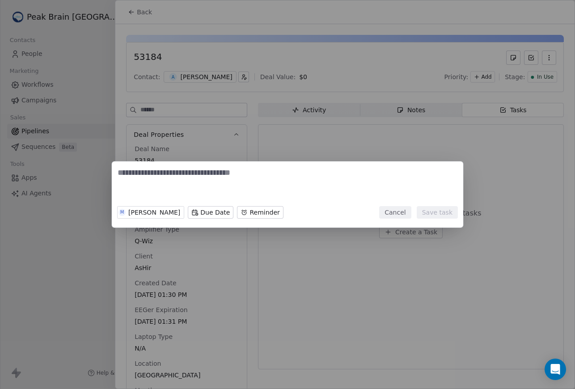
click at [295, 175] on textarea at bounding box center [287, 184] width 340 height 35
type textarea "**********"
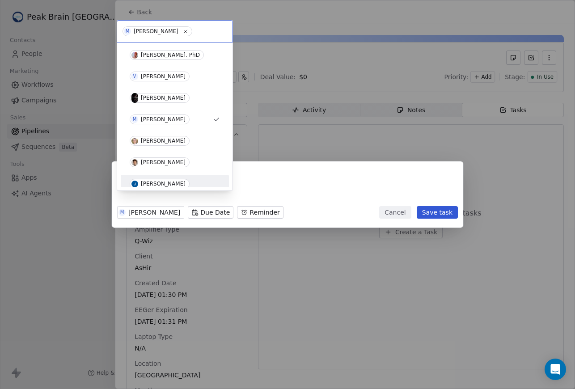
click at [169, 189] on span "[PERSON_NAME]" at bounding box center [160, 184] width 60 height 10
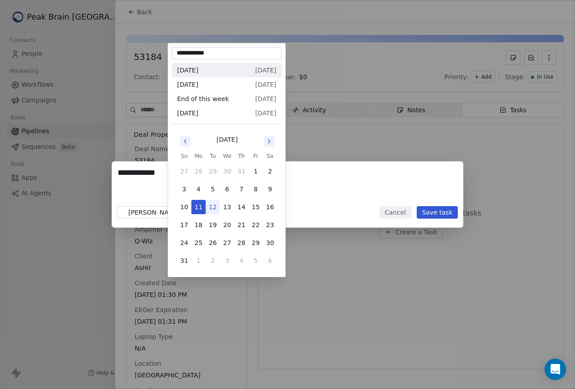
click at [190, 215] on body "Peak Brain USA Contacts People Marketing Workflows Campaigns Sales Pipelines Se…" at bounding box center [287, 194] width 575 height 389
click at [267, 144] on icon "Go to next month" at bounding box center [268, 141] width 7 height 7
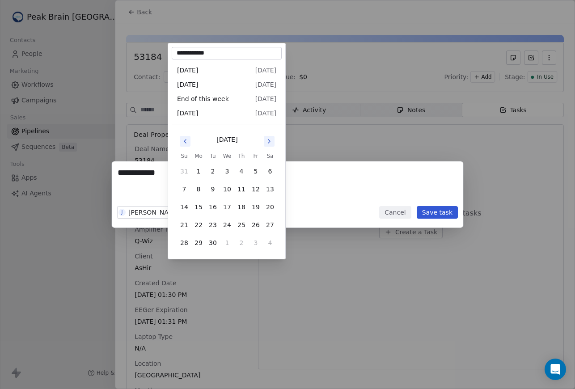
click at [267, 144] on icon "Go to next month" at bounding box center [268, 141] width 7 height 7
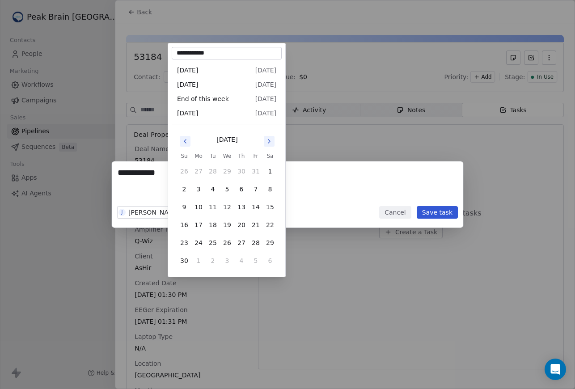
click at [267, 144] on icon "Go to next month" at bounding box center [268, 141] width 7 height 7
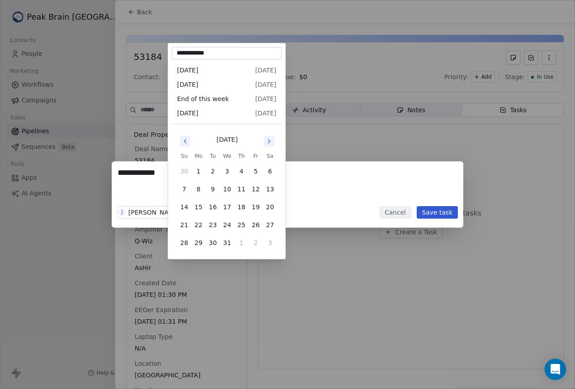
click at [267, 144] on icon "Go to next month" at bounding box center [268, 141] width 7 height 7
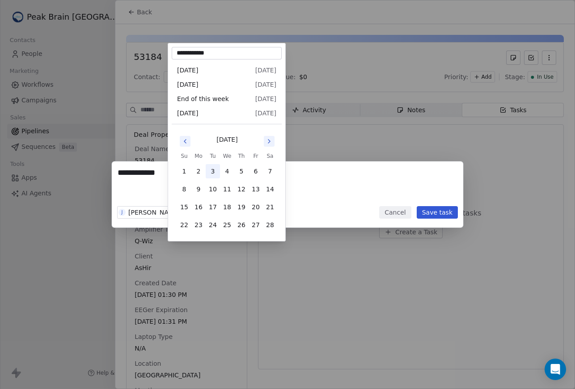
click at [210, 171] on button "3" at bounding box center [213, 171] width 14 height 14
type input "**********"
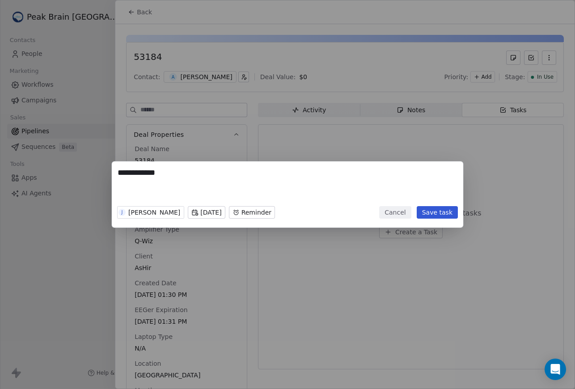
click at [267, 209] on body "Peak Brain USA Contacts People Marketing Workflows Campaigns Sales Pipelines Se…" at bounding box center [287, 194] width 575 height 389
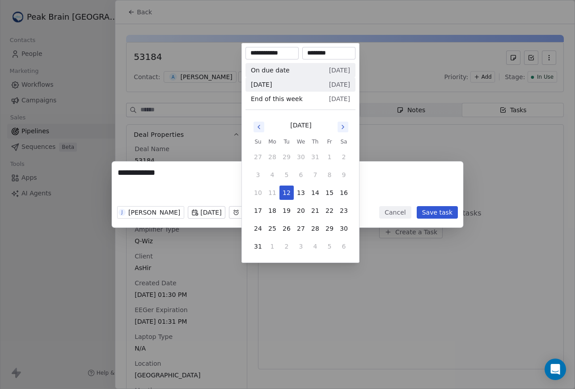
click at [329, 70] on span "Sun, 01 Feb" at bounding box center [339, 70] width 21 height 9
type input "**********"
type input "********"
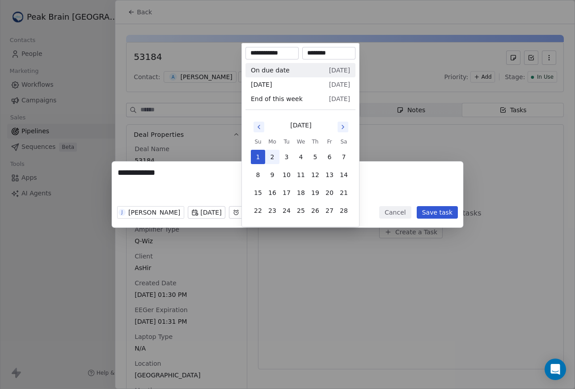
click at [271, 156] on button "2" at bounding box center [272, 157] width 14 height 14
type input "**********"
click at [428, 188] on div "**********" at bounding box center [287, 194] width 575 height 66
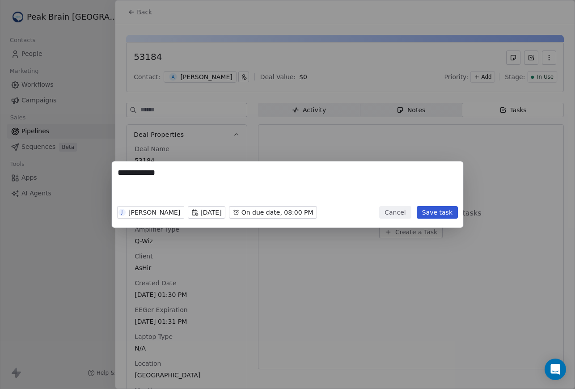
click at [448, 215] on button "Save task" at bounding box center [436, 212] width 41 height 13
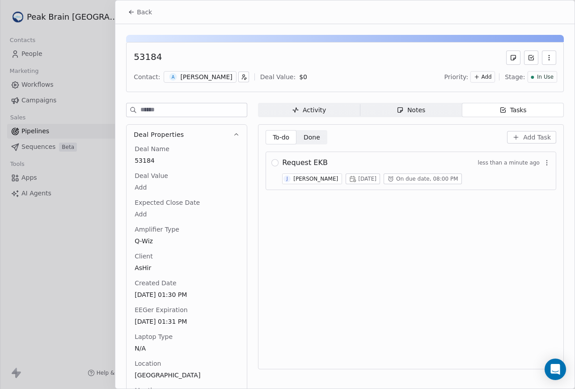
click at [135, 19] on button "Back" at bounding box center [139, 12] width 35 height 16
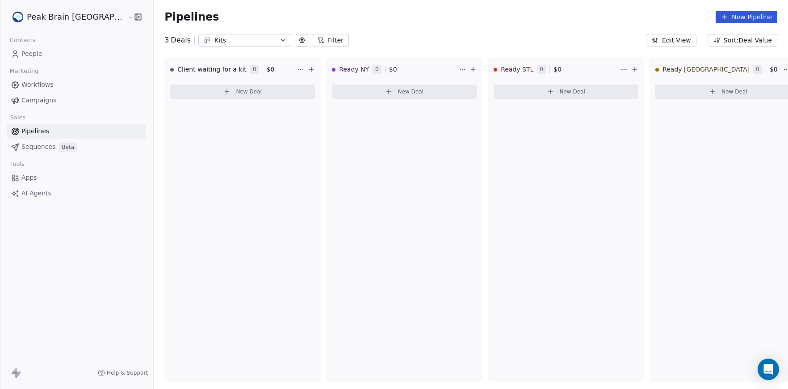
click at [298, 41] on icon at bounding box center [301, 40] width 7 height 7
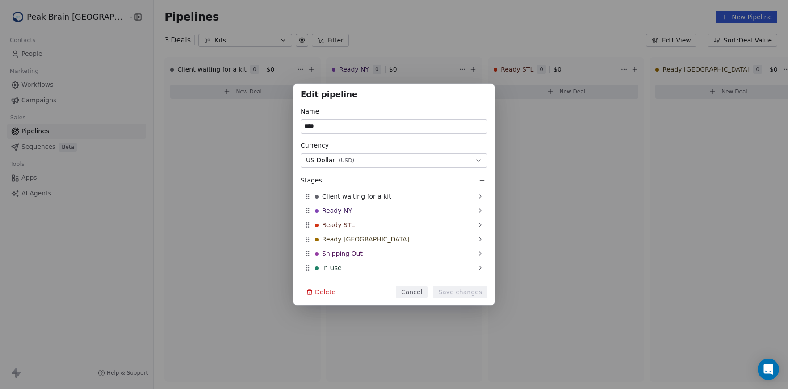
click at [484, 180] on icon at bounding box center [481, 179] width 7 height 7
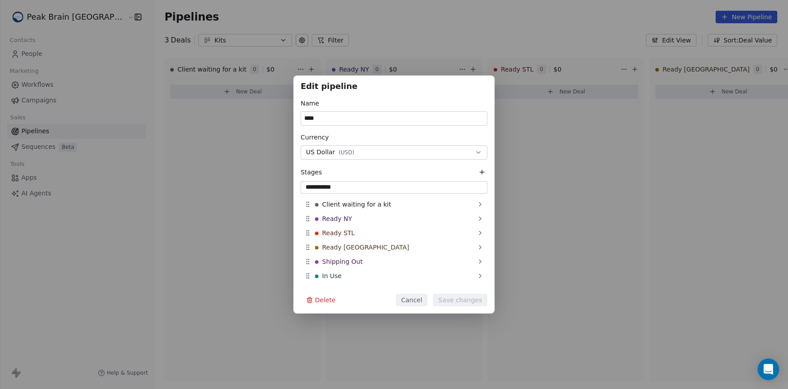
type input "**********"
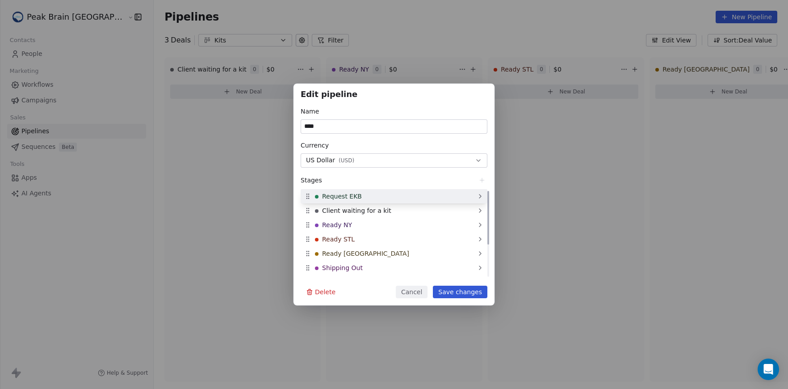
drag, startPoint x: 307, startPoint y: 277, endPoint x: 301, endPoint y: 196, distance: 80.7
click at [301, 196] on div "Request EKB" at bounding box center [394, 196] width 187 height 14
click at [447, 289] on button "Save changes" at bounding box center [460, 291] width 55 height 13
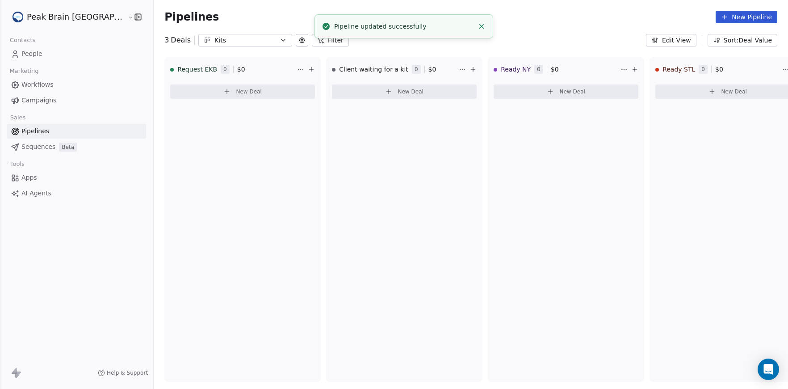
click at [39, 88] on span "Workflows" at bounding box center [37, 84] width 32 height 9
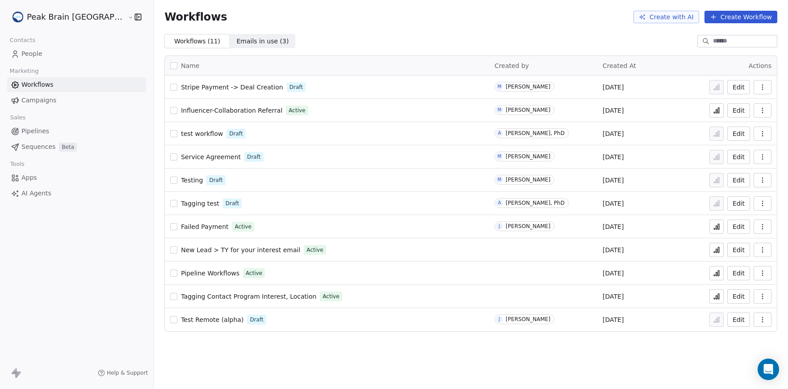
click at [574, 21] on button "Create Workflow" at bounding box center [741, 17] width 73 height 13
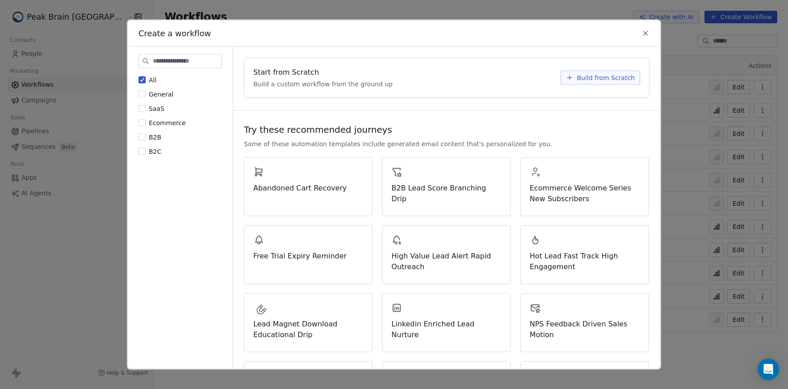
click at [574, 80] on span "Build from Scratch" at bounding box center [606, 77] width 58 height 9
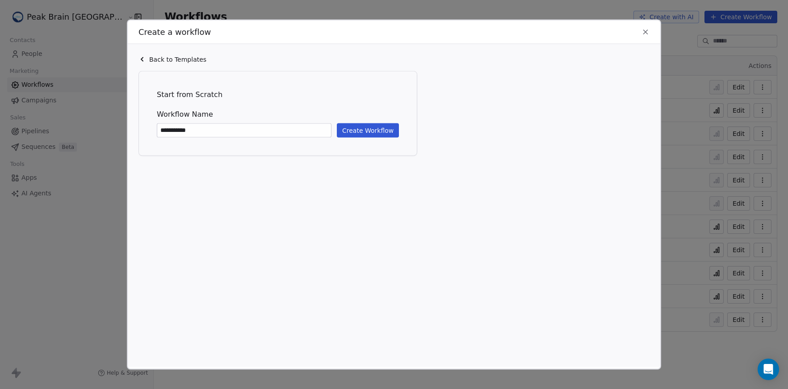
type input "**********"
click at [389, 128] on button "Create Workflow" at bounding box center [368, 130] width 62 height 14
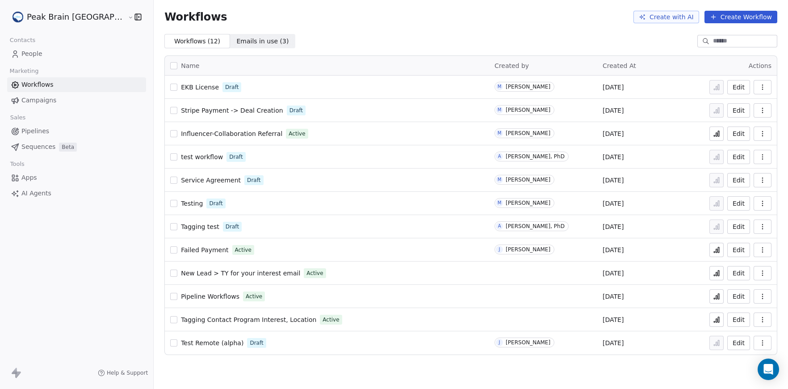
click at [181, 88] on span "EKB License" at bounding box center [200, 87] width 38 height 7
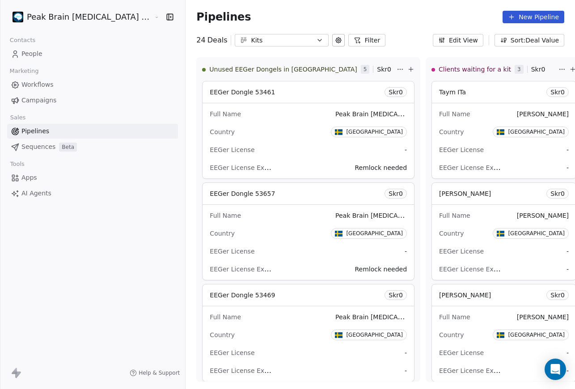
click at [78, 20] on html "Peak Brain [MEDICAL_DATA] [GEOGRAPHIC_DATA] [GEOGRAPHIC_DATA] Contacts People M…" at bounding box center [287, 194] width 575 height 389
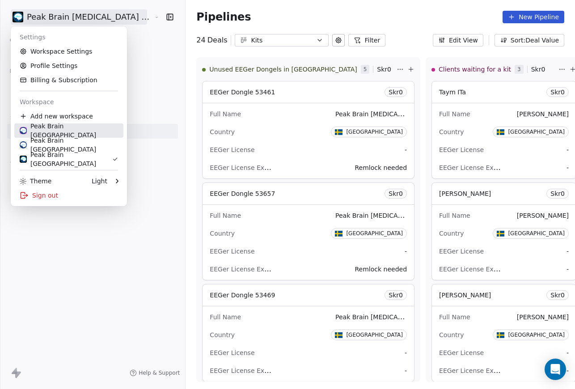
click at [73, 127] on div "Peak Brain [GEOGRAPHIC_DATA]" at bounding box center [69, 131] width 98 height 18
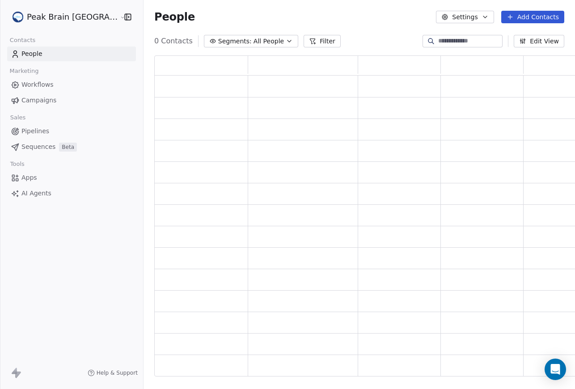
scroll to position [320, 432]
click at [46, 131] on span "Pipelines" at bounding box center [35, 130] width 28 height 9
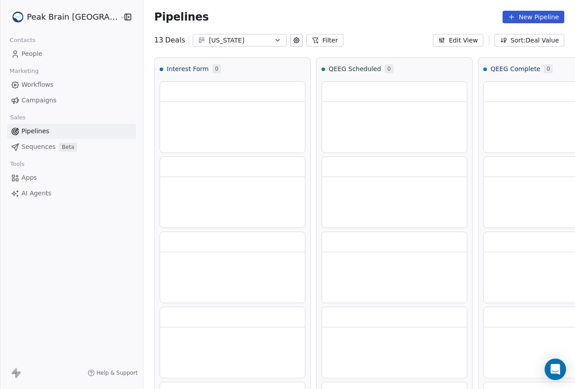
click at [226, 47] on div "Pipelines New Pipeline 13 Deals Florida Filter Edit View Sort: Deal Value Inter…" at bounding box center [358, 194] width 431 height 389
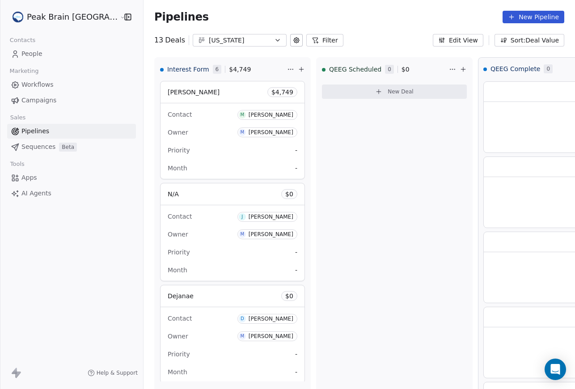
click at [226, 43] on div "Florida" at bounding box center [240, 40] width 62 height 9
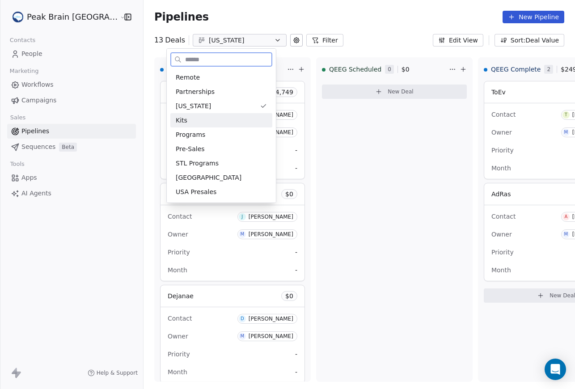
click at [235, 119] on div "Kits" at bounding box center [221, 120] width 91 height 9
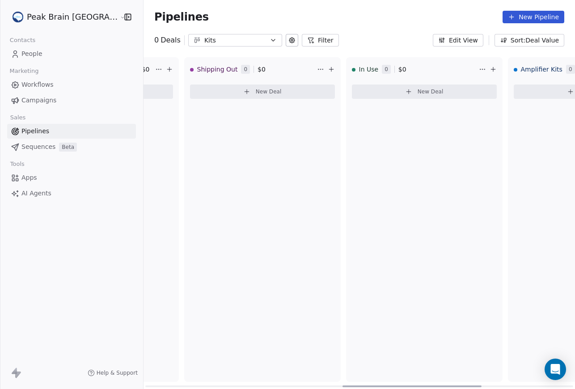
scroll to position [0, 670]
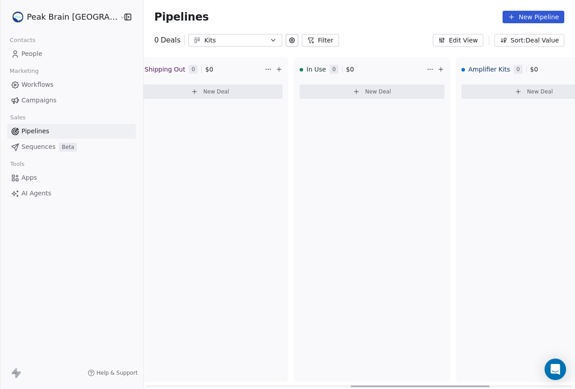
click at [304, 115] on div "In Use 0 $ 0 New Deal" at bounding box center [372, 219] width 156 height 324
click at [516, 44] on button "Sort: Deal Value" at bounding box center [529, 40] width 70 height 13
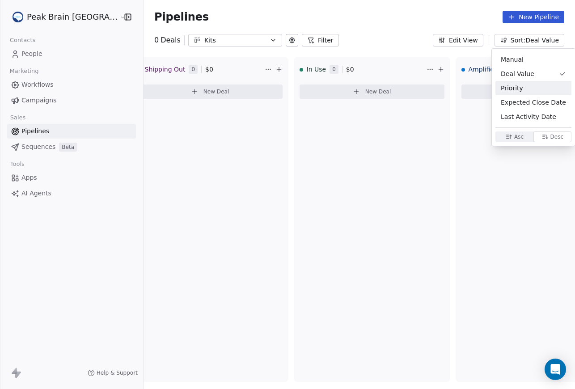
click at [373, 109] on html "Peak Brain USA Contacts People Marketing Workflows Campaigns Sales Pipelines Se…" at bounding box center [287, 194] width 575 height 389
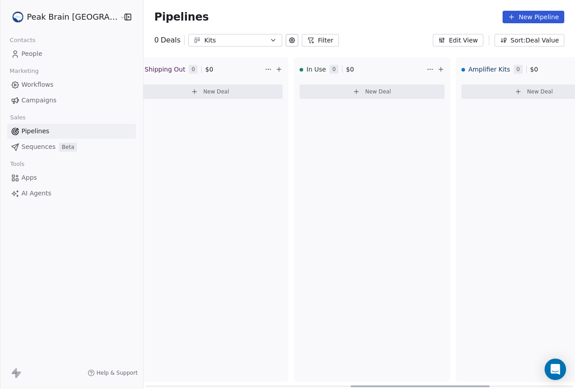
click at [365, 88] on span "New Deal" at bounding box center [378, 91] width 26 height 7
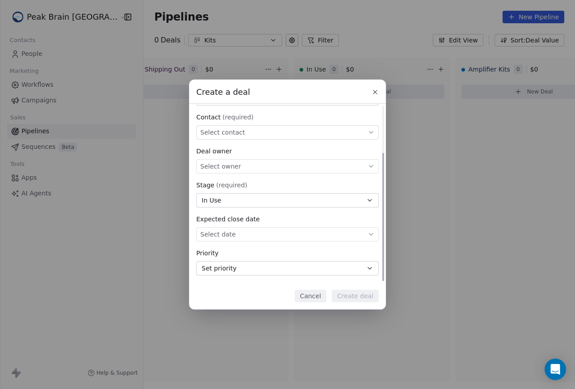
scroll to position [0, 0]
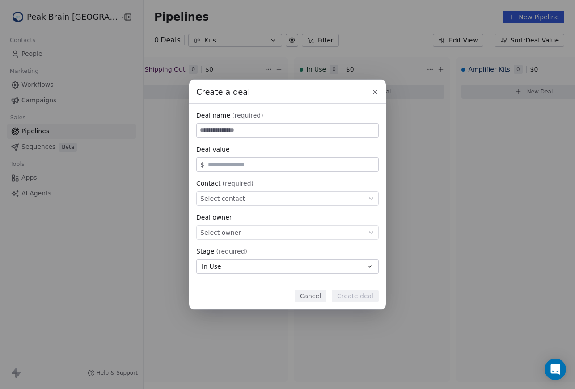
click at [317, 296] on button "Cancel" at bounding box center [310, 295] width 32 height 13
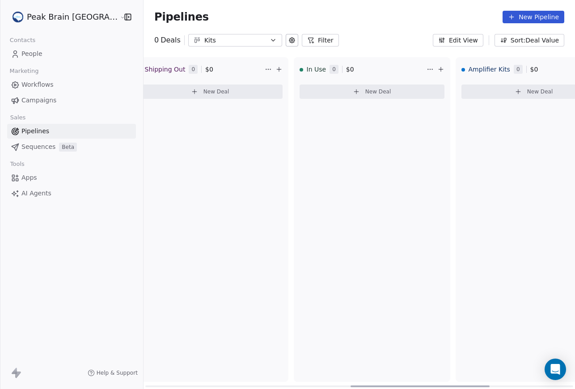
click at [402, 71] on html "Peak Brain USA Contacts People Marketing Workflows Campaigns Sales Pipelines Se…" at bounding box center [287, 194] width 575 height 389
click at [366, 65] on html "Peak Brain USA Contacts People Marketing Workflows Campaigns Sales Pipelines Se…" at bounding box center [287, 194] width 575 height 389
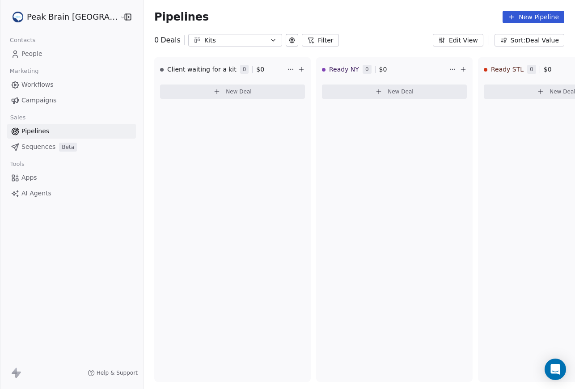
click at [289, 41] on icon at bounding box center [291, 40] width 5 height 5
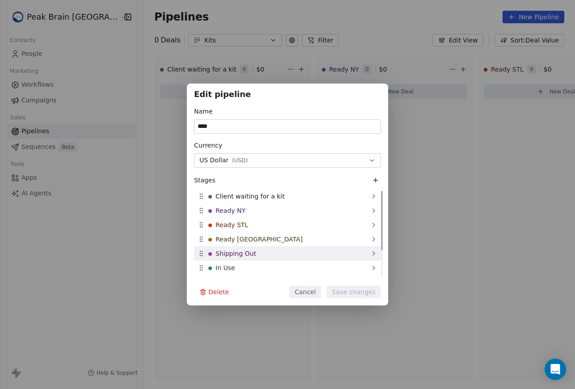
scroll to position [39, 0]
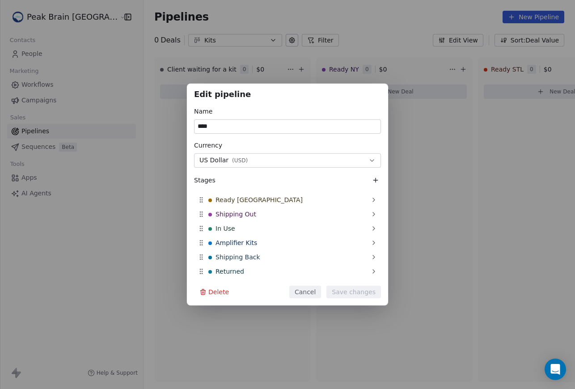
click at [308, 296] on button "Cancel" at bounding box center [305, 291] width 32 height 13
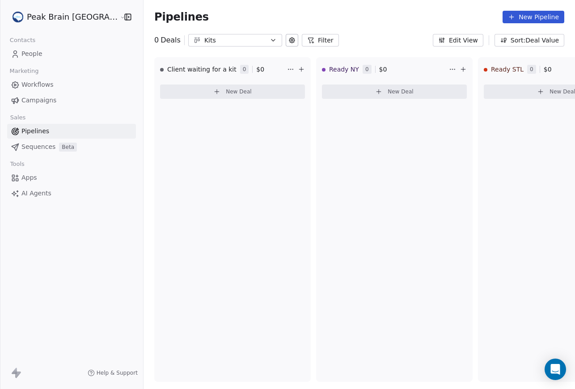
click at [465, 36] on button "Edit View" at bounding box center [457, 40] width 50 height 13
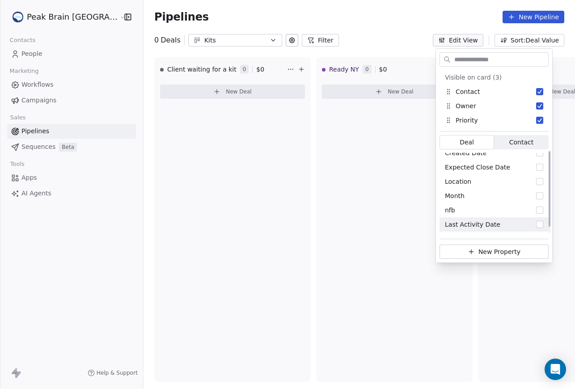
scroll to position [0, 0]
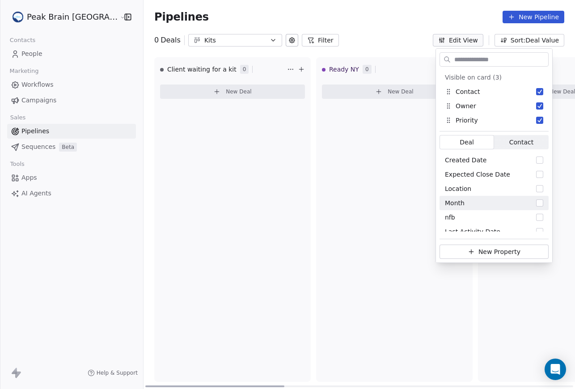
click at [244, 104] on div "New Deal" at bounding box center [232, 93] width 145 height 25
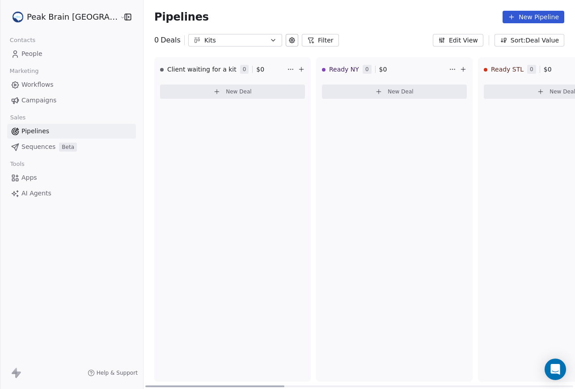
click at [265, 67] on html "Peak Brain USA Contacts People Marketing Workflows Campaigns Sales Pipelines Se…" at bounding box center [287, 194] width 575 height 389
click at [220, 122] on html "Peak Brain USA Contacts People Marketing Workflows Campaigns Sales Pipelines Se…" at bounding box center [287, 194] width 575 height 389
click at [238, 38] on div "Kits" at bounding box center [235, 40] width 62 height 9
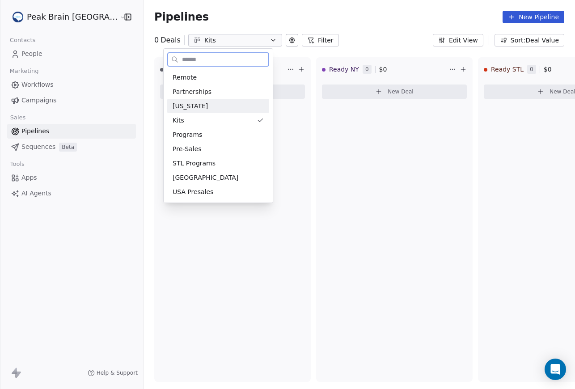
click at [222, 105] on div "Florida" at bounding box center [217, 105] width 91 height 9
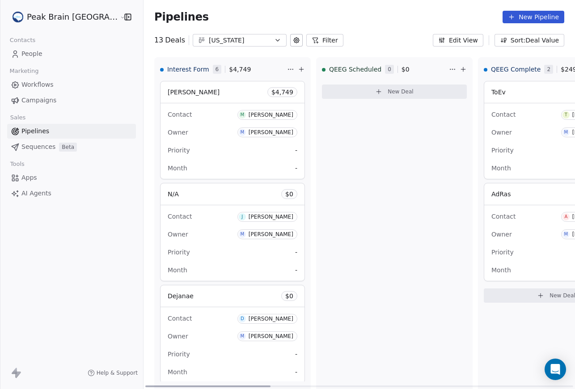
click at [210, 154] on div "Priority -" at bounding box center [233, 150] width 130 height 14
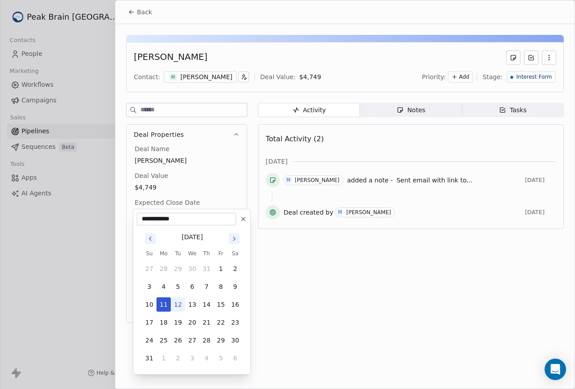
click at [143, 210] on body "Peak Brain USA Contacts People Marketing Workflows Campaigns Sales Pipelines Se…" at bounding box center [287, 194] width 575 height 389
type input "**********"
click at [122, 213] on html "Peak Brain USA Contacts People Marketing Workflows Campaigns Sales Pipelines Se…" at bounding box center [287, 194] width 575 height 389
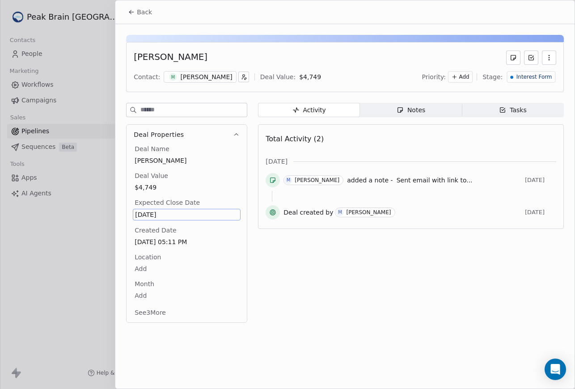
click at [366, 6] on div "Back" at bounding box center [344, 11] width 459 height 23
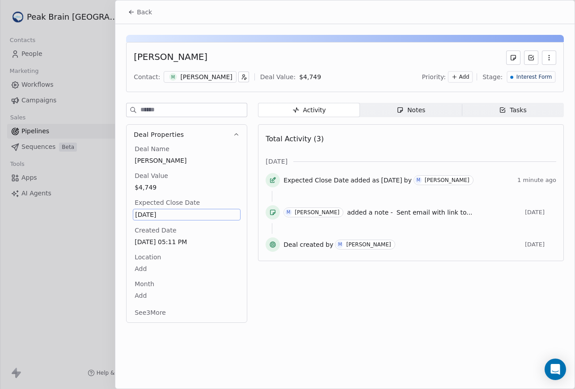
click at [146, 15] on span "Back" at bounding box center [144, 12] width 15 height 9
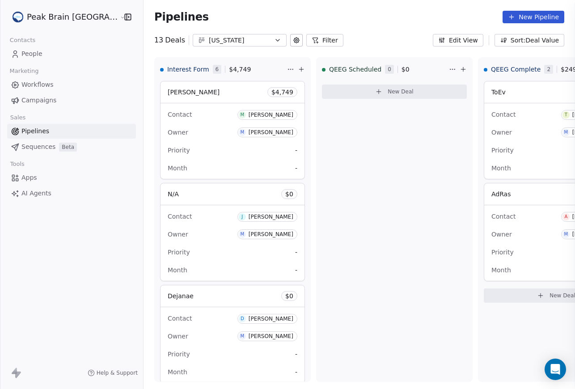
click at [71, 16] on div at bounding box center [287, 194] width 575 height 389
click at [75, 18] on html "Peak Brain USA Contacts People Marketing Workflows Campaigns Sales Pipelines Se…" at bounding box center [287, 194] width 575 height 389
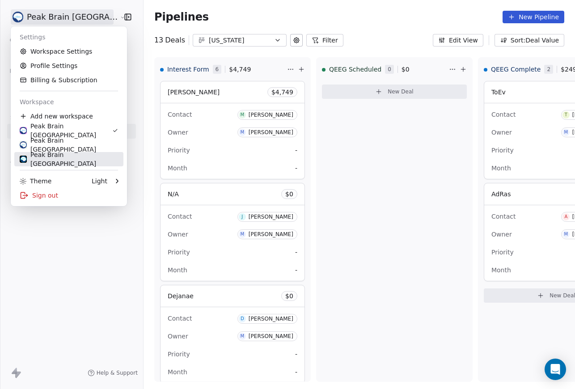
click at [74, 159] on div "Peak Brain Sweden" at bounding box center [69, 159] width 98 height 18
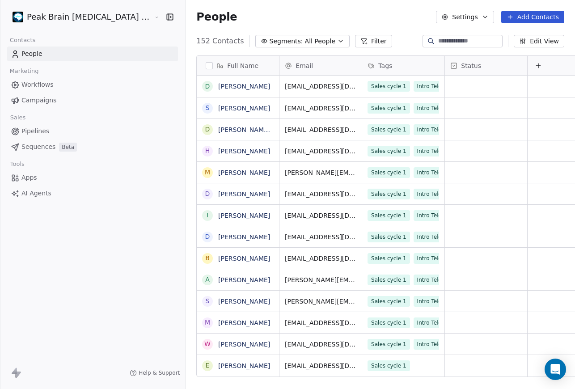
scroll to position [342, 420]
click at [41, 133] on span "Pipelines" at bounding box center [35, 130] width 28 height 9
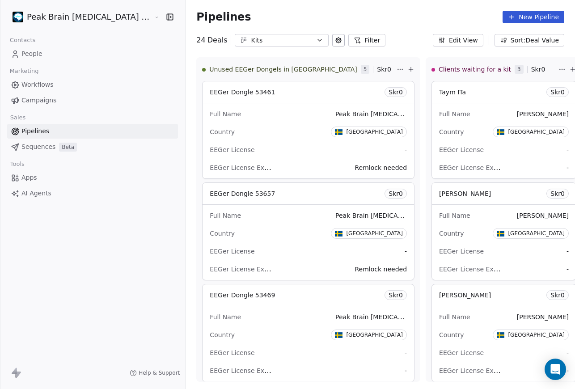
click at [475, 44] on button "Edit View" at bounding box center [457, 40] width 50 height 13
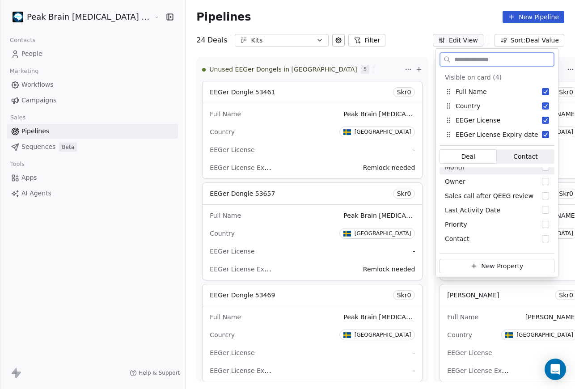
scroll to position [136, 0]
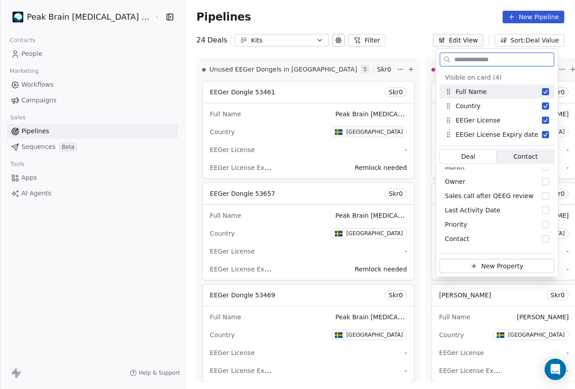
click at [43, 52] on link "People" at bounding box center [92, 53] width 171 height 15
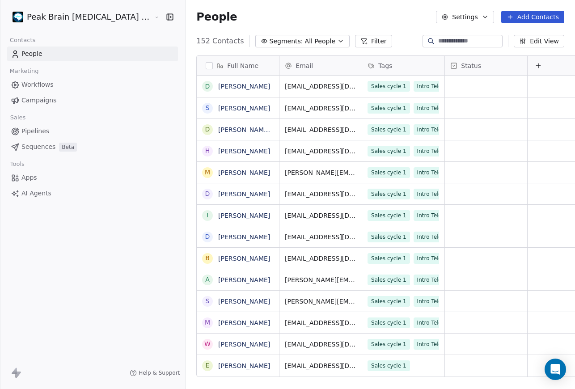
scroll to position [342, 420]
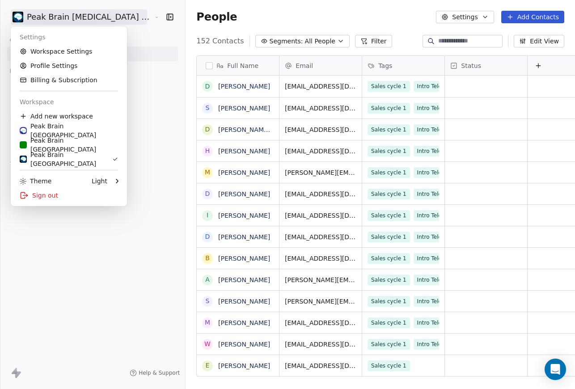
click at [103, 18] on html "Peak Brain Neurofeedback Stockholm AB Contacts People Marketing Workflows Campa…" at bounding box center [287, 194] width 575 height 389
click at [72, 127] on div "Peak Brain [GEOGRAPHIC_DATA]" at bounding box center [69, 131] width 98 height 18
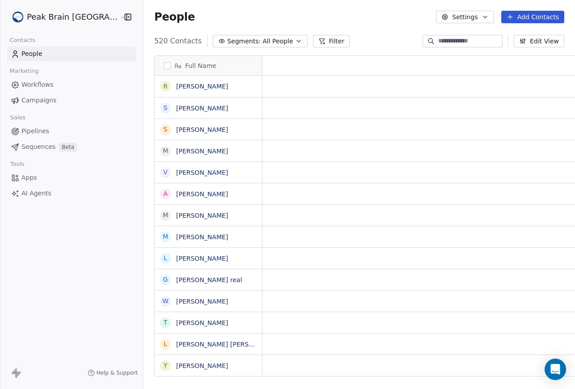
scroll to position [342, 454]
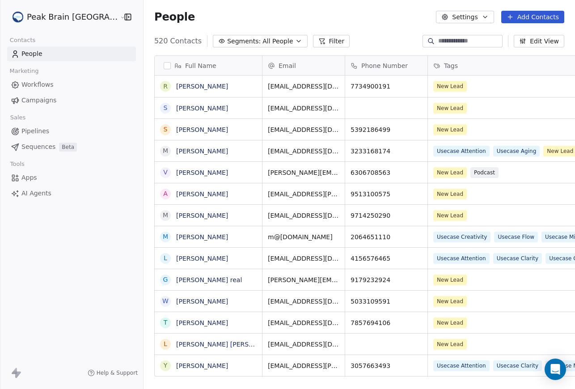
click at [528, 17] on button "Add Contacts" at bounding box center [532, 17] width 63 height 13
click at [344, 26] on html "Peak Brain USA Contacts People Marketing Workflows Campaigns Sales Pipelines Se…" at bounding box center [287, 194] width 575 height 389
click at [515, 16] on button "Add Contacts" at bounding box center [532, 17] width 63 height 13
click at [515, 32] on span "Create new contact" at bounding box center [534, 36] width 61 height 9
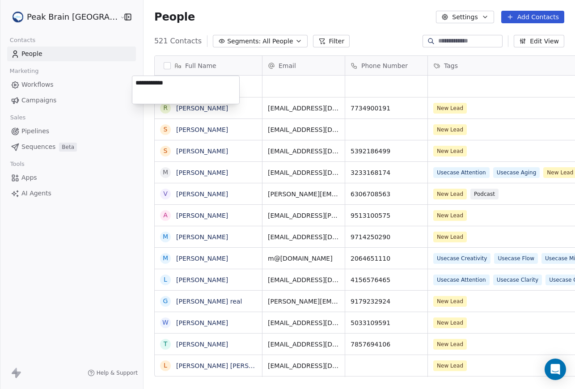
type textarea "**********"
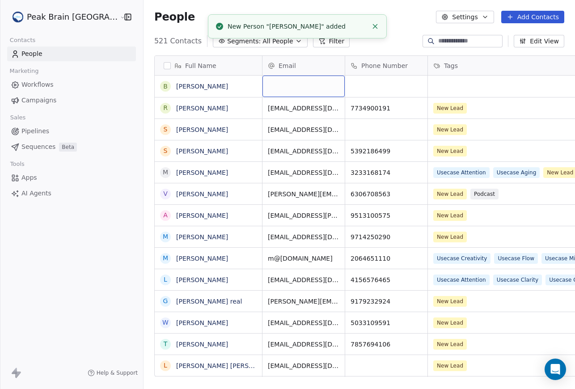
click at [294, 89] on div "grid" at bounding box center [303, 85] width 82 height 21
click at [294, 89] on input "email" at bounding box center [281, 87] width 79 height 18
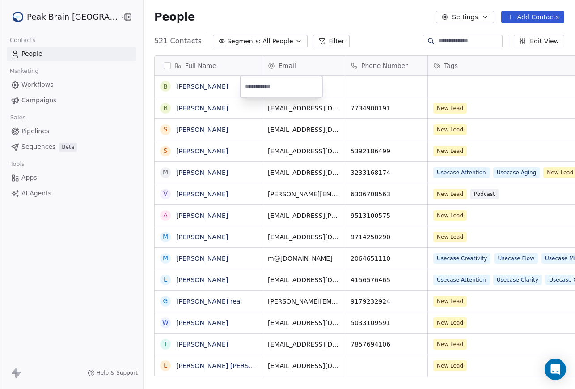
click at [288, 93] on input "email" at bounding box center [281, 87] width 79 height 18
paste input "**********"
type input "**********"
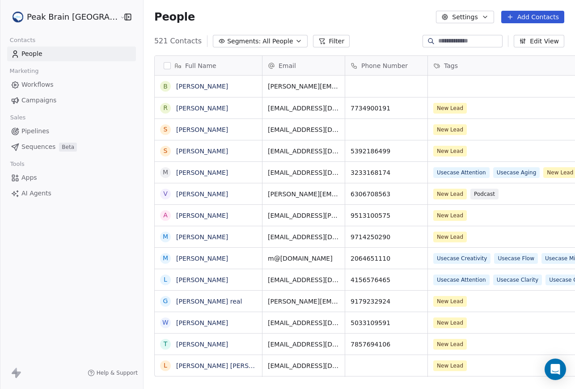
click at [379, 89] on html "Peak Brain USA Contacts People Marketing Workflows Campaigns Sales Pipelines Se…" at bounding box center [287, 194] width 575 height 389
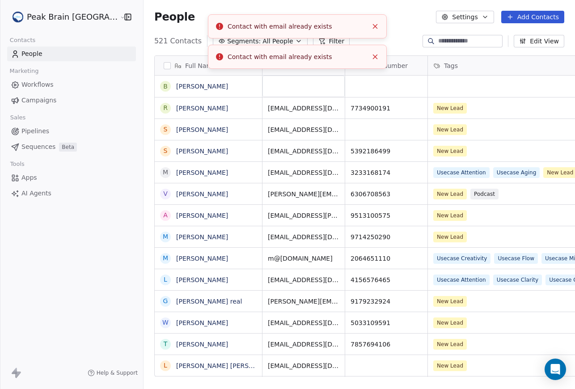
click at [373, 25] on line "Close toast" at bounding box center [375, 27] width 4 height 4
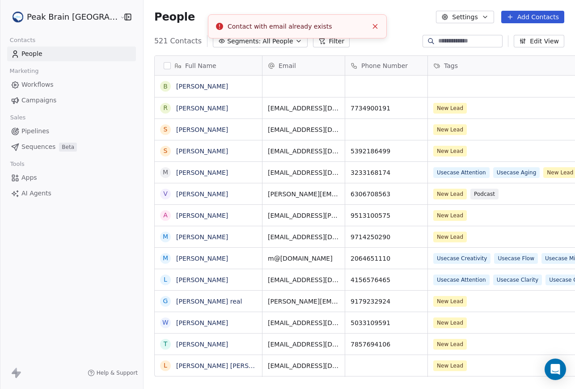
click at [375, 26] on line "Close toast" at bounding box center [375, 27] width 4 height 4
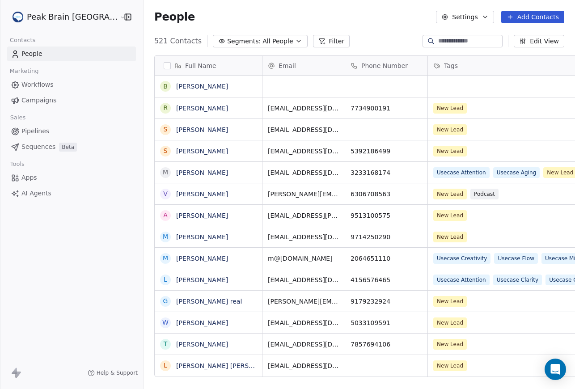
click at [465, 42] on input at bounding box center [469, 41] width 63 height 9
paste input "**********"
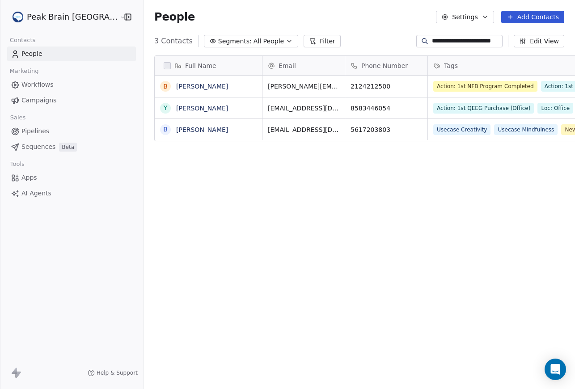
scroll to position [342, 454]
type input "**********"
click at [38, 130] on span "Pipelines" at bounding box center [35, 130] width 28 height 9
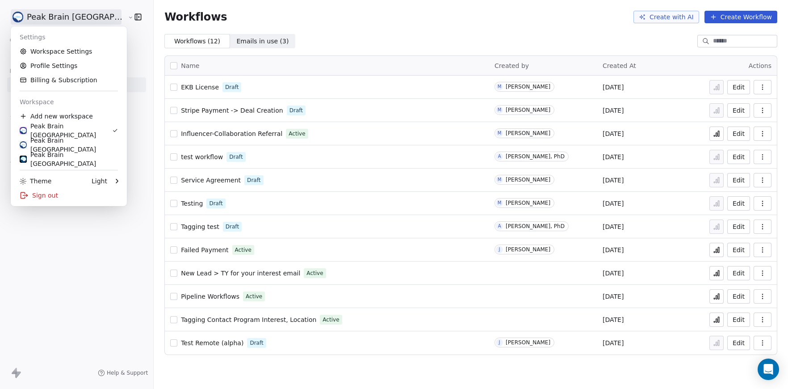
click at [27, 22] on html "Peak Brain USA Contacts People Marketing Workflows Campaigns Sales Pipelines Se…" at bounding box center [394, 194] width 788 height 389
click at [46, 54] on link "Workspace Settings" at bounding box center [68, 51] width 109 height 14
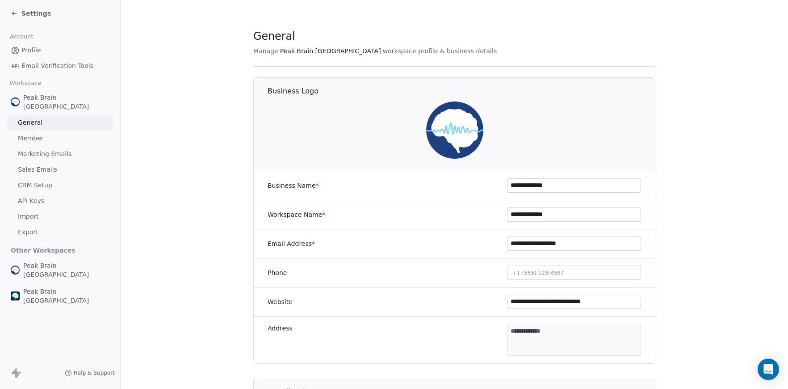
click at [46, 180] on span "CRM Setup" at bounding box center [35, 184] width 34 height 9
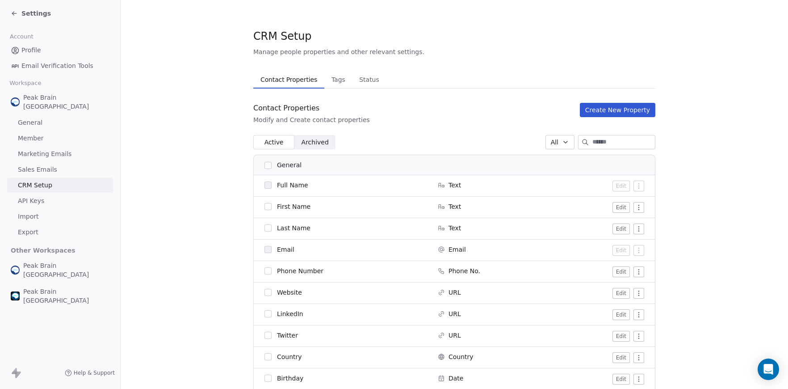
click at [358, 84] on span "Status" at bounding box center [369, 79] width 27 height 13
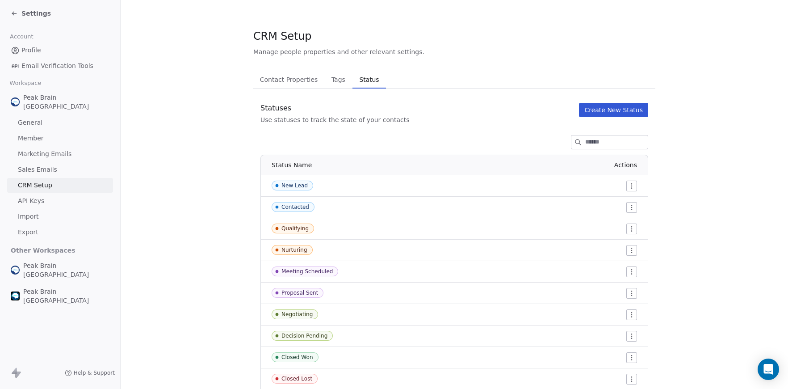
click at [334, 80] on span "Tags" at bounding box center [338, 79] width 21 height 13
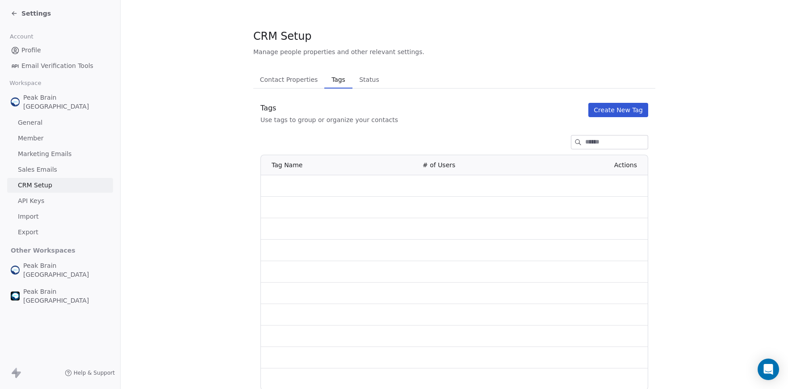
click at [298, 84] on span "Contact Properties" at bounding box center [288, 79] width 65 height 13
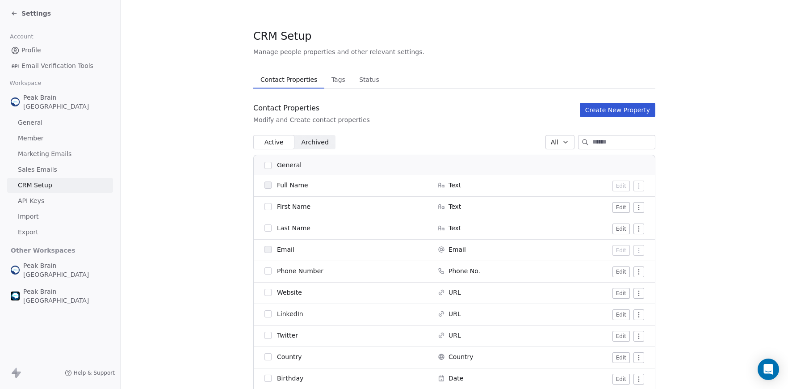
click at [368, 81] on span "Status" at bounding box center [369, 79] width 27 height 13
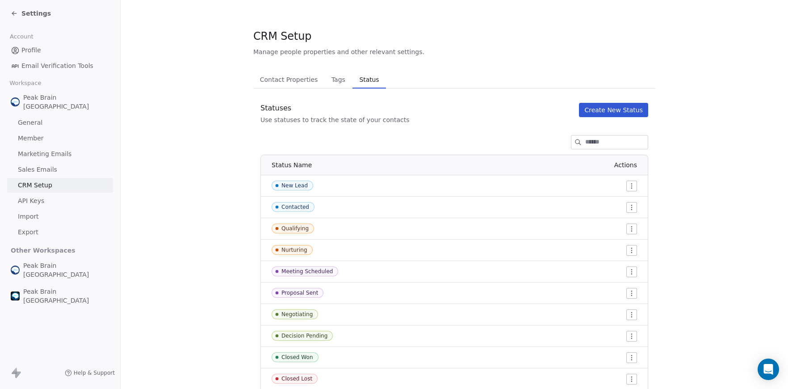
click at [337, 84] on span "Tags" at bounding box center [338, 79] width 21 height 13
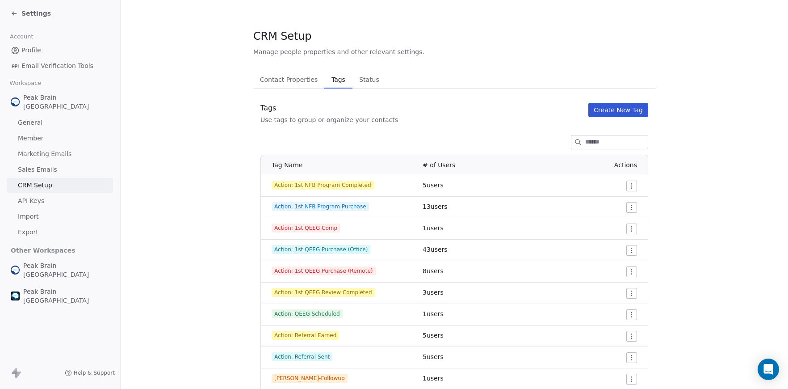
click at [368, 71] on button "Status Status" at bounding box center [369, 80] width 34 height 18
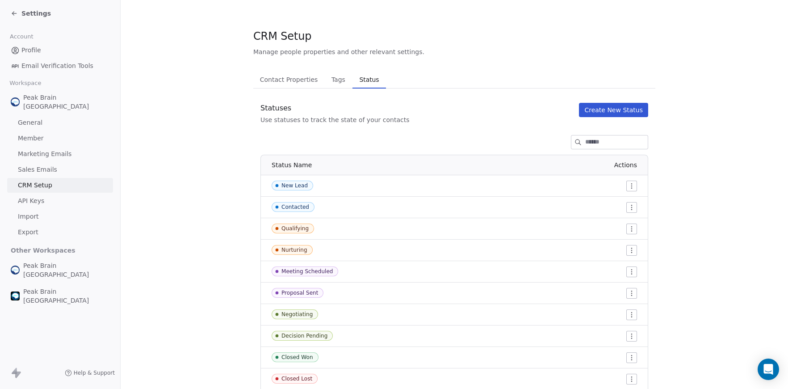
click at [302, 78] on span "Contact Properties" at bounding box center [288, 79] width 65 height 13
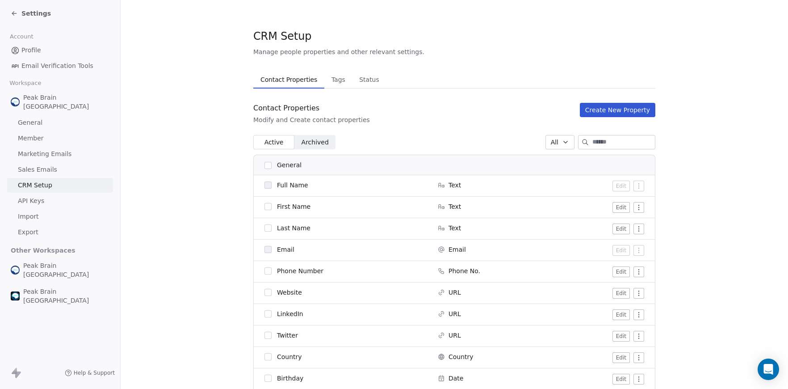
click at [344, 82] on span "Tags" at bounding box center [338, 79] width 21 height 13
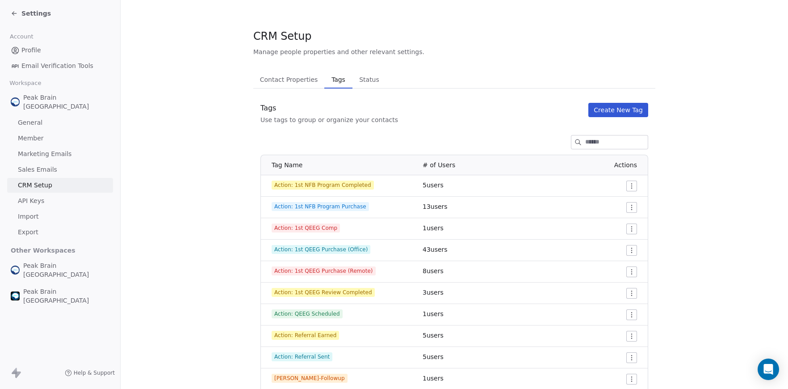
click at [363, 80] on span "Status" at bounding box center [369, 79] width 27 height 13
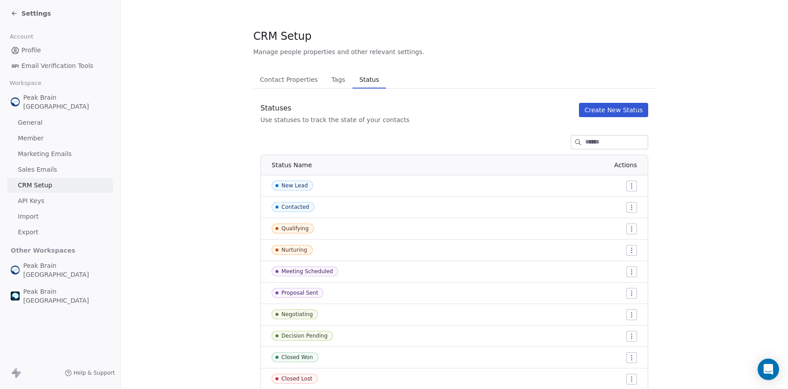
click at [38, 118] on span "General" at bounding box center [30, 122] width 25 height 9
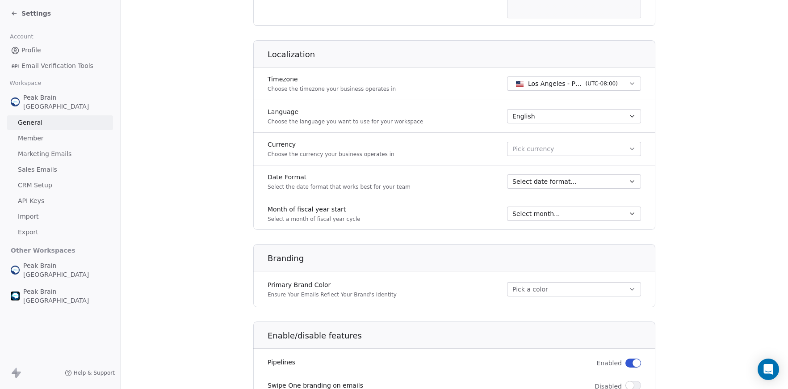
scroll to position [377, 0]
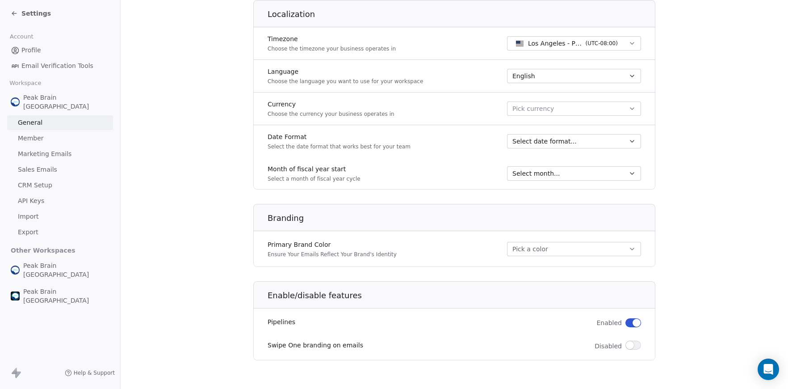
click at [47, 193] on link "API Keys" at bounding box center [60, 200] width 106 height 15
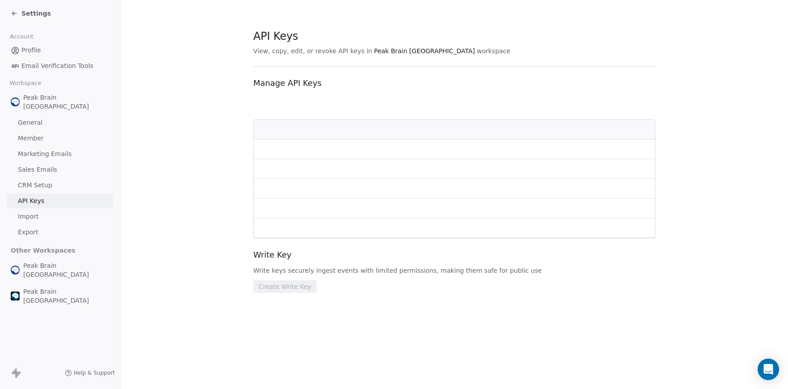
click at [48, 180] on span "CRM Setup" at bounding box center [35, 184] width 34 height 9
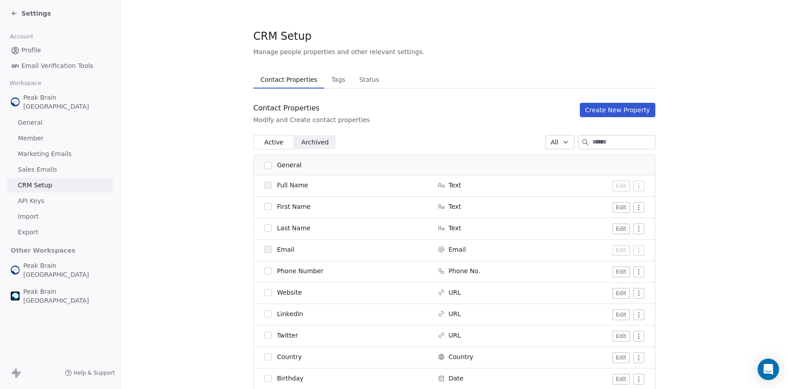
click at [347, 81] on button "Tags Tags" at bounding box center [338, 80] width 28 height 18
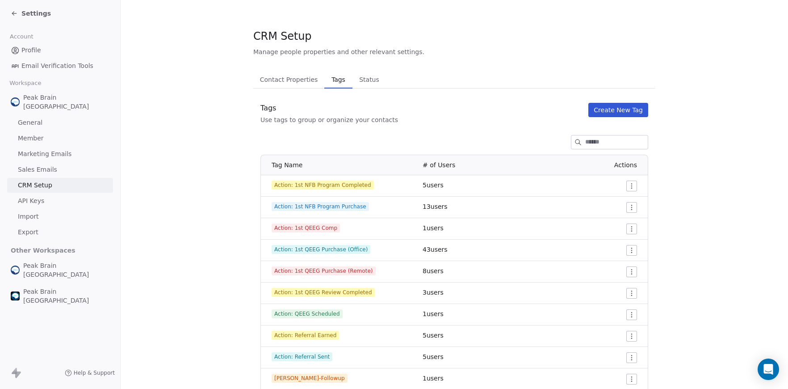
click at [365, 75] on span "Status" at bounding box center [369, 79] width 27 height 13
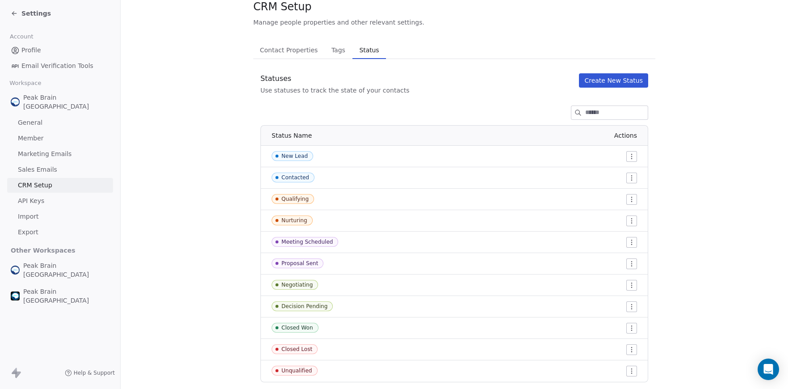
scroll to position [33, 0]
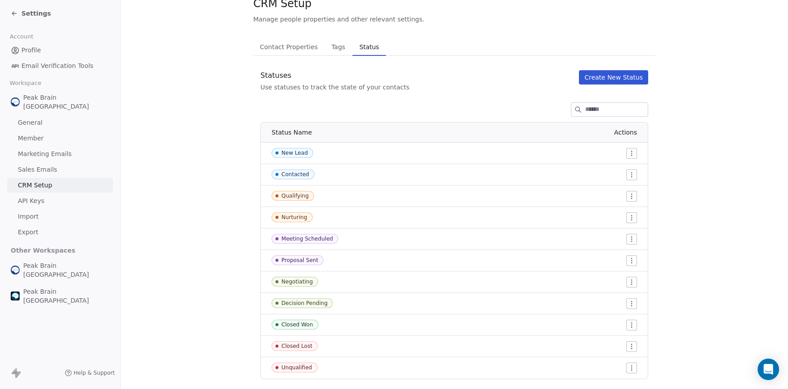
click at [301, 42] on span "Contact Properties" at bounding box center [288, 47] width 65 height 13
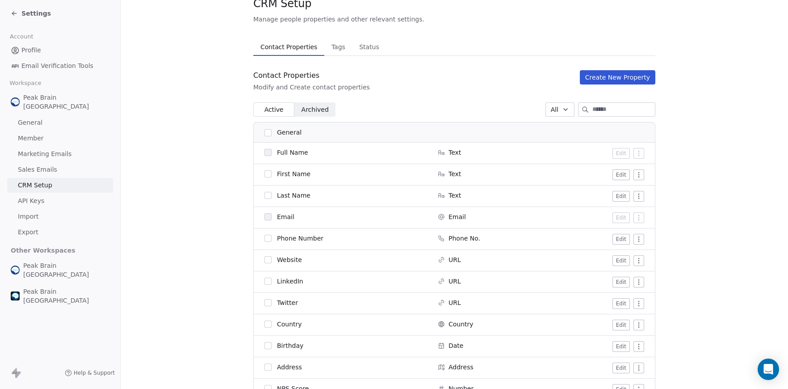
click at [29, 13] on span "Settings" at bounding box center [35, 13] width 29 height 9
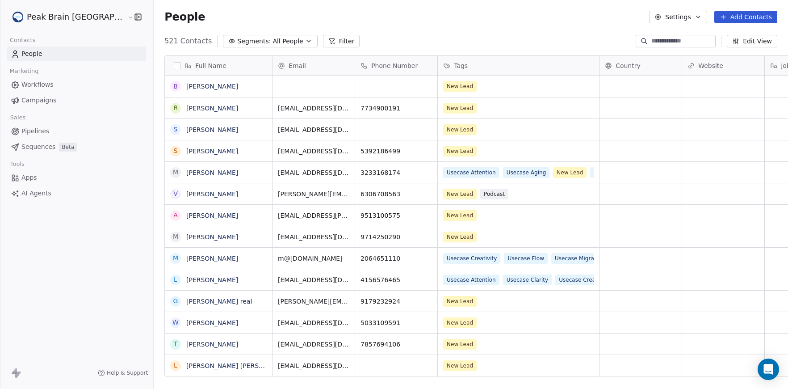
scroll to position [342, 667]
click at [58, 87] on link "Workflows" at bounding box center [76, 84] width 139 height 15
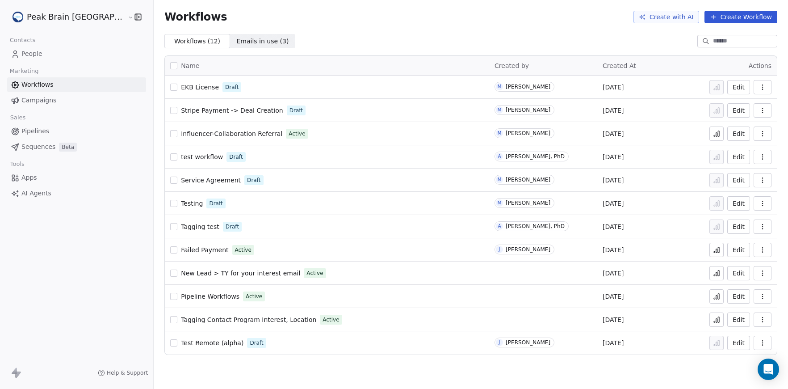
click at [57, 132] on link "Pipelines" at bounding box center [76, 131] width 139 height 15
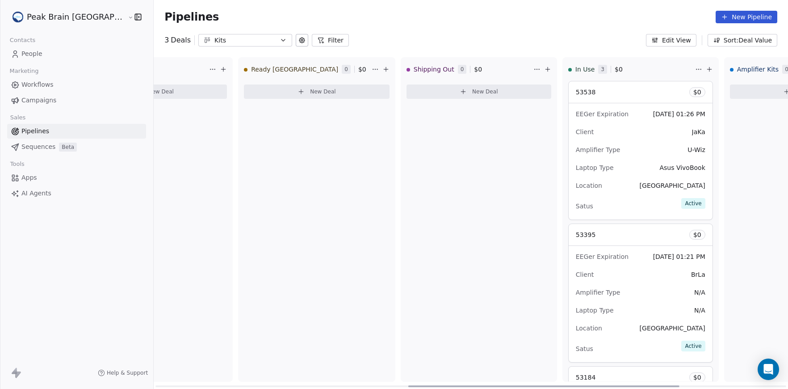
scroll to position [0, 775]
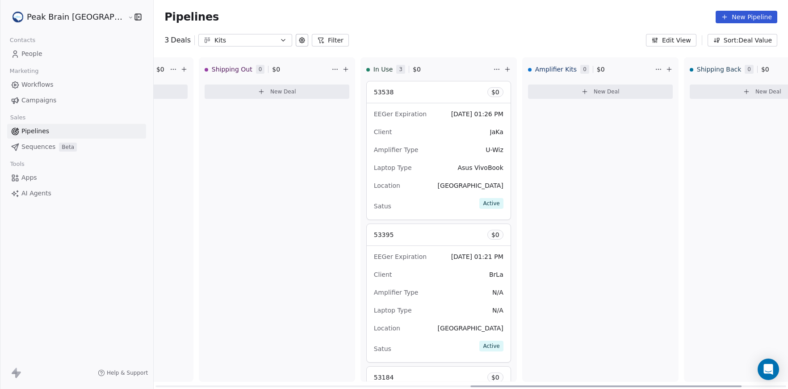
click at [424, 88] on div "53538 $ 0" at bounding box center [439, 91] width 144 height 21
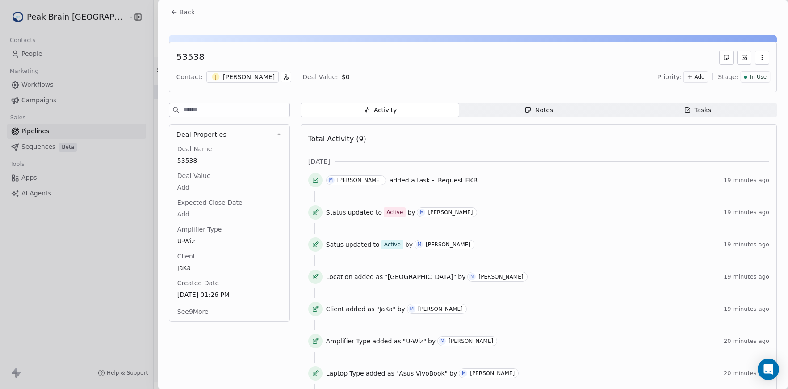
click at [168, 11] on button "Back" at bounding box center [182, 12] width 35 height 16
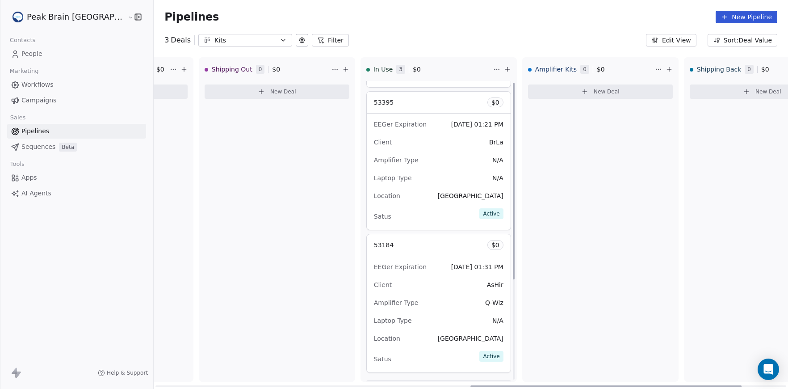
scroll to position [152, 0]
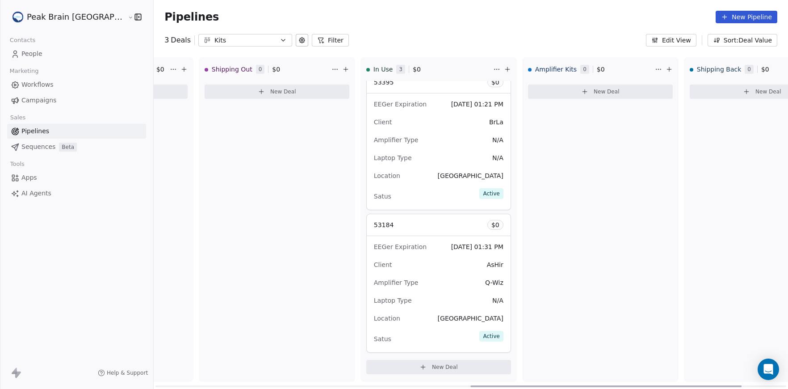
click at [386, 369] on button "New Deal" at bounding box center [438, 367] width 145 height 14
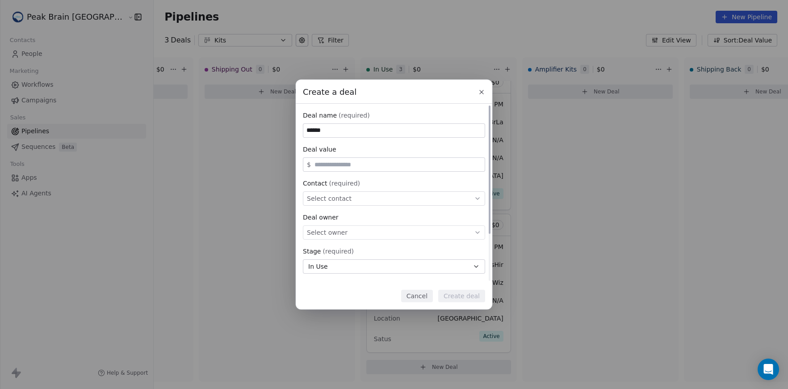
type input "*****"
click at [390, 201] on div "Select contact" at bounding box center [394, 198] width 182 height 14
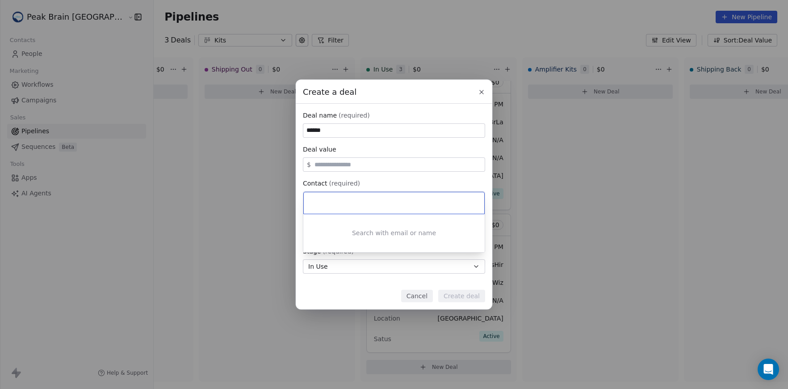
click at [390, 180] on div "Create a deal Deal name (required) ***** Deal value $ Contact (required) Select…" at bounding box center [394, 195] width 788 height 230
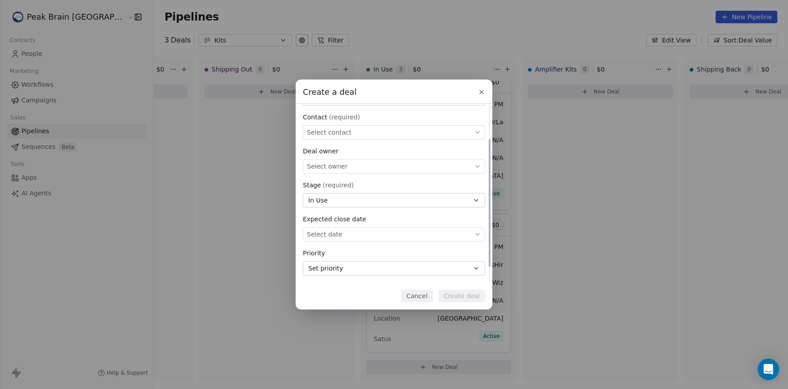
scroll to position [0, 0]
click at [407, 192] on div "Select contact" at bounding box center [394, 198] width 182 height 14
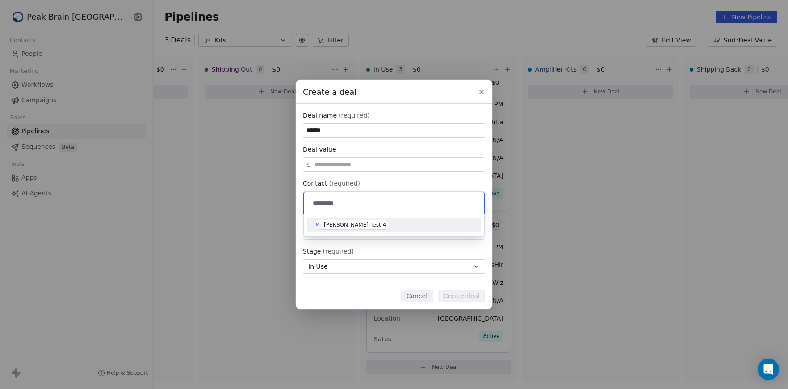
type input "*********"
click at [397, 221] on div "M Madeleine Swipe Test 4" at bounding box center [394, 225] width 163 height 10
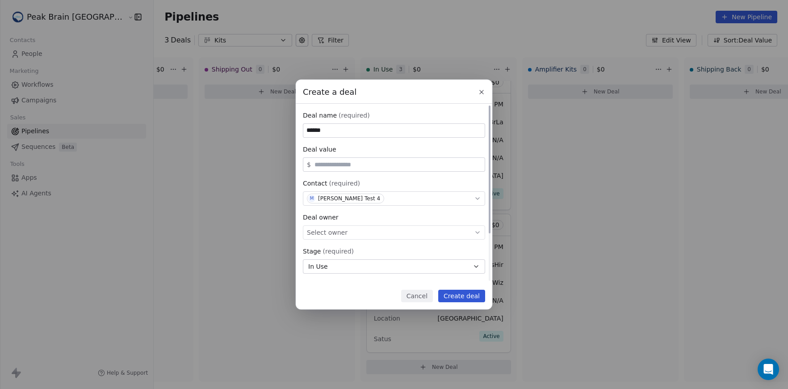
scroll to position [66, 0]
click at [458, 292] on button "Create deal" at bounding box center [461, 295] width 47 height 13
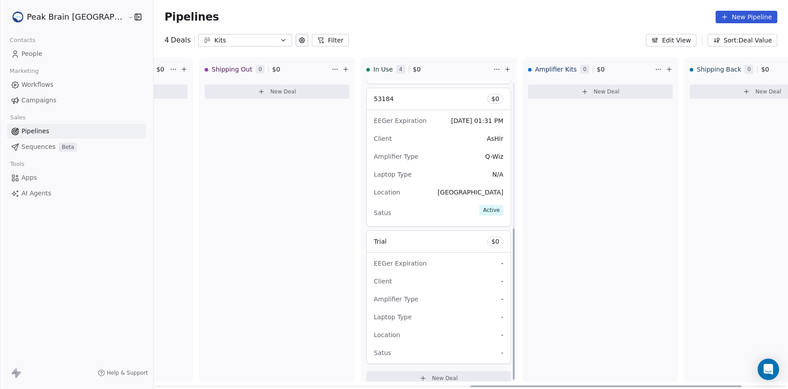
scroll to position [289, 0]
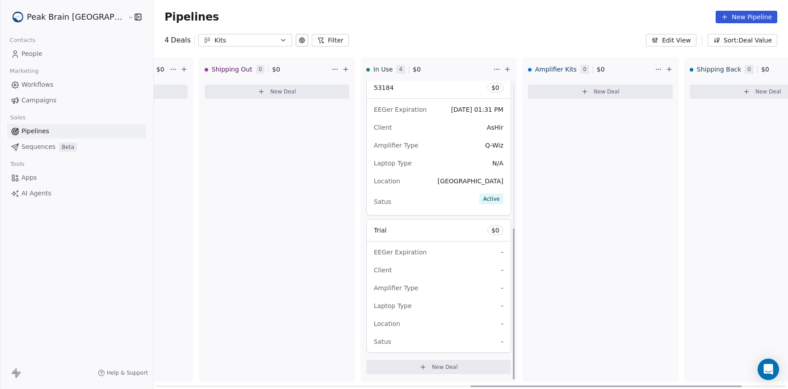
click at [414, 264] on div "Client -" at bounding box center [439, 270] width 130 height 14
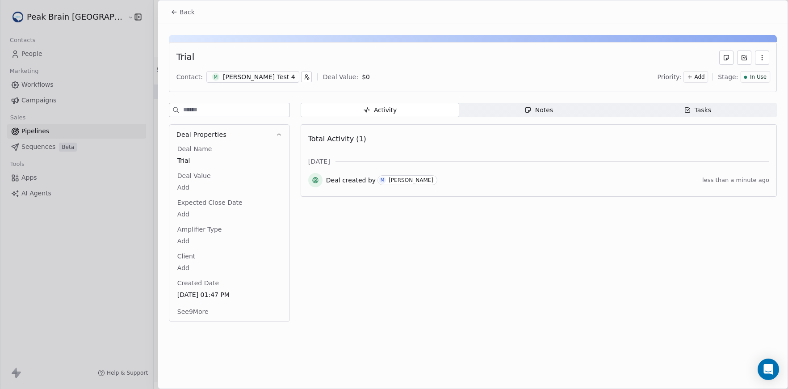
click at [656, 105] on span "Tasks Tasks" at bounding box center [697, 110] width 159 height 14
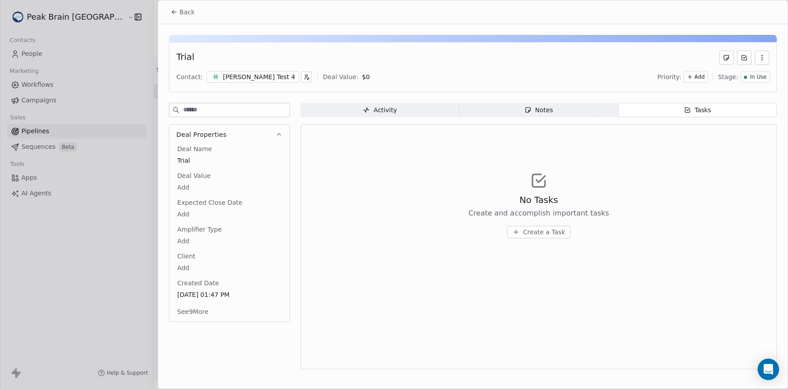
click at [524, 227] on button "Create a Task" at bounding box center [538, 232] width 63 height 13
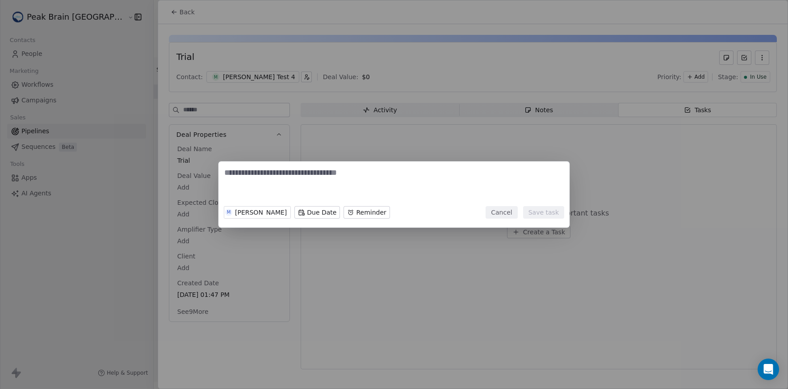
click at [317, 208] on body "Peak Brain USA Contacts People Marketing Workflows Campaigns Sales Pipelines Se…" at bounding box center [394, 194] width 788 height 389
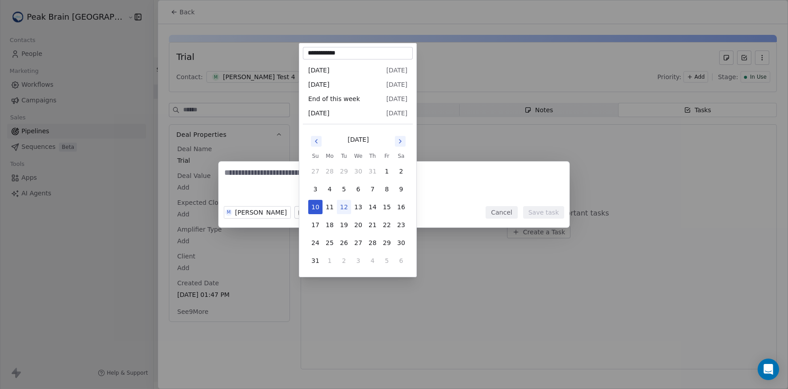
click at [344, 210] on button "12" at bounding box center [344, 207] width 14 height 14
type input "**********"
click at [315, 218] on body "Peak Brain USA Contacts People Marketing Workflows Campaigns Sales Pipelines Se…" at bounding box center [394, 194] width 788 height 389
type input "**********"
click at [265, 177] on div "M Madeleine McCann Today Reminder Cancel Save task" at bounding box center [394, 194] width 788 height 66
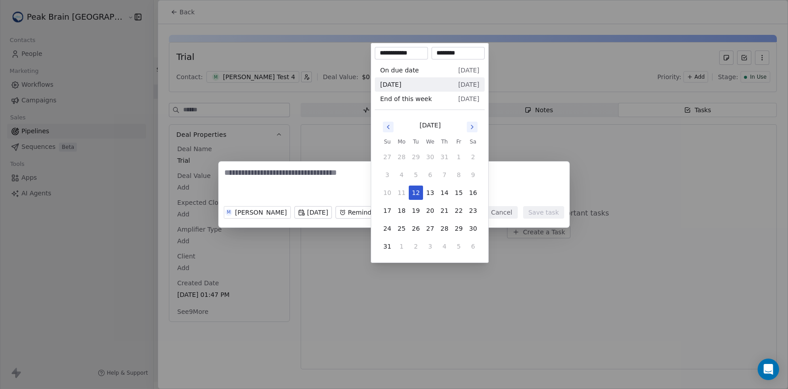
click at [382, 214] on body "Peak Brain USA Contacts People Marketing Workflows Campaigns Sales Pipelines Se…" at bounding box center [394, 194] width 788 height 389
click at [414, 195] on button "12" at bounding box center [416, 192] width 14 height 14
click at [453, 53] on input "********" at bounding box center [458, 53] width 50 height 9
drag, startPoint x: 453, startPoint y: 53, endPoint x: 424, endPoint y: 52, distance: 29.5
click at [433, 53] on input "********" at bounding box center [458, 53] width 50 height 9
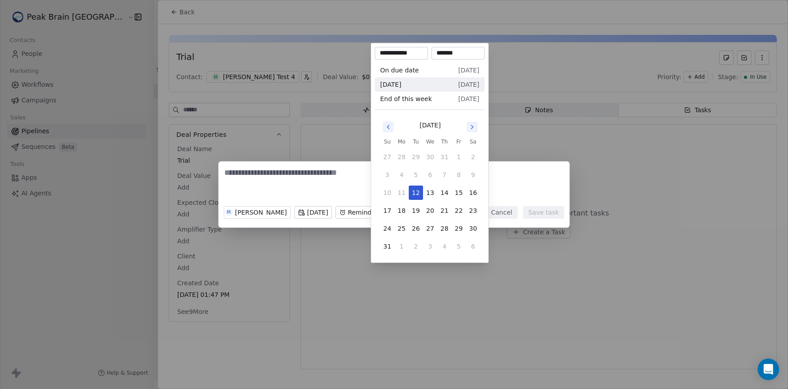
click at [464, 113] on div "**********" at bounding box center [430, 153] width 118 height 220
click at [470, 54] on input "*******" at bounding box center [458, 53] width 50 height 9
type input "********"
click at [528, 183] on div "M Madeleine McCann Sun, 10 Aug 2025 Reminder Cancel Save task" at bounding box center [394, 194] width 788 height 66
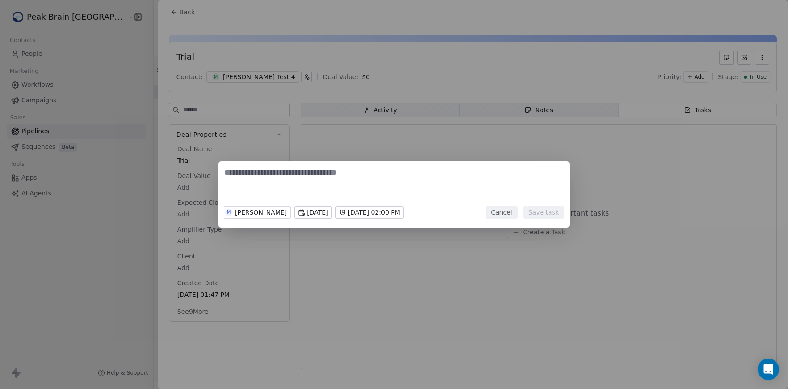
click at [524, 196] on textarea at bounding box center [394, 184] width 340 height 35
type textarea "****"
click at [552, 212] on button "Save task" at bounding box center [543, 212] width 41 height 13
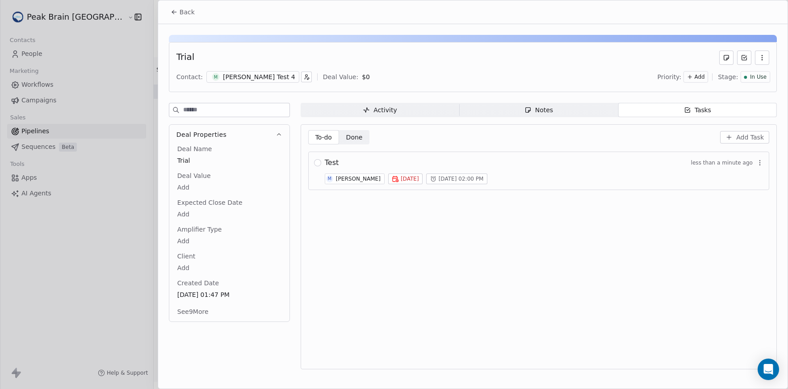
click at [419, 180] on span "Sun, 10 Aug 2025" at bounding box center [410, 178] width 18 height 7
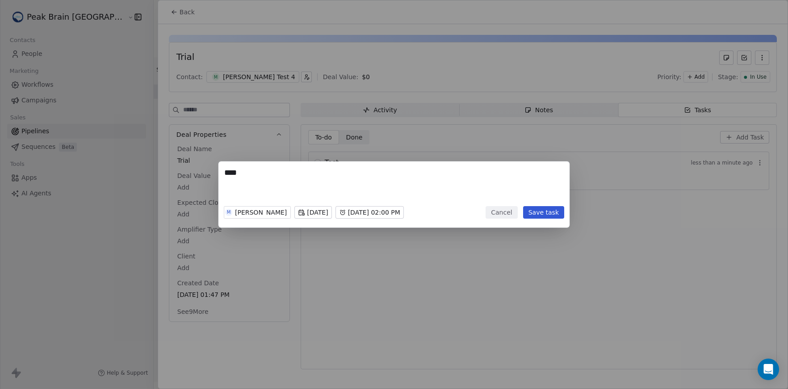
click at [333, 214] on body "Peak Brain USA Contacts People Marketing Workflows Campaigns Sales Pipelines Se…" at bounding box center [394, 194] width 788 height 389
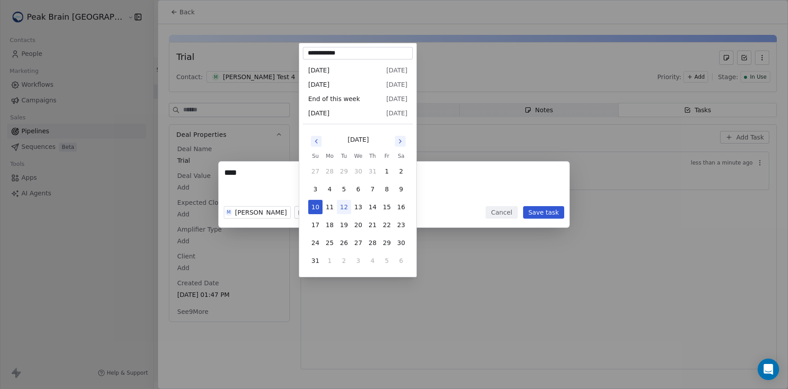
click at [343, 210] on button "12" at bounding box center [344, 207] width 14 height 14
type input "**********"
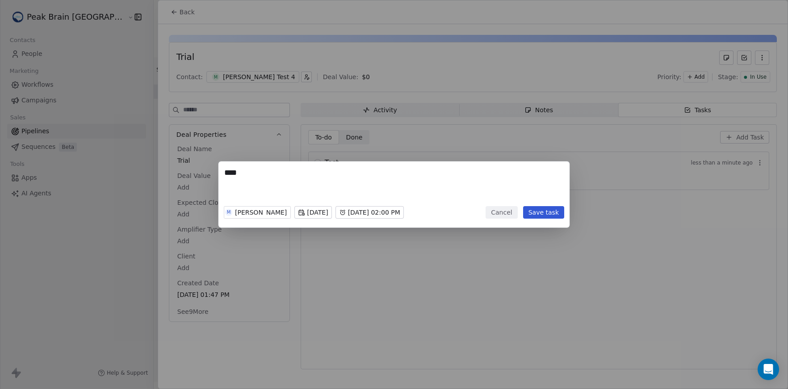
click at [540, 207] on button "Save task" at bounding box center [543, 212] width 41 height 13
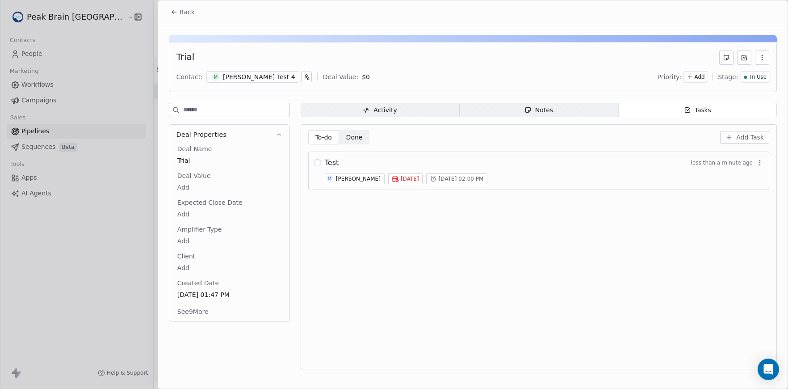
click at [144, 149] on div at bounding box center [394, 194] width 788 height 389
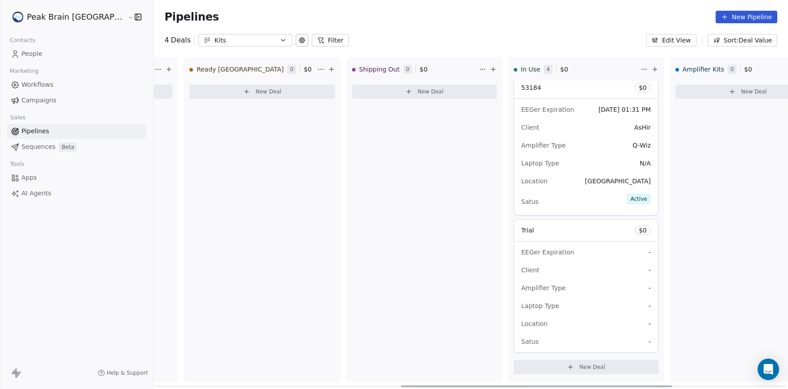
scroll to position [0, 601]
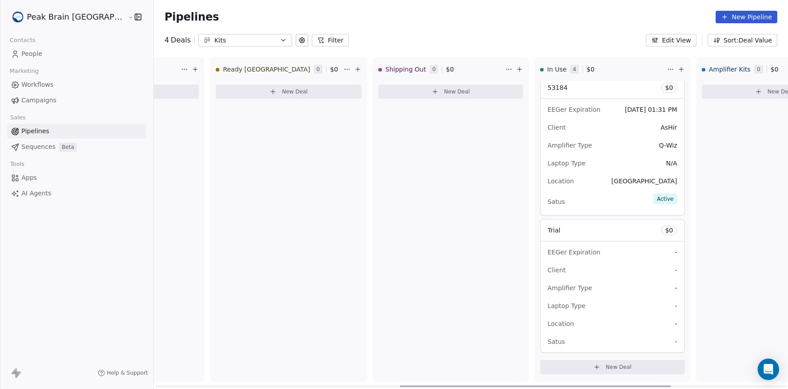
click at [556, 32] on div "Pipelines New Pipeline" at bounding box center [471, 17] width 634 height 34
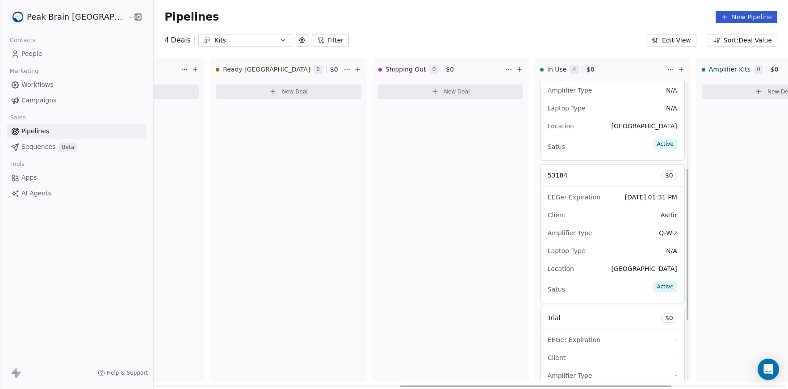
scroll to position [163, 0]
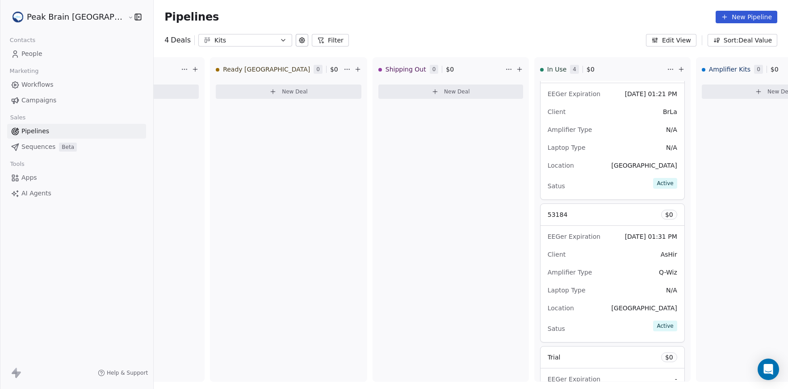
click at [608, 35] on div "4 Deals Kits Filter Edit View Sort: Deal Value" at bounding box center [471, 40] width 634 height 13
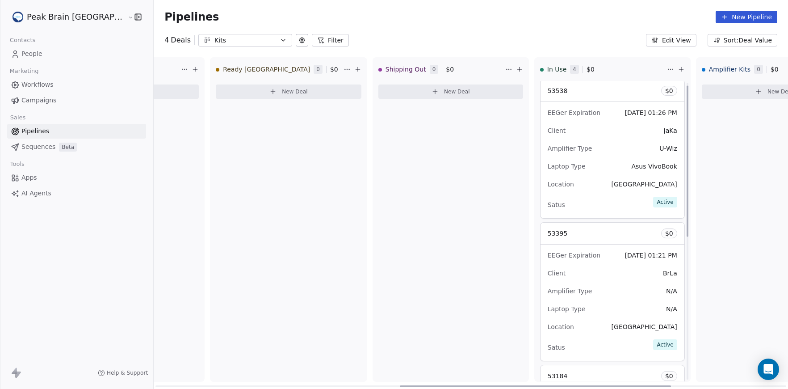
scroll to position [0, 0]
click at [50, 83] on span "Workflows" at bounding box center [37, 84] width 32 height 9
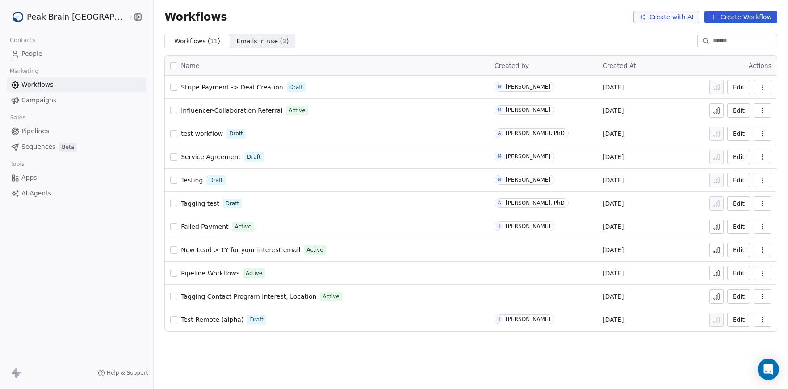
click at [760, 17] on button "Create Workflow" at bounding box center [741, 17] width 73 height 13
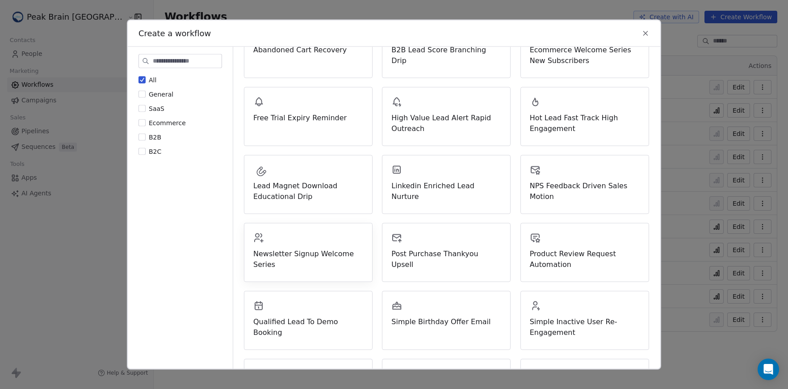
scroll to position [141, 0]
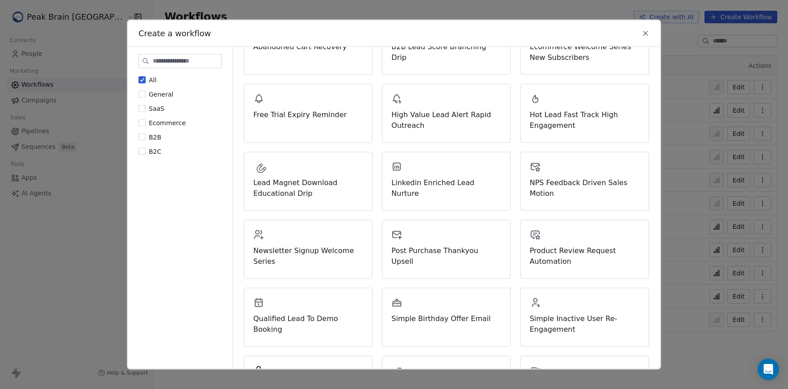
click at [150, 153] on span "B2C" at bounding box center [155, 151] width 13 height 7
click at [146, 153] on button "B2C" at bounding box center [141, 151] width 7 height 9
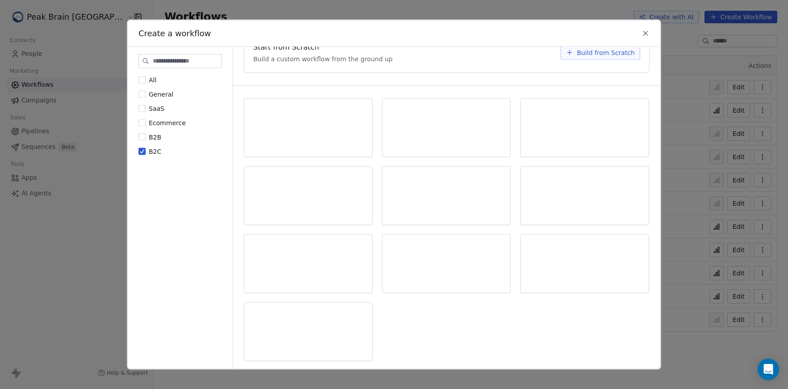
scroll to position [0, 0]
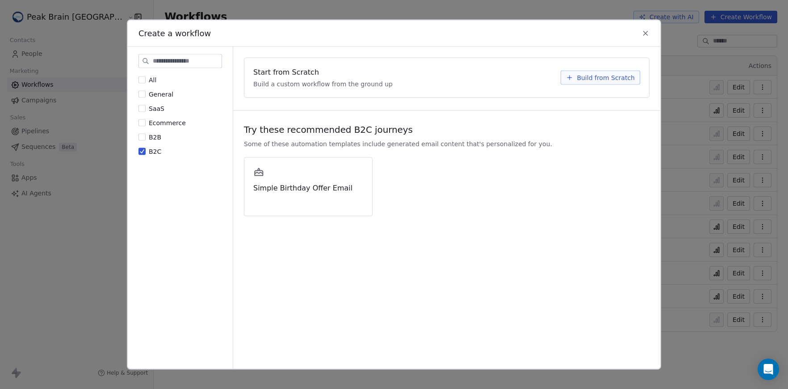
click at [153, 136] on span "B2B" at bounding box center [155, 137] width 13 height 7
click at [146, 136] on button "B2B" at bounding box center [141, 137] width 7 height 9
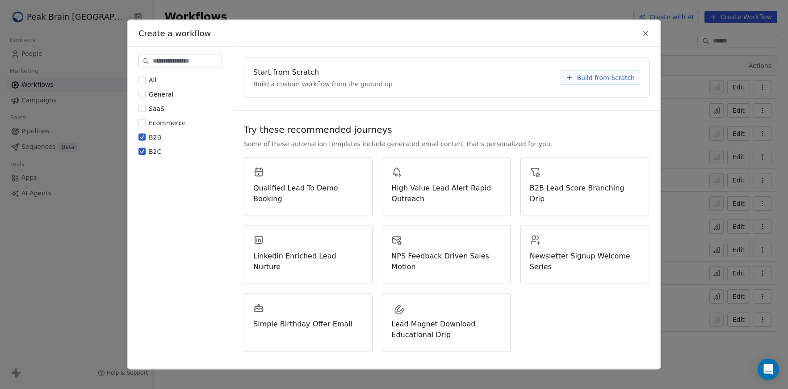
click at [154, 154] on span "B2C" at bounding box center [155, 151] width 13 height 7
click at [146, 154] on button "B2C" at bounding box center [141, 151] width 7 height 9
click at [170, 122] on span "Ecommerce" at bounding box center [167, 122] width 37 height 7
click at [146, 122] on button "Ecommerce" at bounding box center [141, 122] width 7 height 9
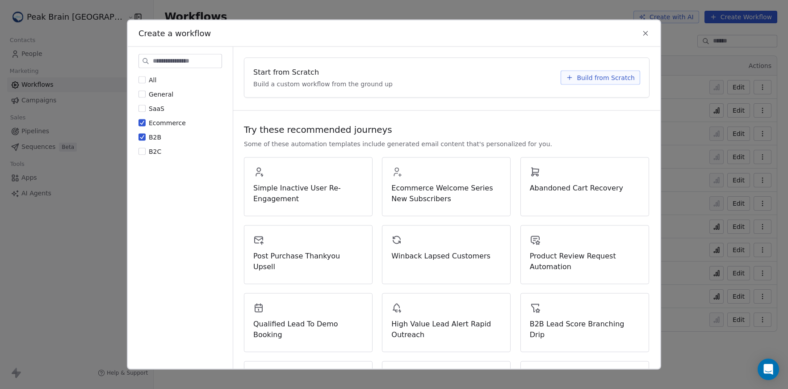
click at [138, 133] on div "All General SaaS Ecommerce B2B B2C" at bounding box center [180, 213] width 105 height 332
click at [143, 135] on button "B2B" at bounding box center [141, 137] width 7 height 9
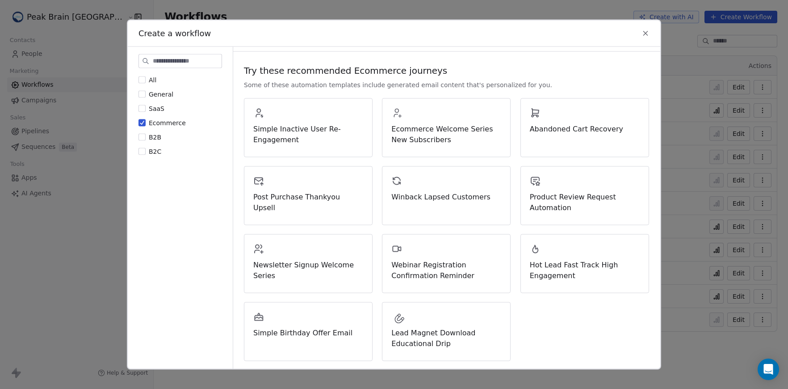
click at [146, 122] on label "Ecommerce" at bounding box center [161, 122] width 47 height 9
click at [146, 122] on button "Ecommerce" at bounding box center [141, 122] width 7 height 9
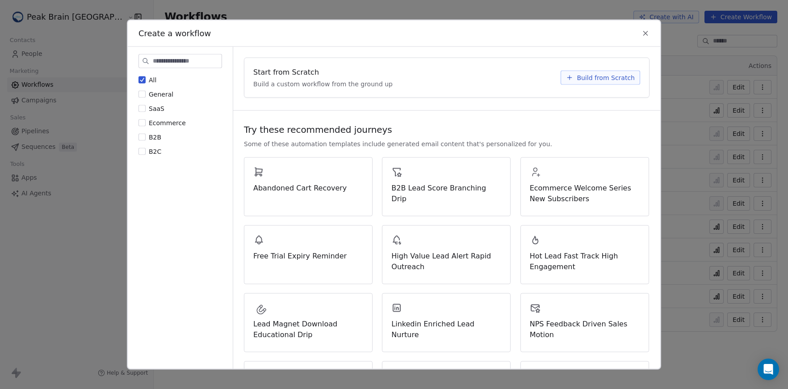
click at [143, 111] on button "SaaS" at bounding box center [141, 108] width 7 height 9
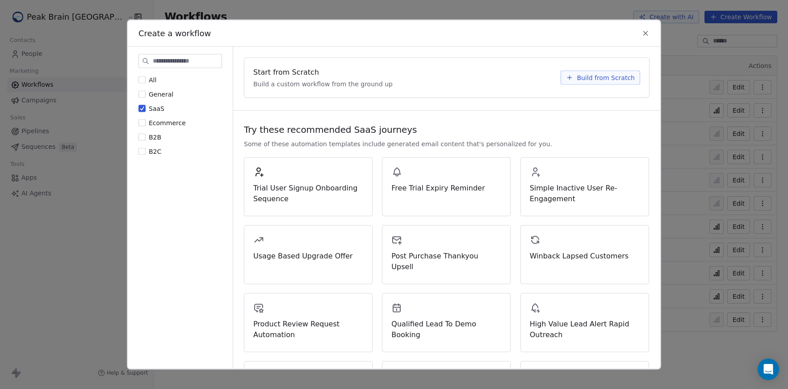
click at [142, 75] on button "All" at bounding box center [141, 79] width 7 height 9
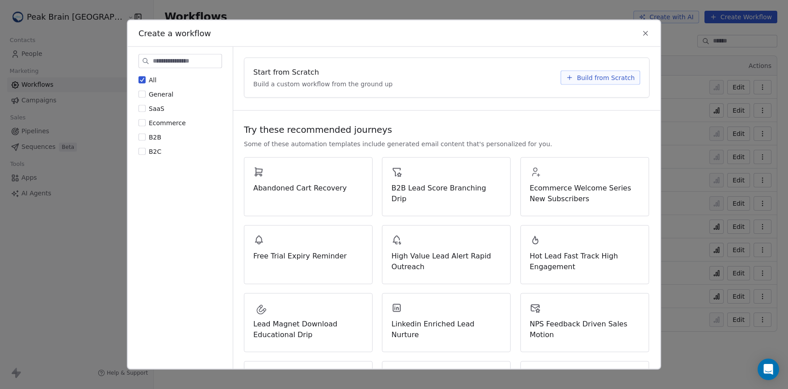
click at [172, 63] on input at bounding box center [187, 61] width 69 height 13
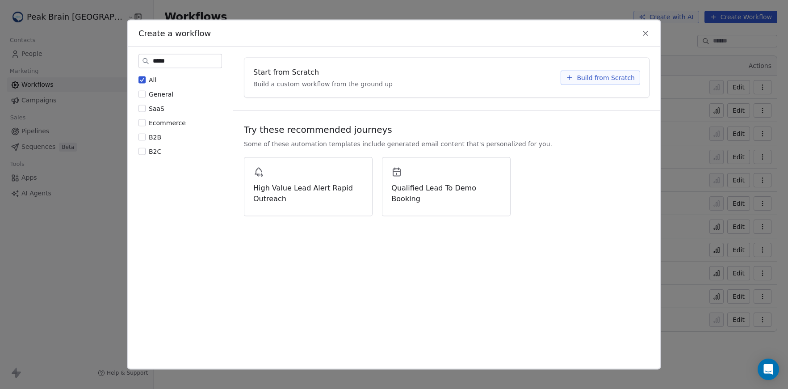
type input "****"
click at [382, 128] on div "Try these recommended journeys Some of these automation templates include gener…" at bounding box center [447, 135] width 406 height 25
click at [581, 71] on button "Build from Scratch" at bounding box center [601, 78] width 80 height 14
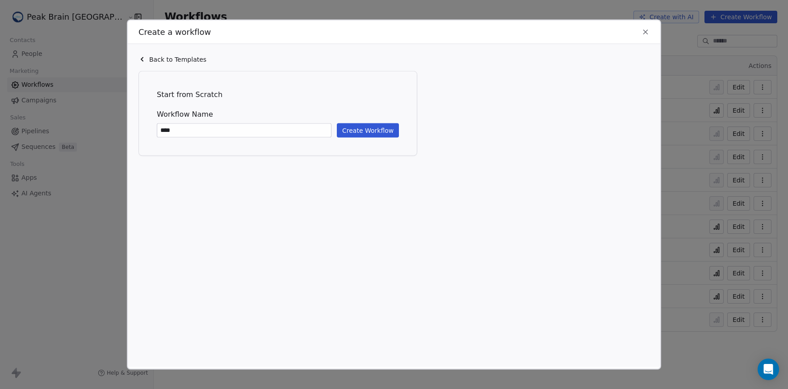
type input "***"
click at [383, 131] on button "Create Workflow" at bounding box center [368, 130] width 62 height 14
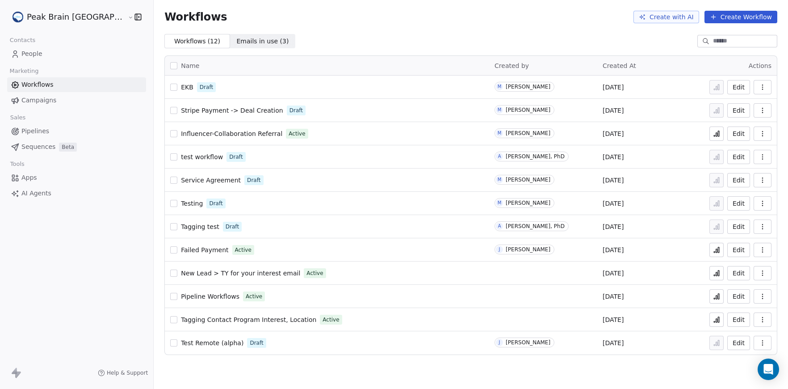
click at [272, 83] on div "EKB Draft" at bounding box center [327, 87] width 314 height 13
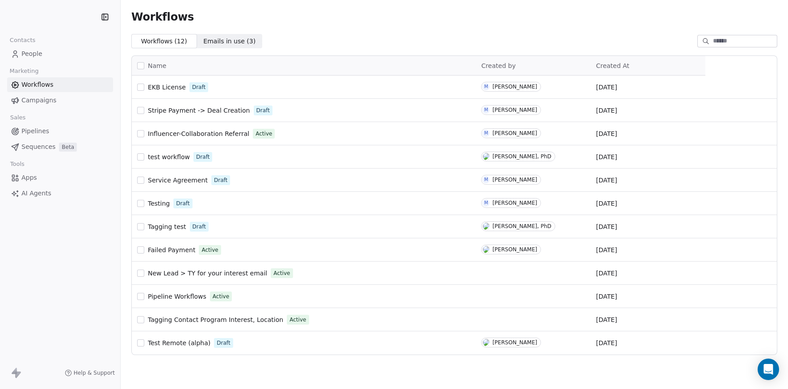
click at [41, 134] on span "Pipelines" at bounding box center [35, 130] width 28 height 9
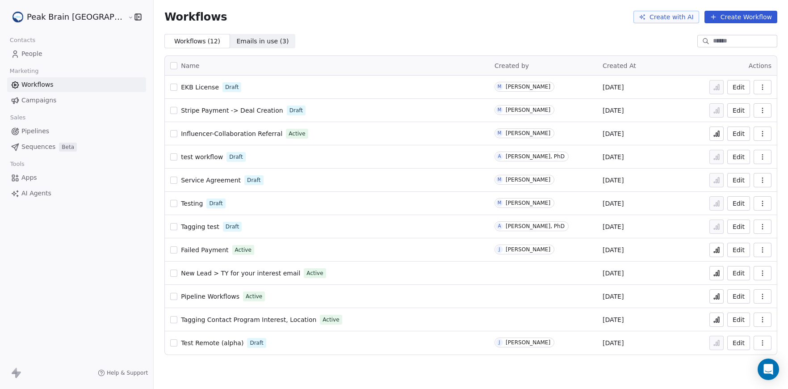
click at [764, 89] on icon "button" at bounding box center [762, 87] width 7 height 7
click at [744, 149] on div "Delete" at bounding box center [739, 151] width 57 height 14
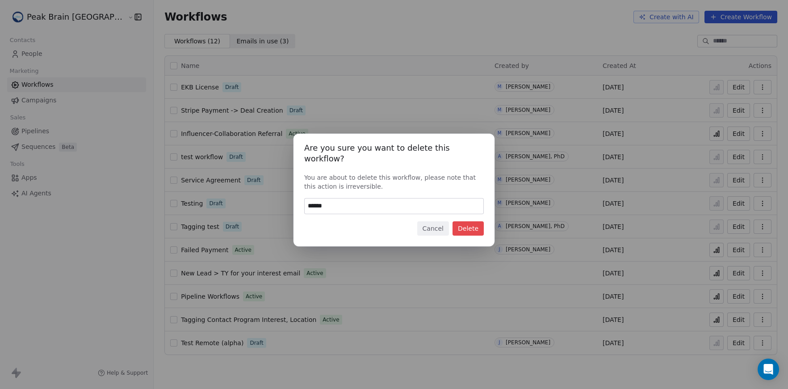
type input "******"
click at [474, 228] on button "Delete" at bounding box center [468, 228] width 31 height 14
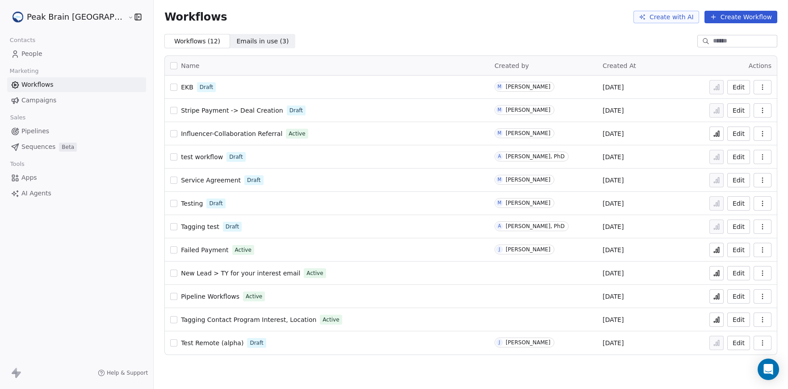
click at [48, 130] on link "Pipelines" at bounding box center [76, 131] width 139 height 15
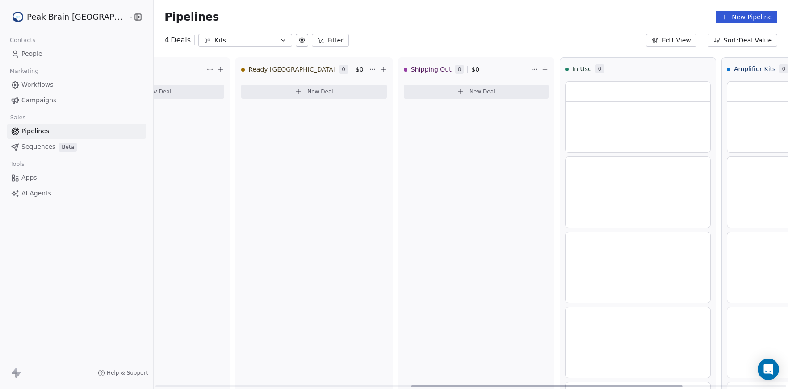
scroll to position [0, 629]
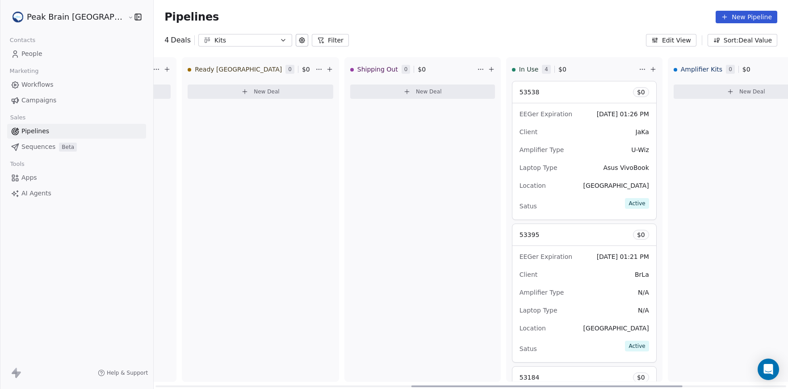
click at [555, 145] on div "Amplifier Type U-Wiz" at bounding box center [585, 150] width 130 height 14
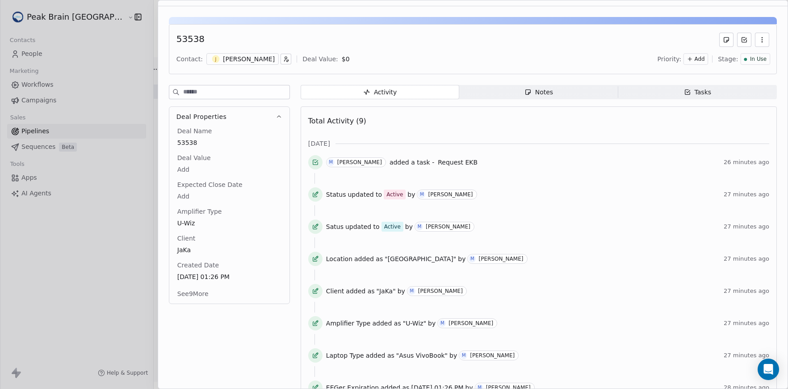
scroll to position [19, 0]
click at [199, 295] on button "See 9 More" at bounding box center [193, 293] width 42 height 16
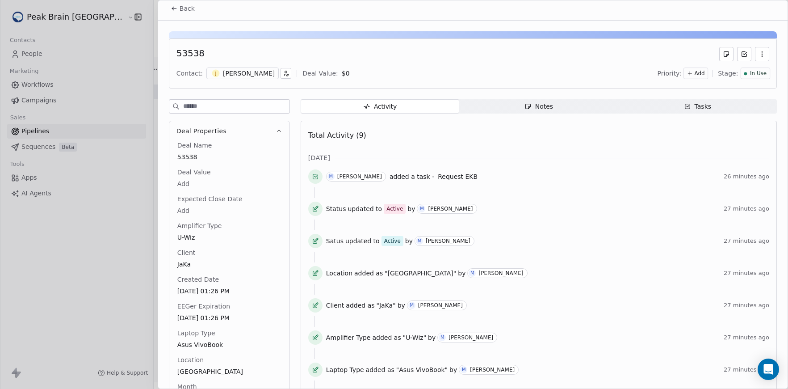
scroll to position [0, 0]
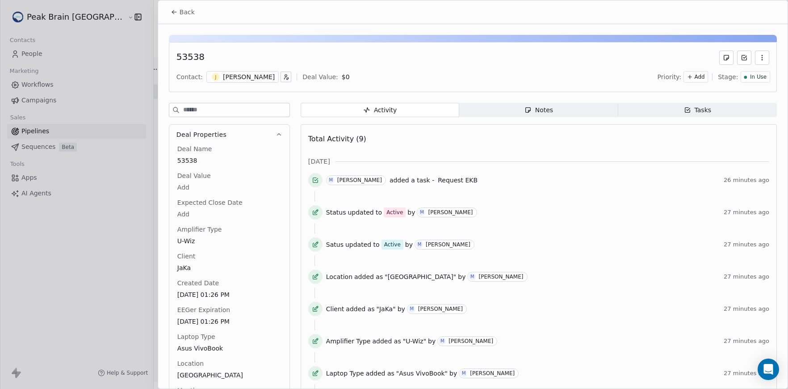
click at [58, 75] on div at bounding box center [394, 194] width 788 height 389
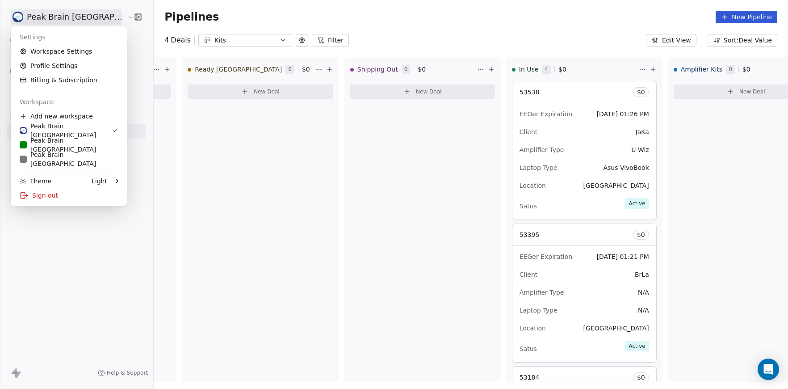
click at [66, 12] on html "Peak Brain [GEOGRAPHIC_DATA] Contacts People Marketing Workflows Campaigns Sale…" at bounding box center [394, 194] width 788 height 389
click at [67, 56] on link "Workspace Settings" at bounding box center [68, 51] width 109 height 14
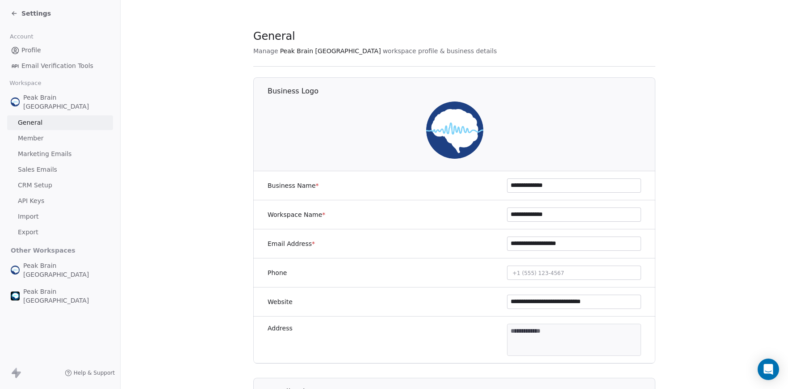
click at [38, 134] on span "Member" at bounding box center [31, 138] width 26 height 9
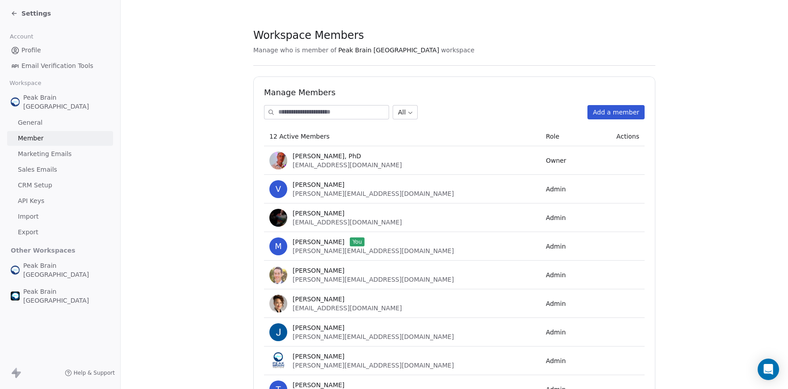
click at [46, 180] on span "CRM Setup" at bounding box center [35, 184] width 34 height 9
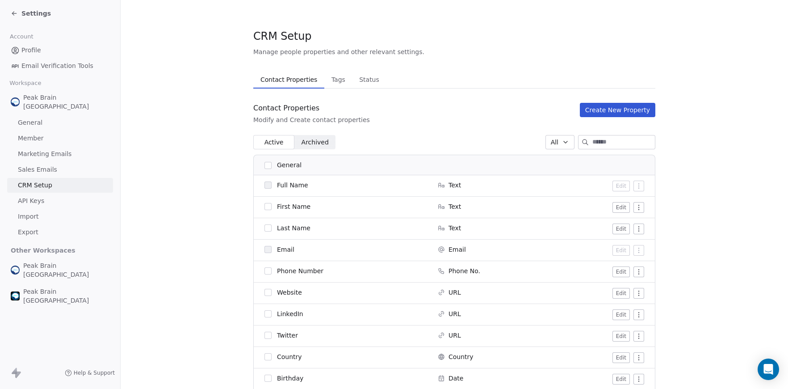
click at [599, 110] on button "Create New Property" at bounding box center [617, 110] width 75 height 14
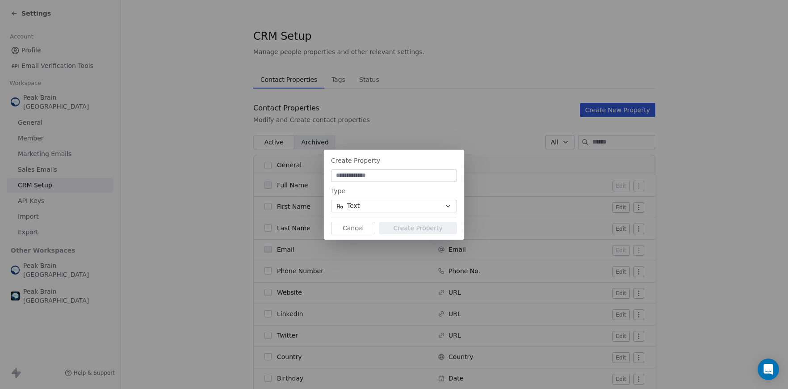
click at [347, 229] on button "Cancel" at bounding box center [353, 228] width 44 height 13
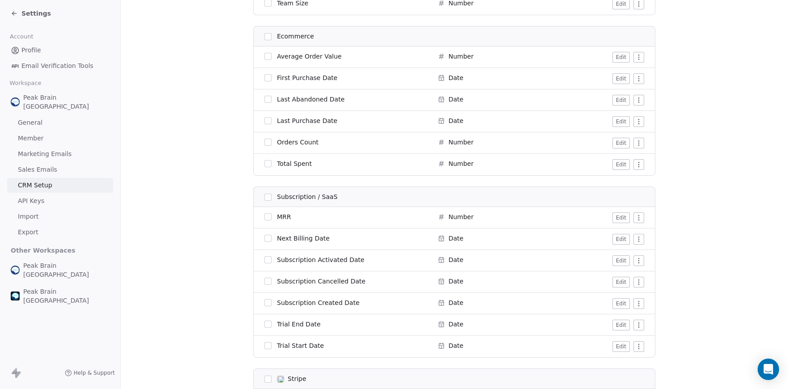
scroll to position [1904, 0]
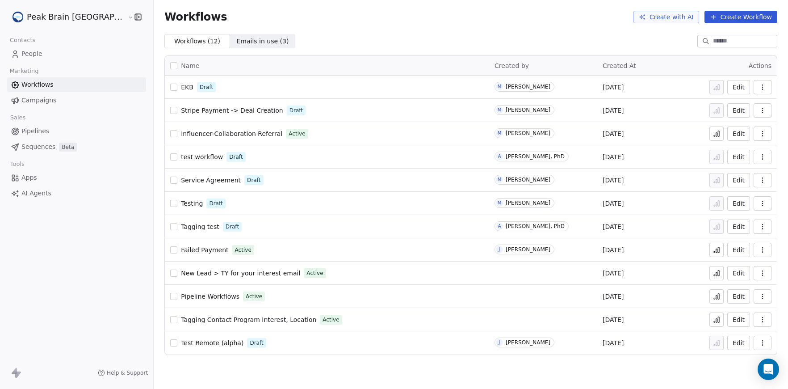
click at [211, 79] on td "EKB Draft" at bounding box center [327, 86] width 324 height 23
click at [181, 84] on span "EKB" at bounding box center [187, 87] width 13 height 7
